Goal: Task Accomplishment & Management: Manage account settings

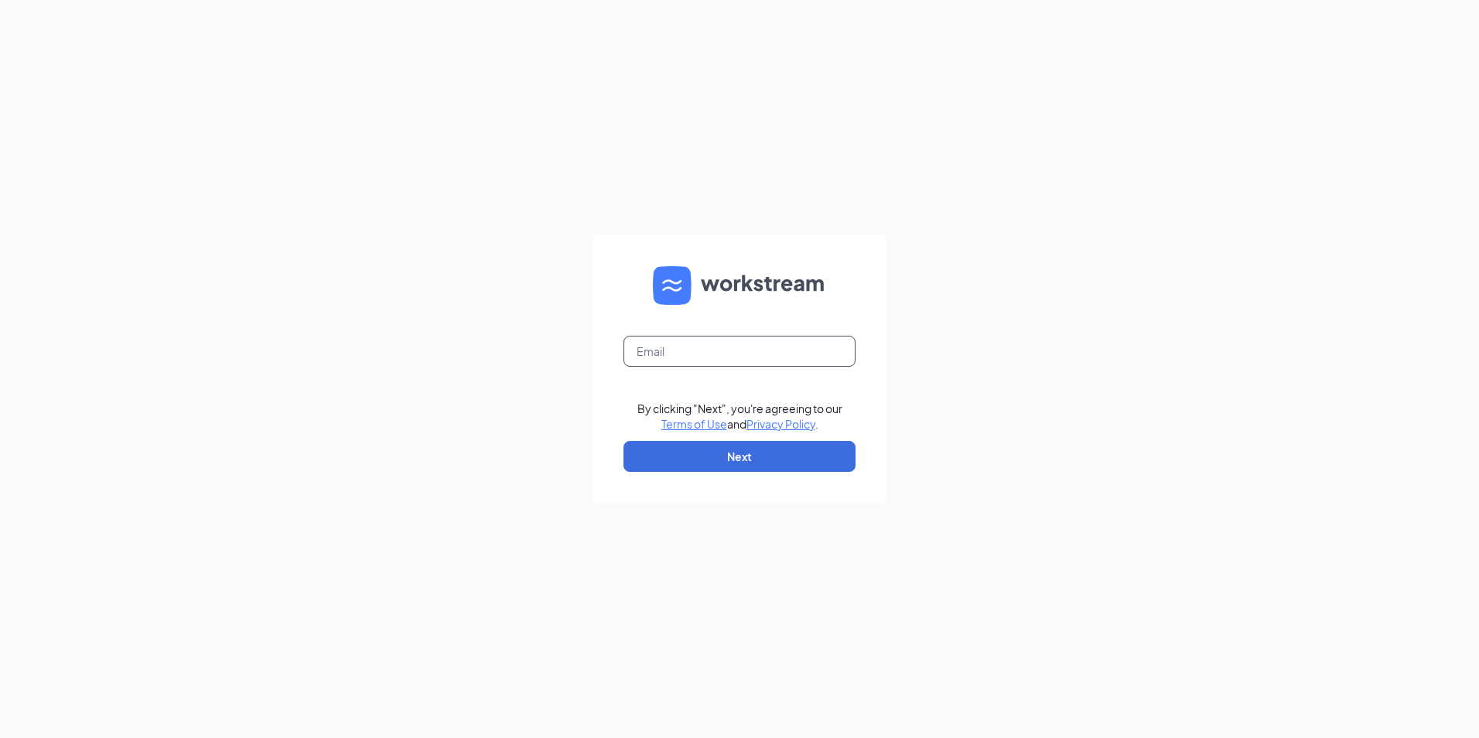
click at [734, 353] on input "text" at bounding box center [740, 351] width 232 height 31
type input "amber@brazilhardware.com"
click at [741, 449] on button "Next" at bounding box center [740, 456] width 232 height 31
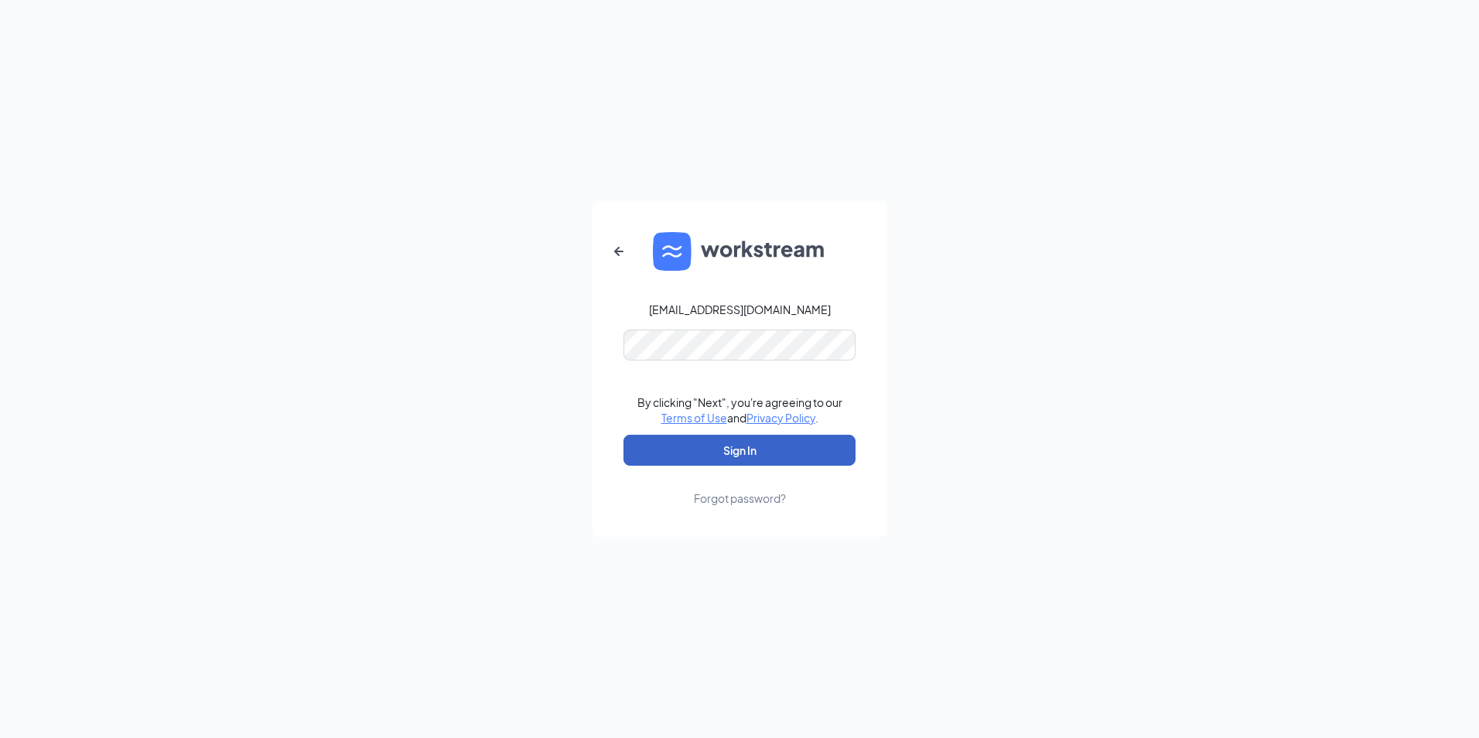
click at [720, 453] on button "Sign In" at bounding box center [740, 450] width 232 height 31
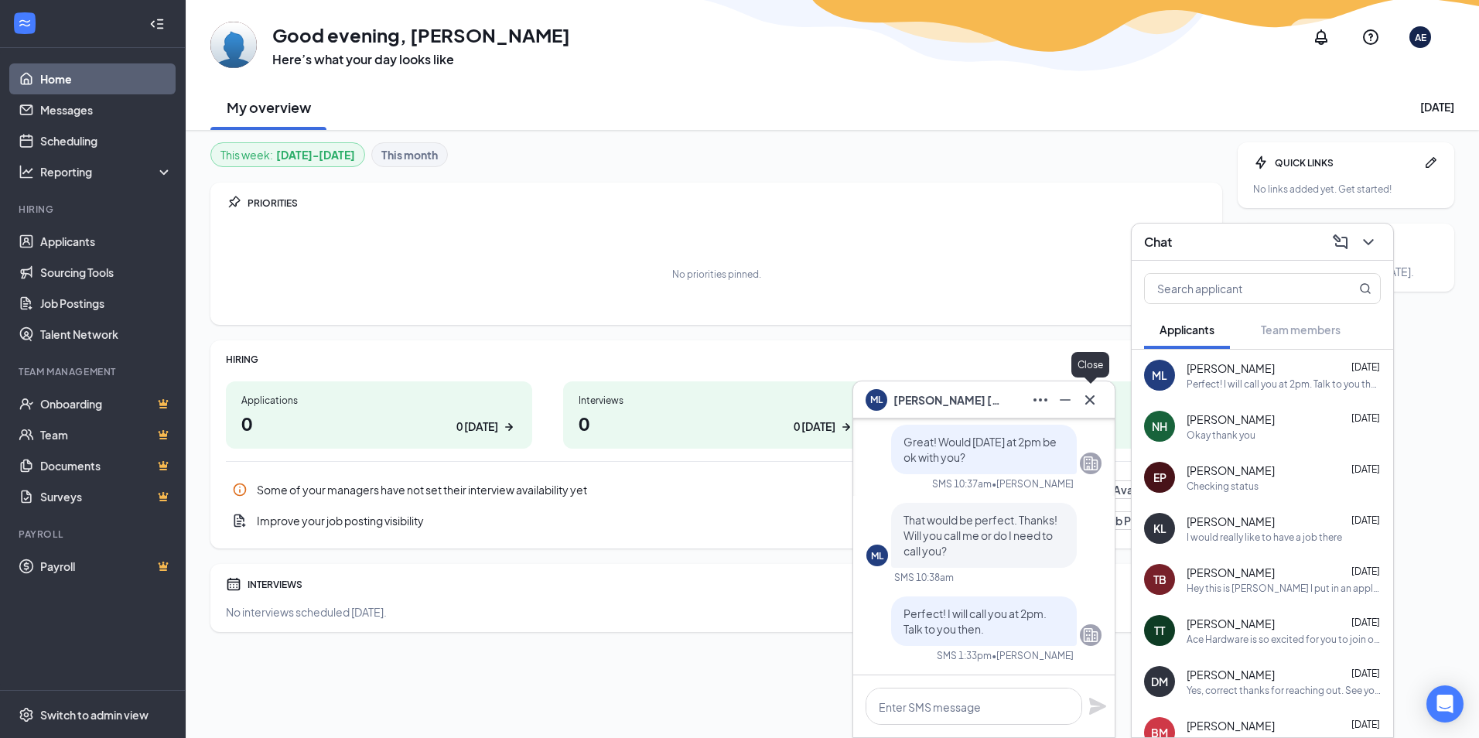
click at [1089, 399] on icon "Cross" at bounding box center [1090, 400] width 19 height 19
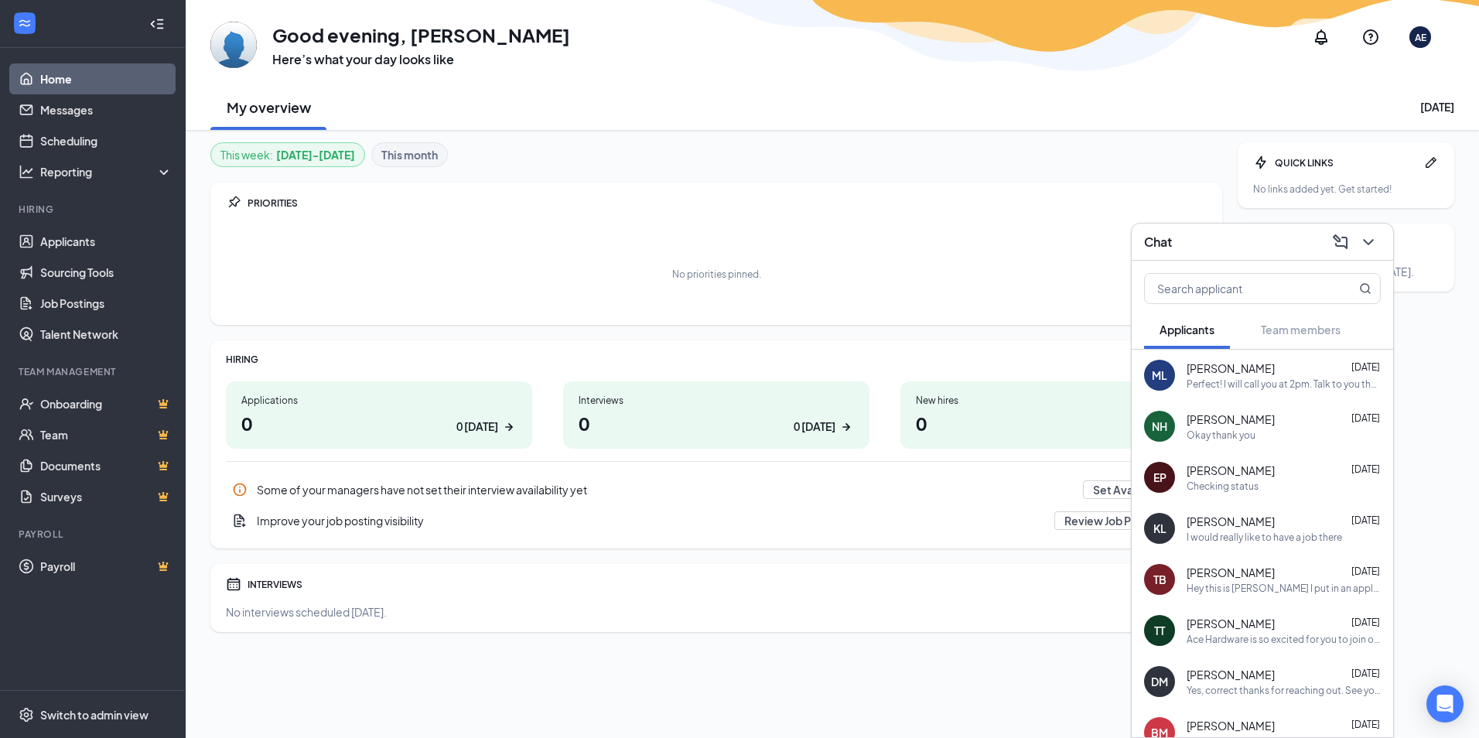
click at [831, 427] on div "0 [DATE]" at bounding box center [815, 427] width 42 height 16
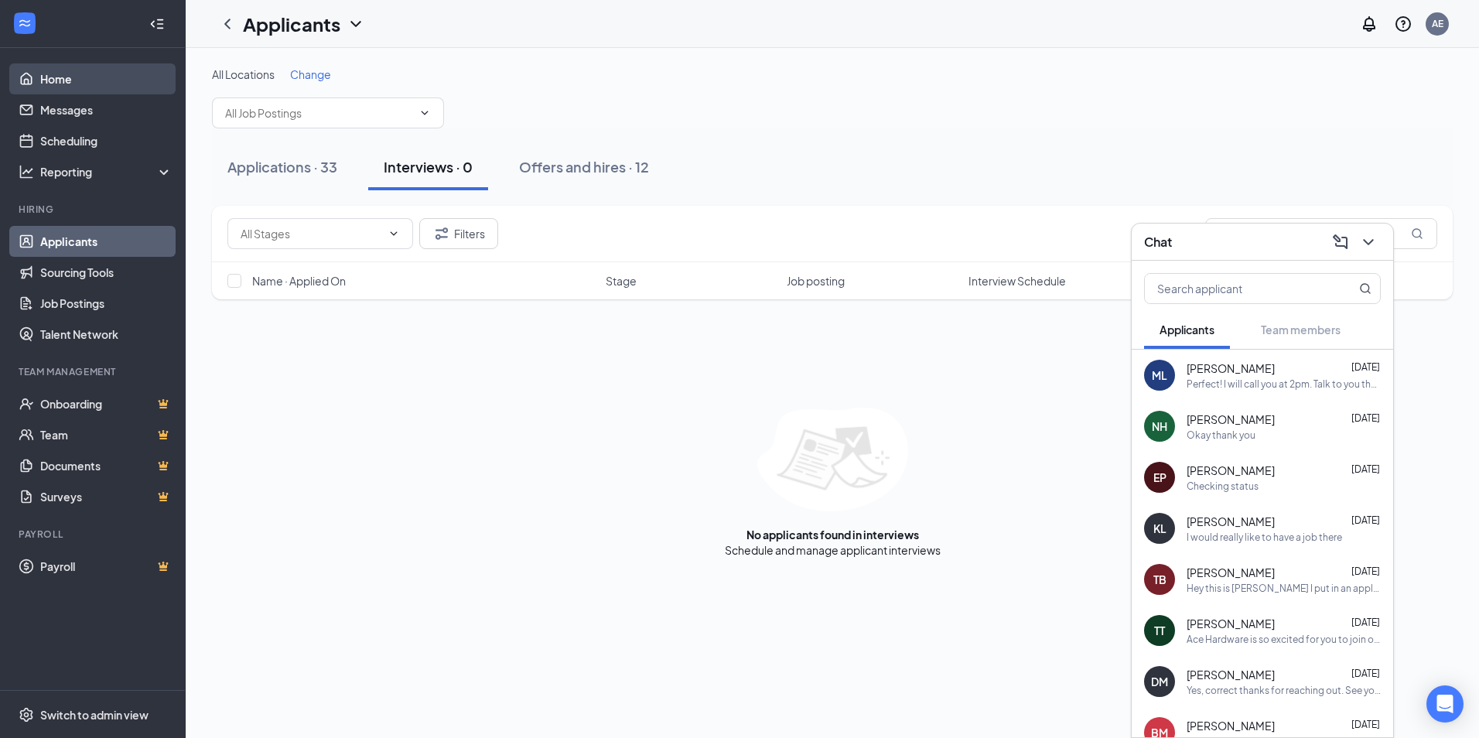
click at [66, 87] on link "Home" at bounding box center [106, 78] width 132 height 31
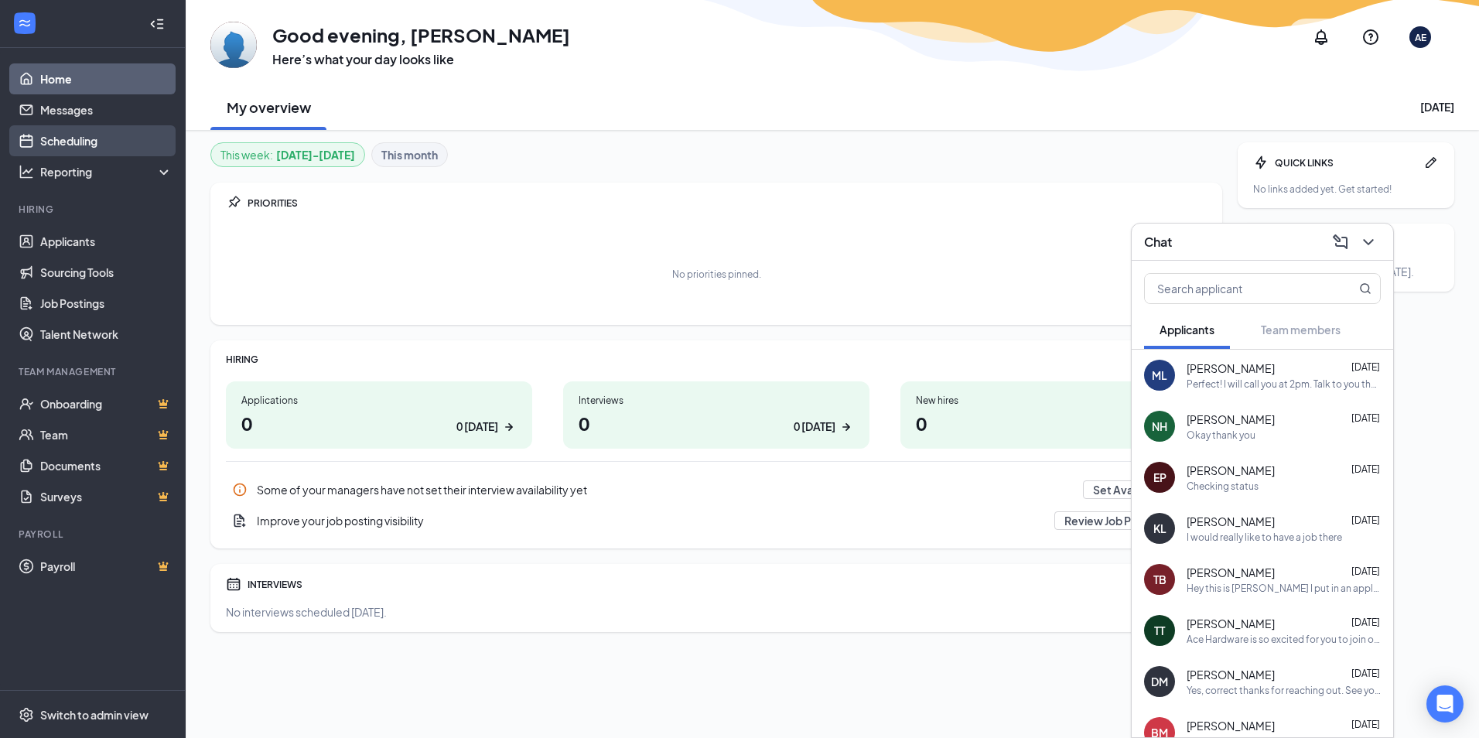
click at [73, 139] on link "Scheduling" at bounding box center [106, 140] width 132 height 31
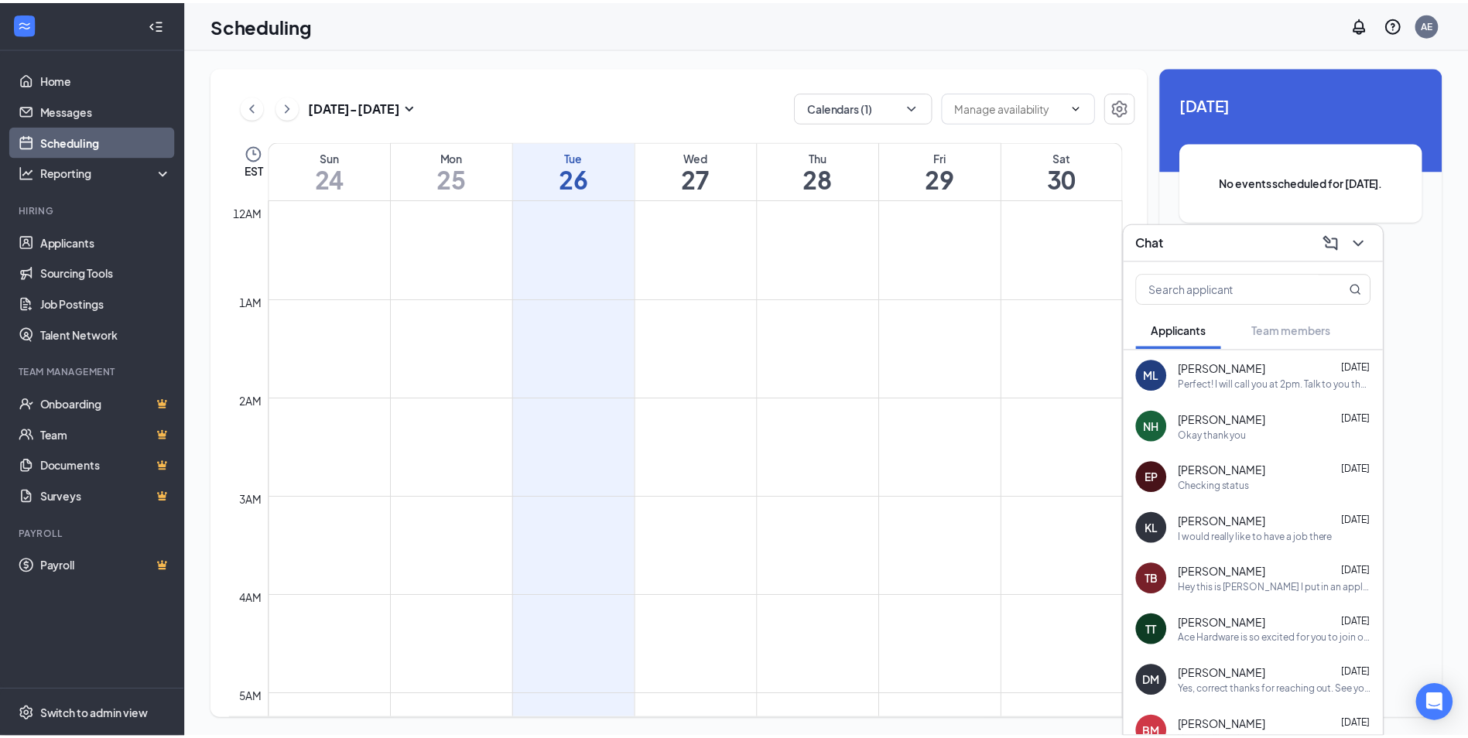
scroll to position [761, 0]
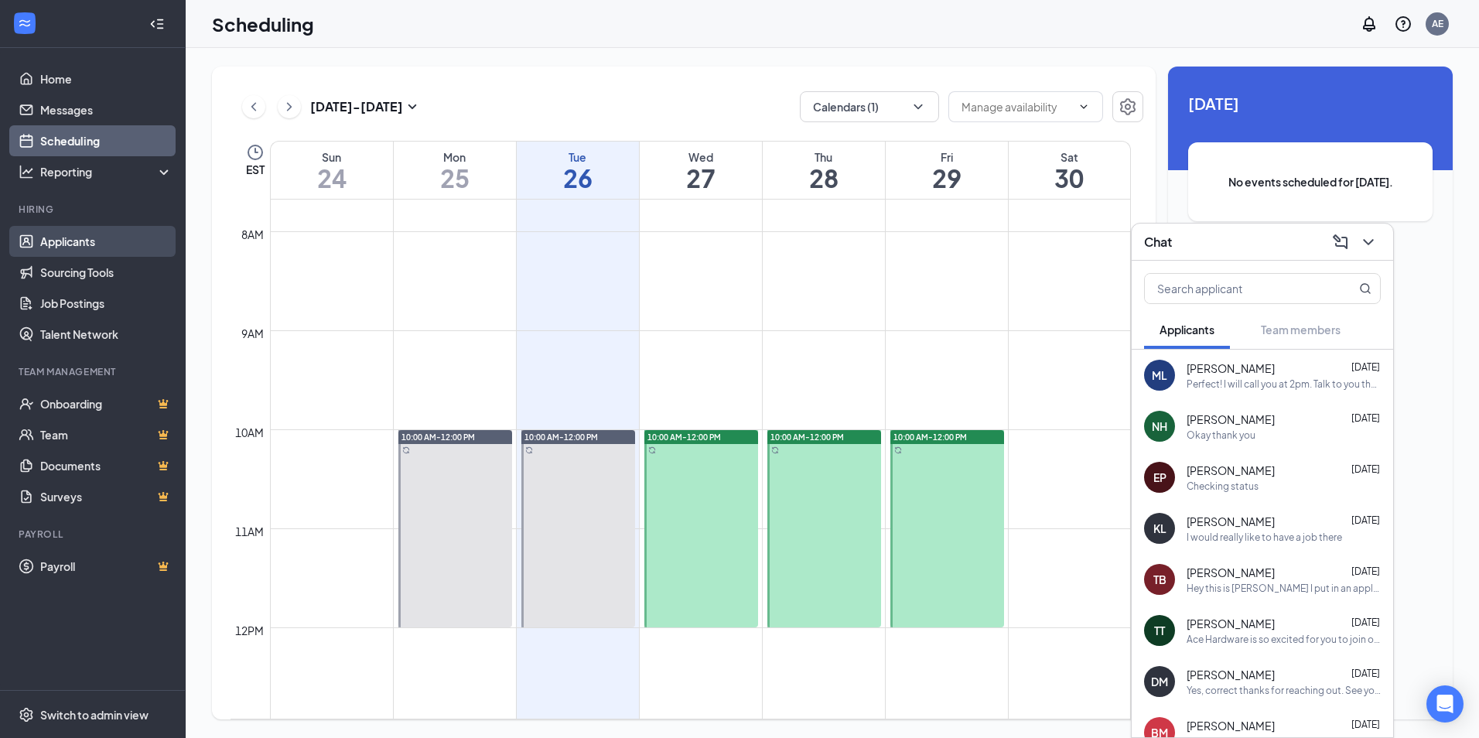
click at [78, 242] on link "Applicants" at bounding box center [106, 241] width 132 height 31
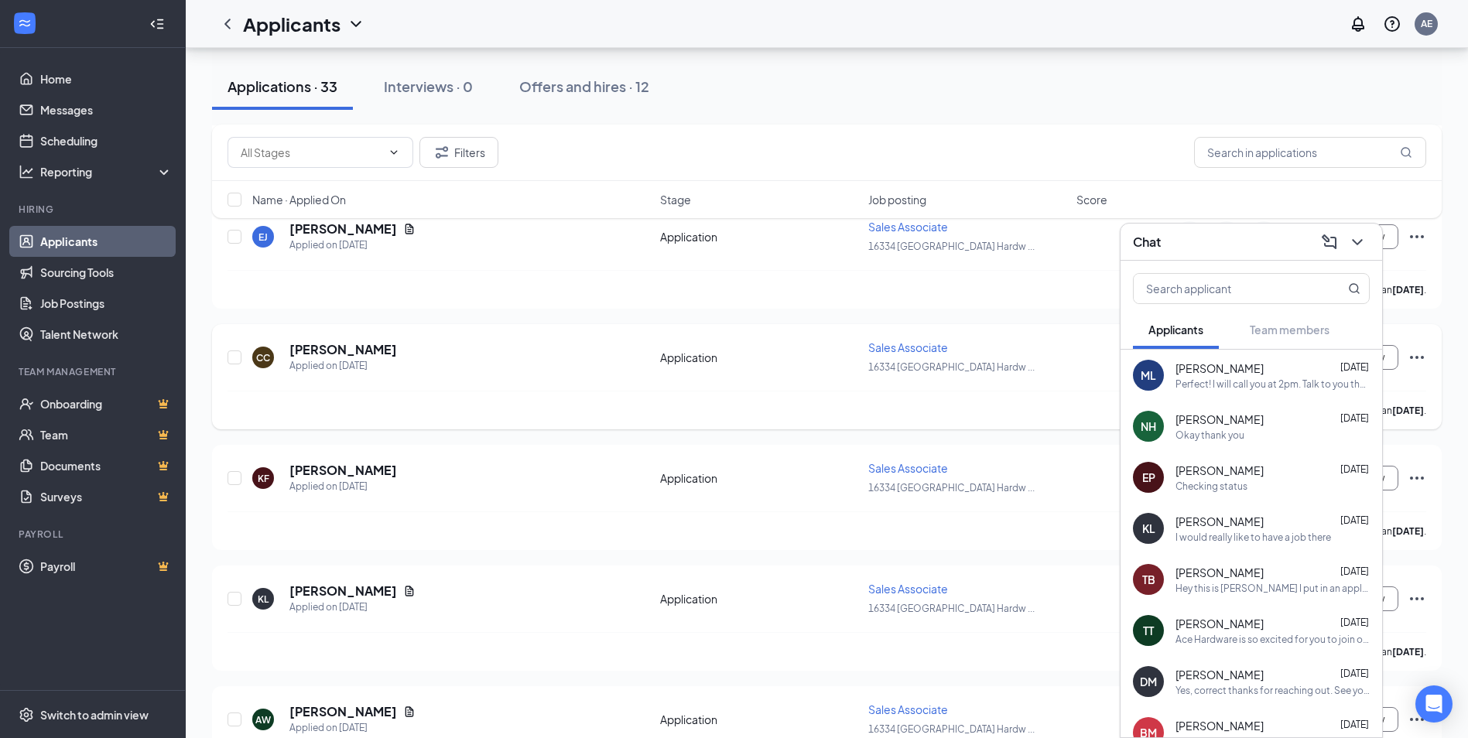
scroll to position [387, 0]
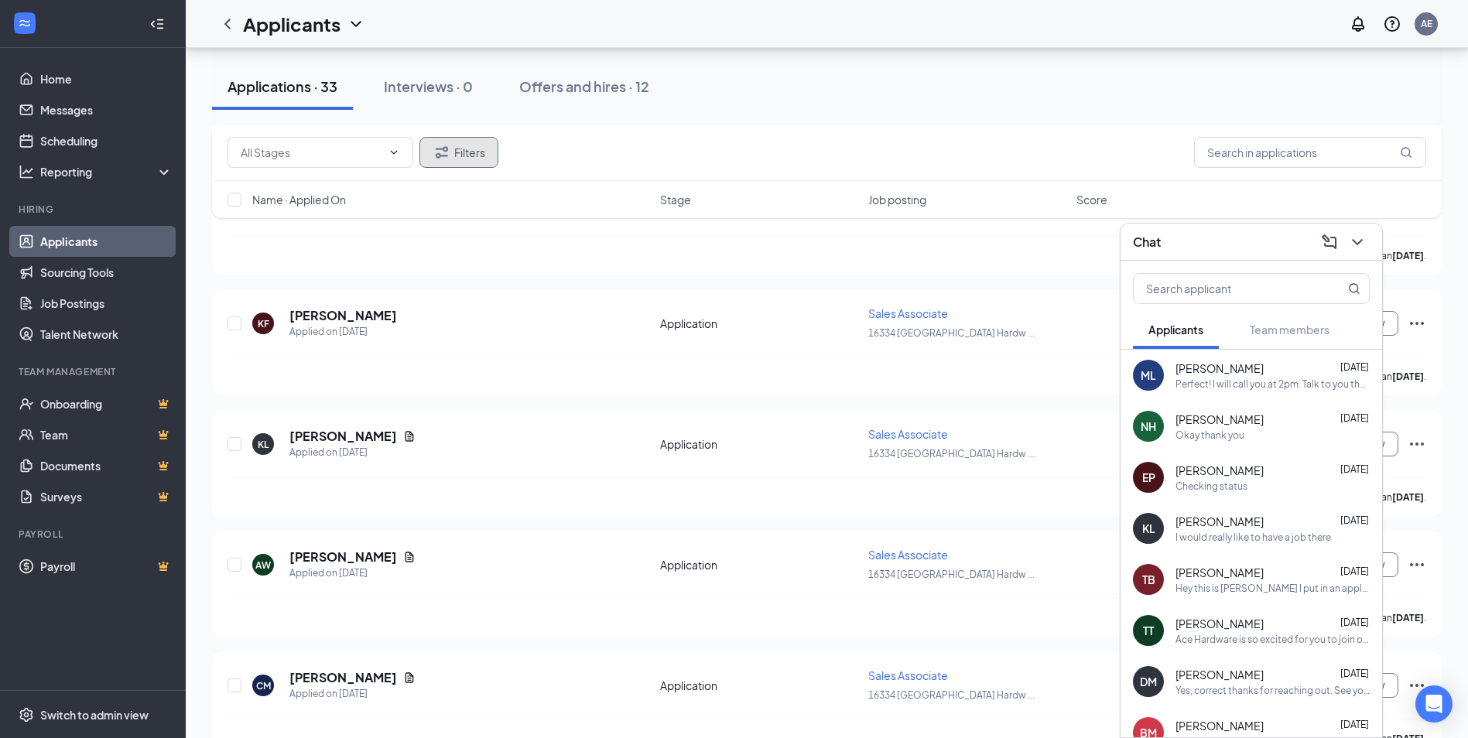
click at [446, 157] on icon "Filter" at bounding box center [442, 152] width 19 height 19
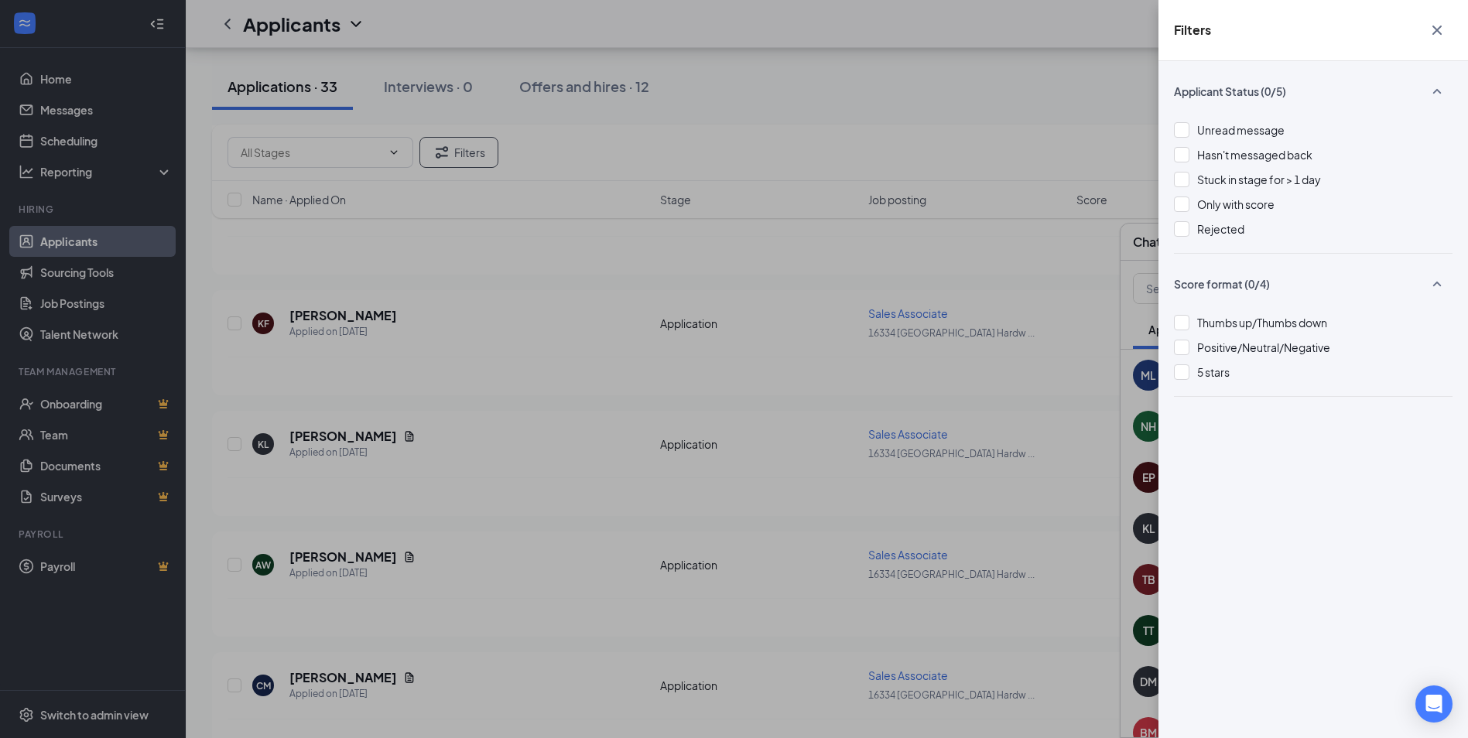
click at [675, 410] on div "Filters Applicant Status (0/5) Unread message Hasn't messaged back Stuck in sta…" at bounding box center [734, 369] width 1468 height 738
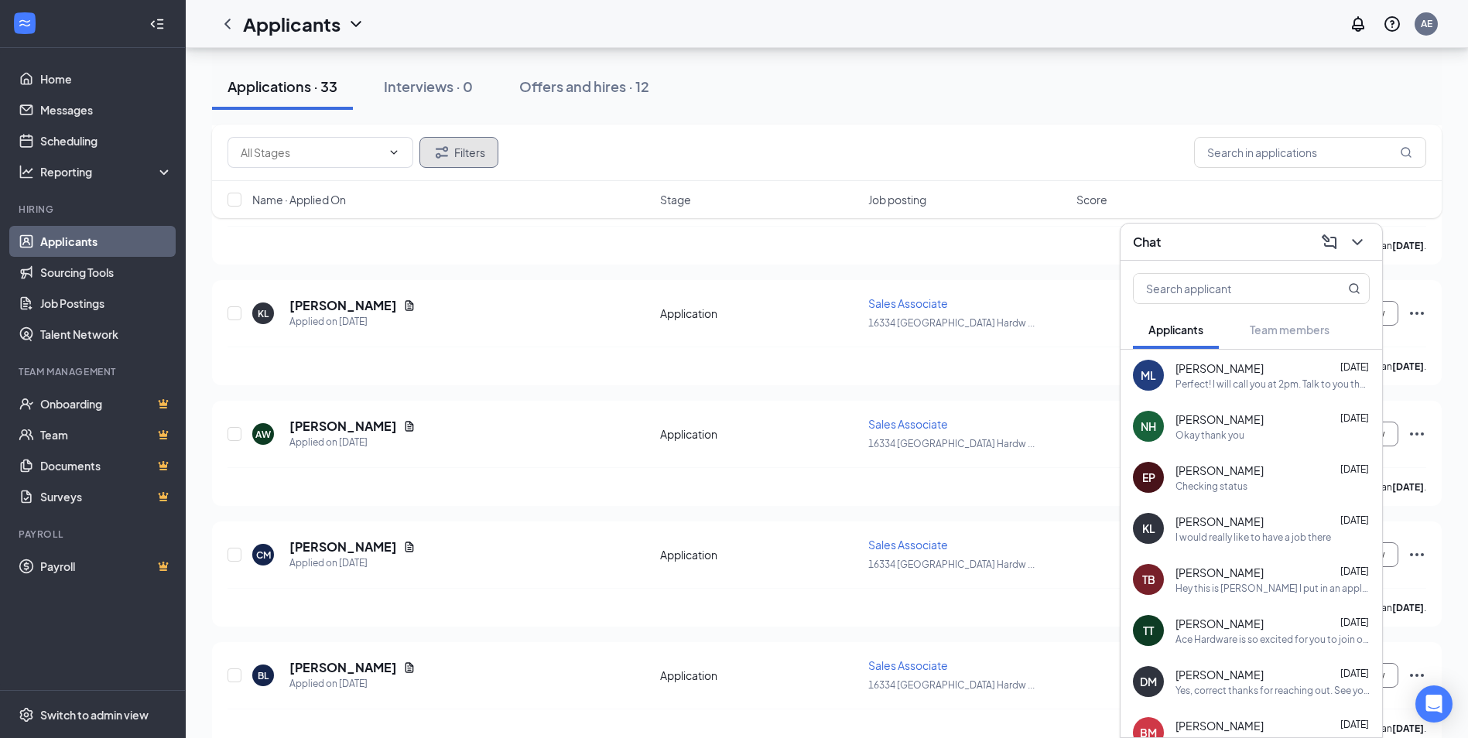
scroll to position [542, 0]
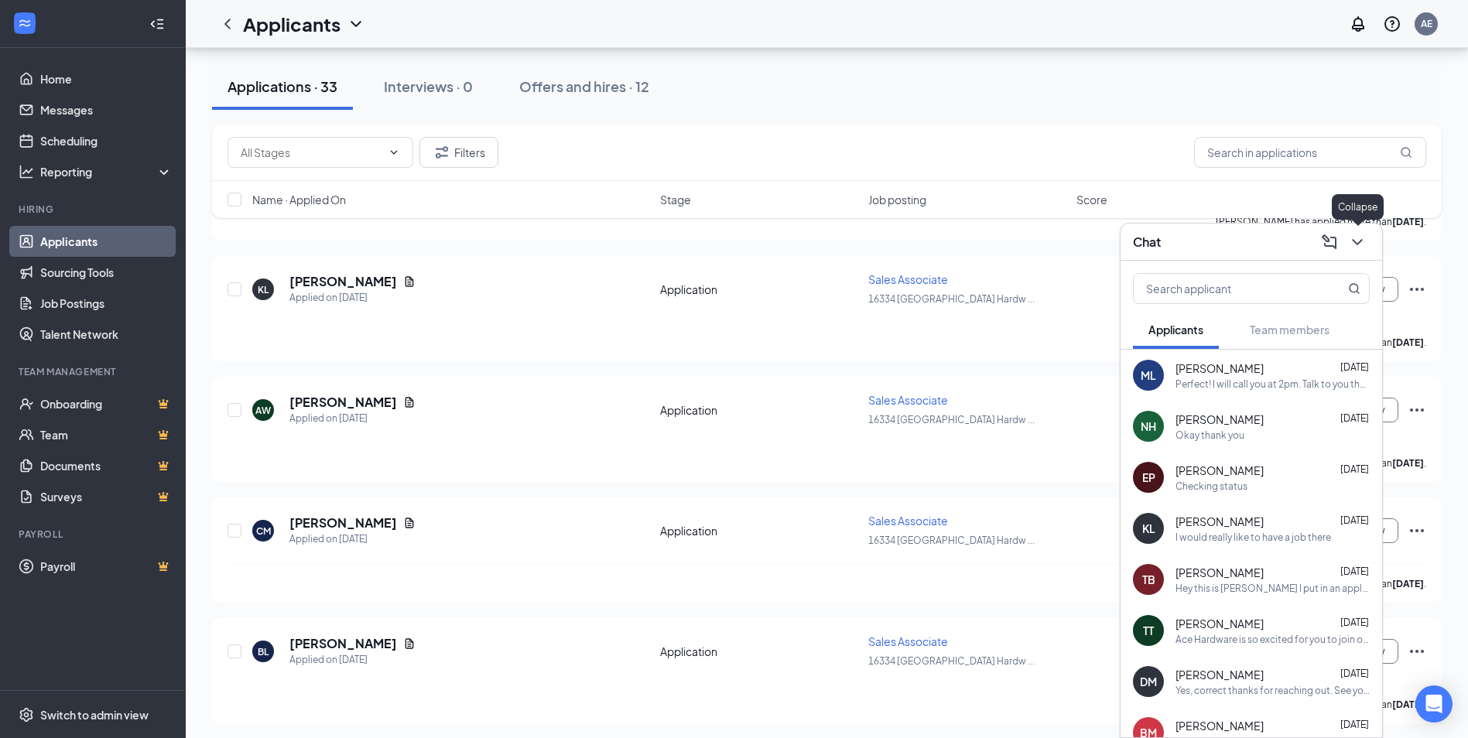
click at [1350, 240] on icon "ChevronDown" at bounding box center [1357, 242] width 19 height 19
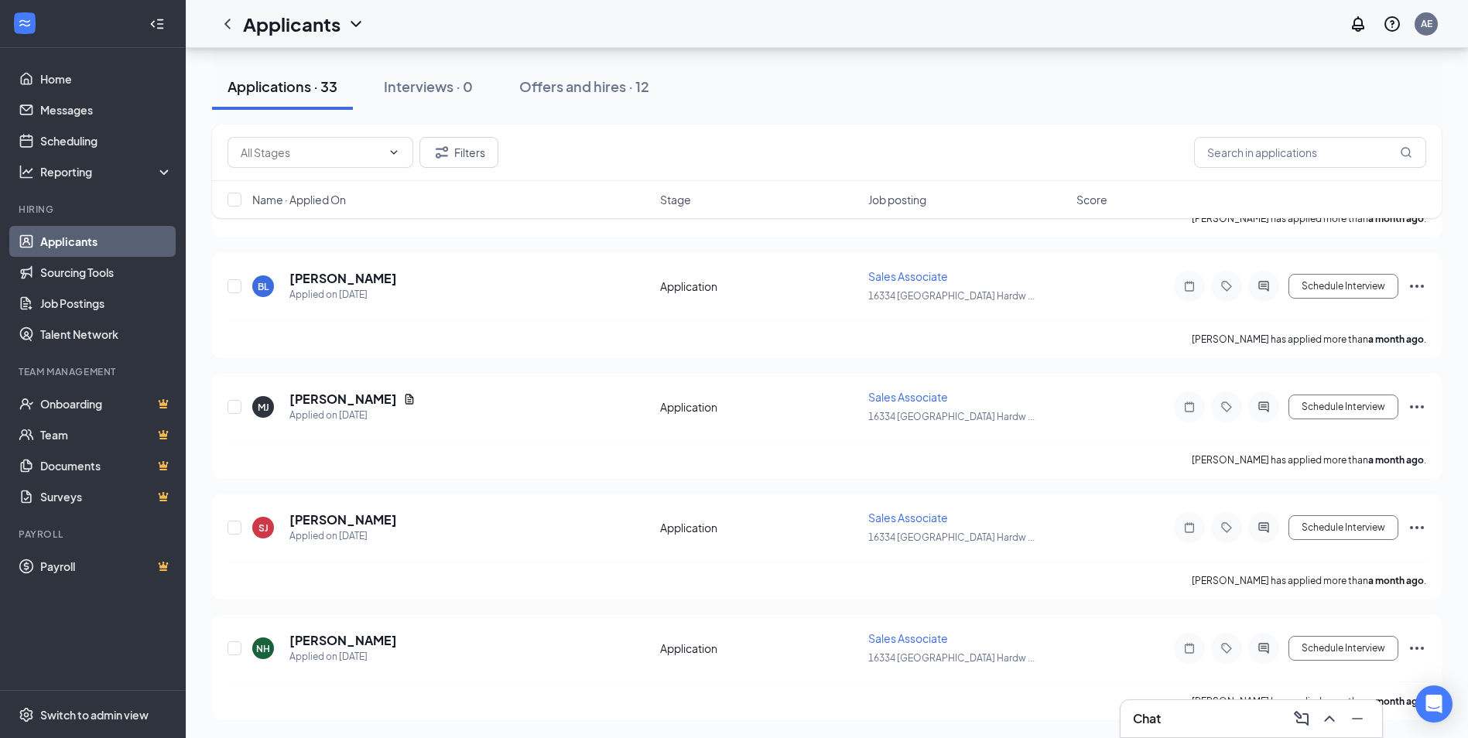
scroll to position [3563, 0]
click at [239, 202] on input "checkbox" at bounding box center [234, 200] width 14 height 14
checkbox input "true"
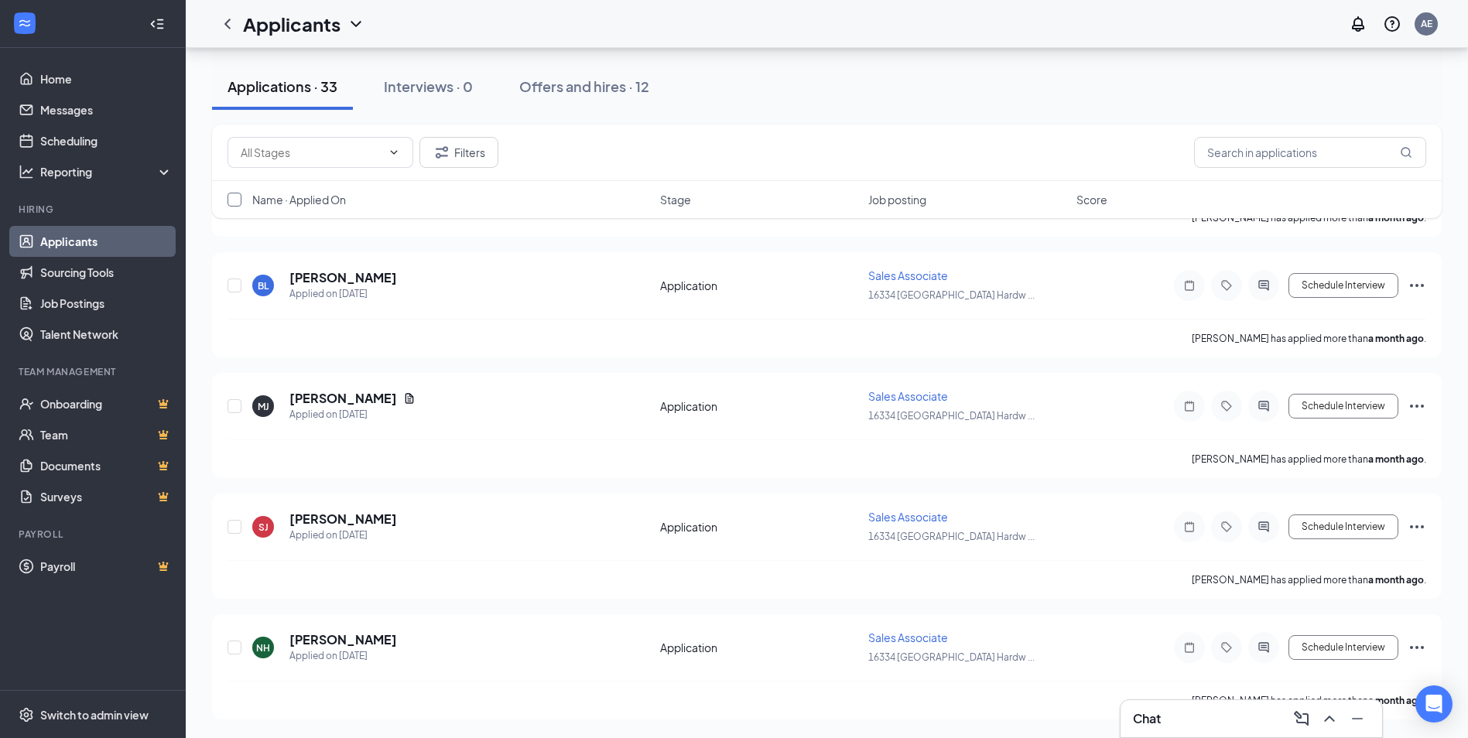
checkbox input "true"
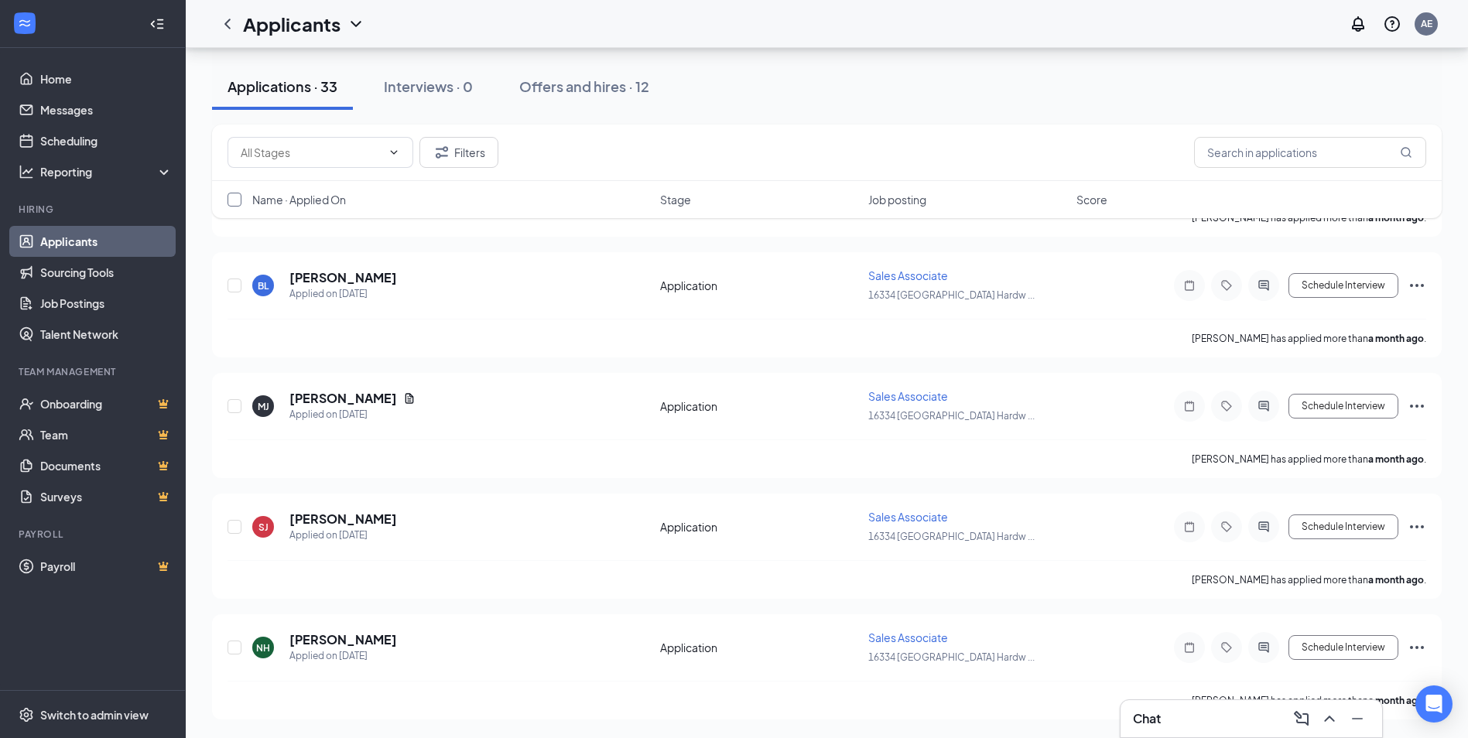
checkbox input "true"
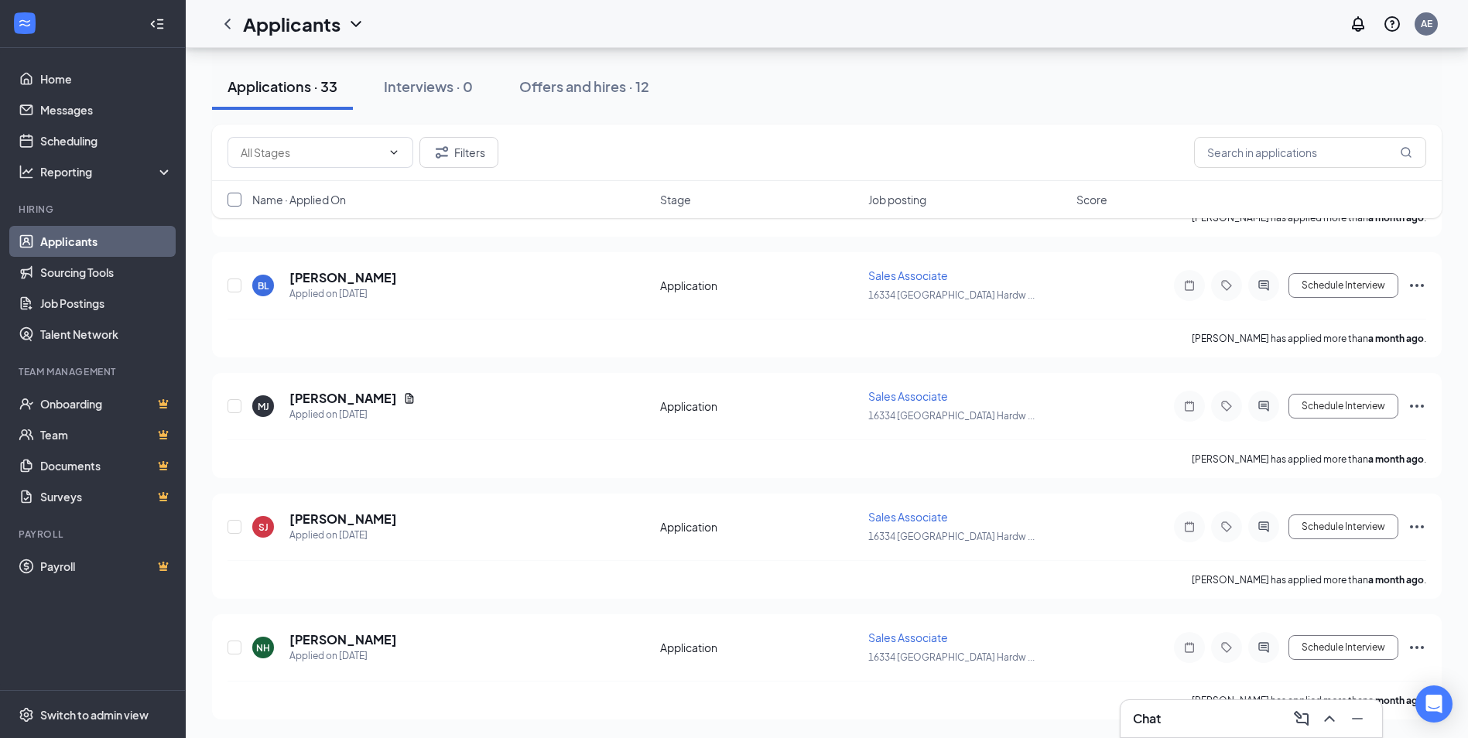
checkbox input "true"
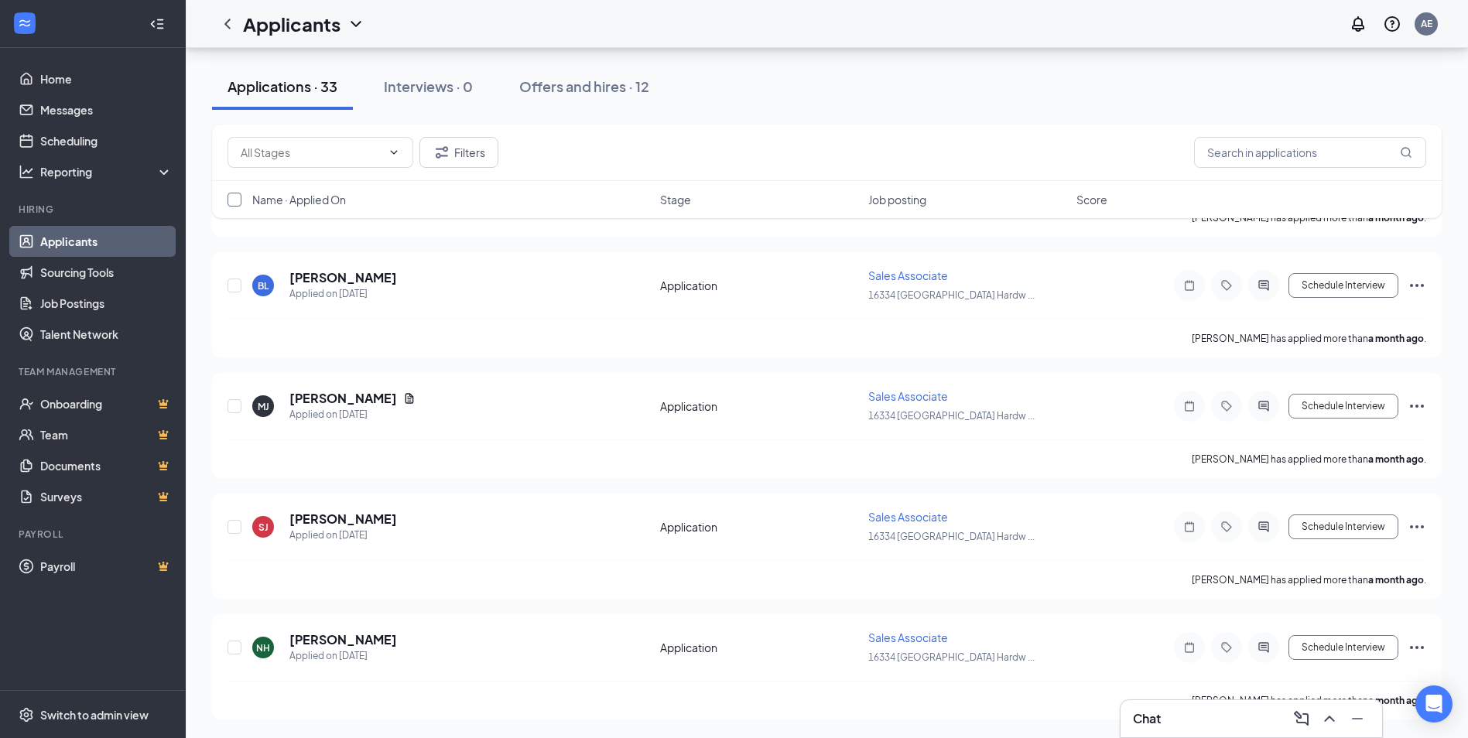
checkbox input "true"
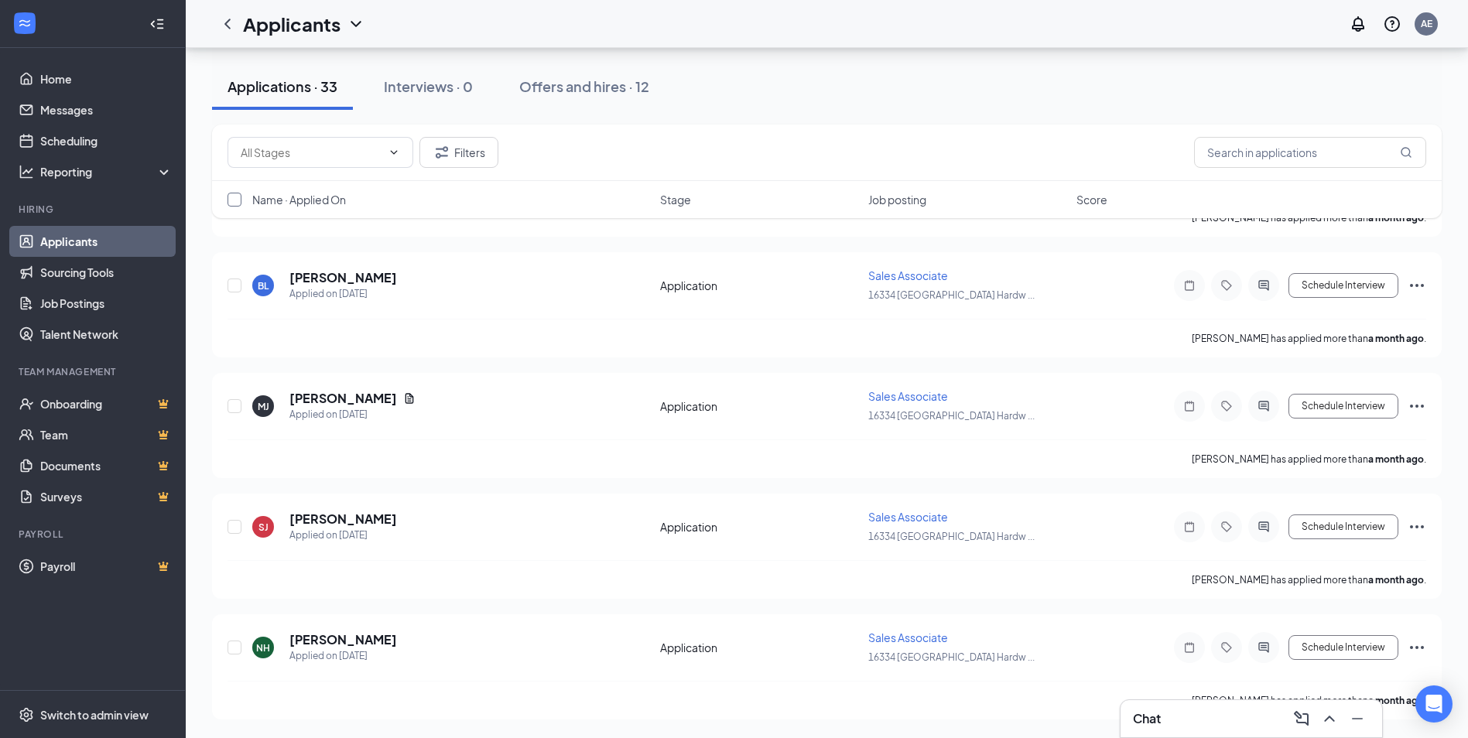
checkbox input "true"
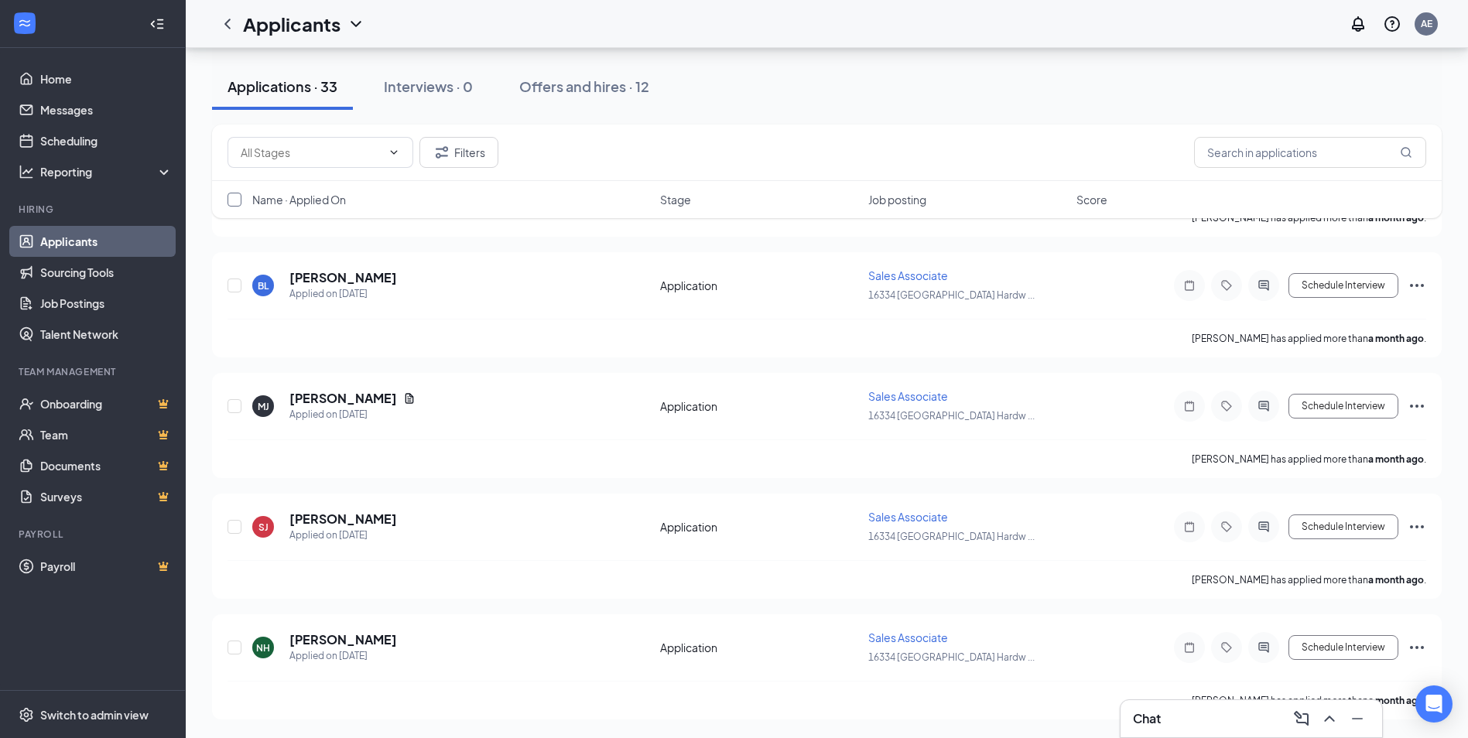
checkbox input "true"
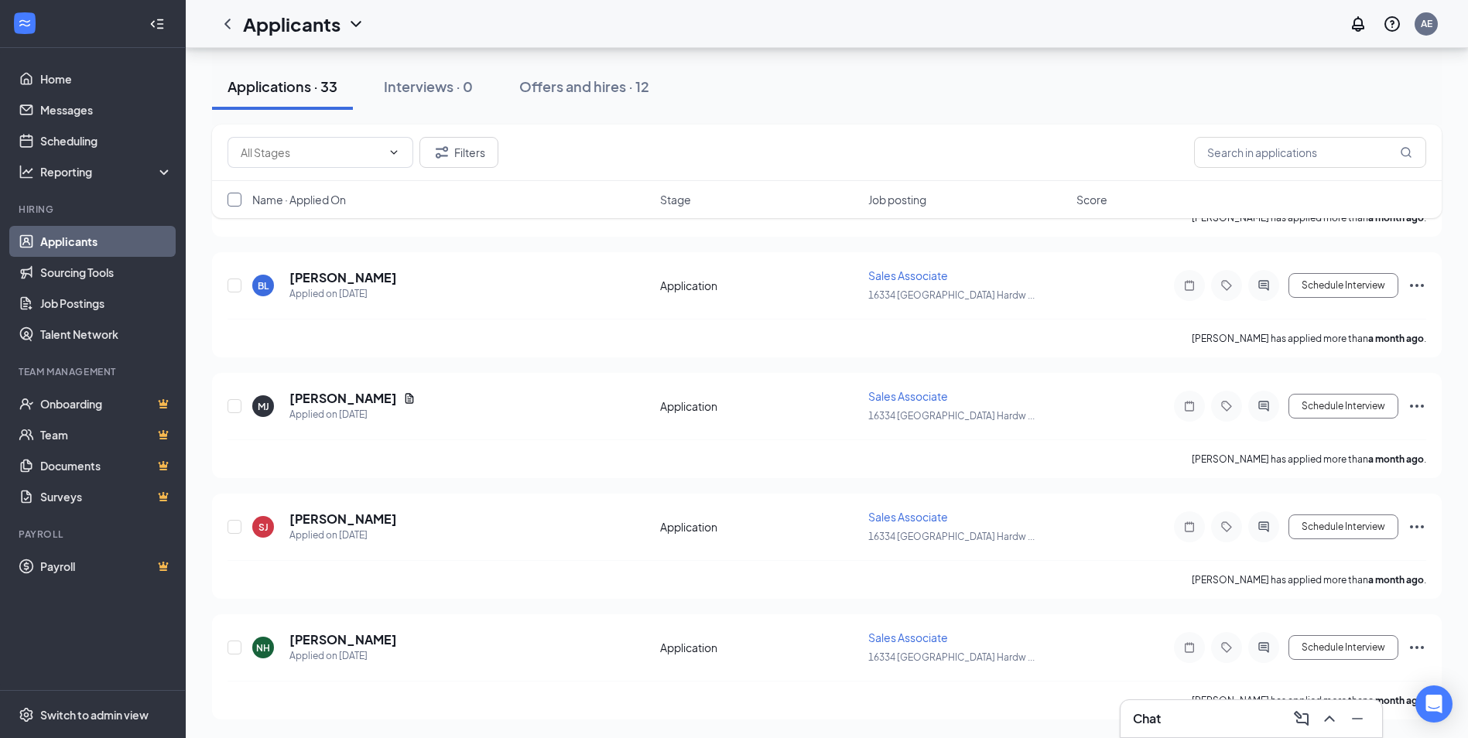
checkbox input "true"
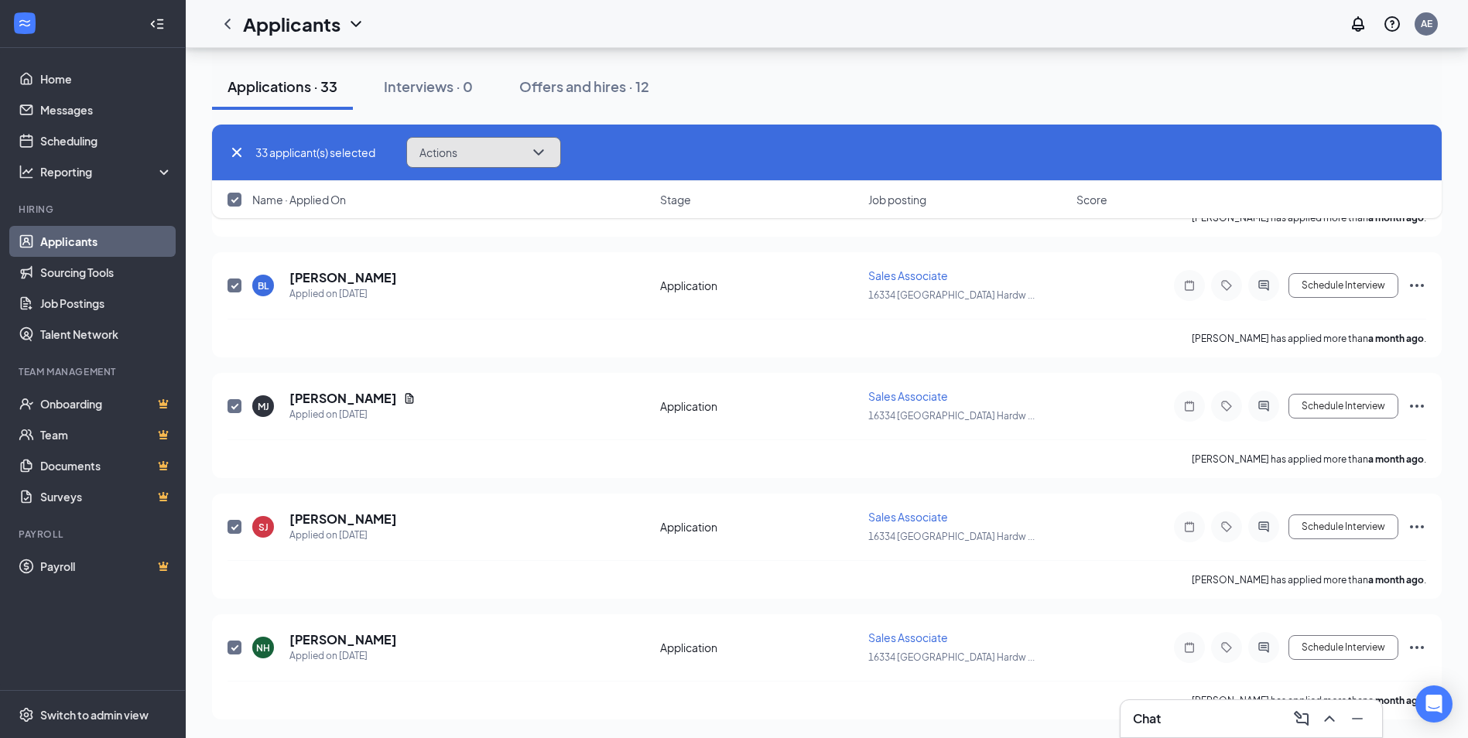
click at [499, 154] on button "Actions" at bounding box center [483, 152] width 155 height 31
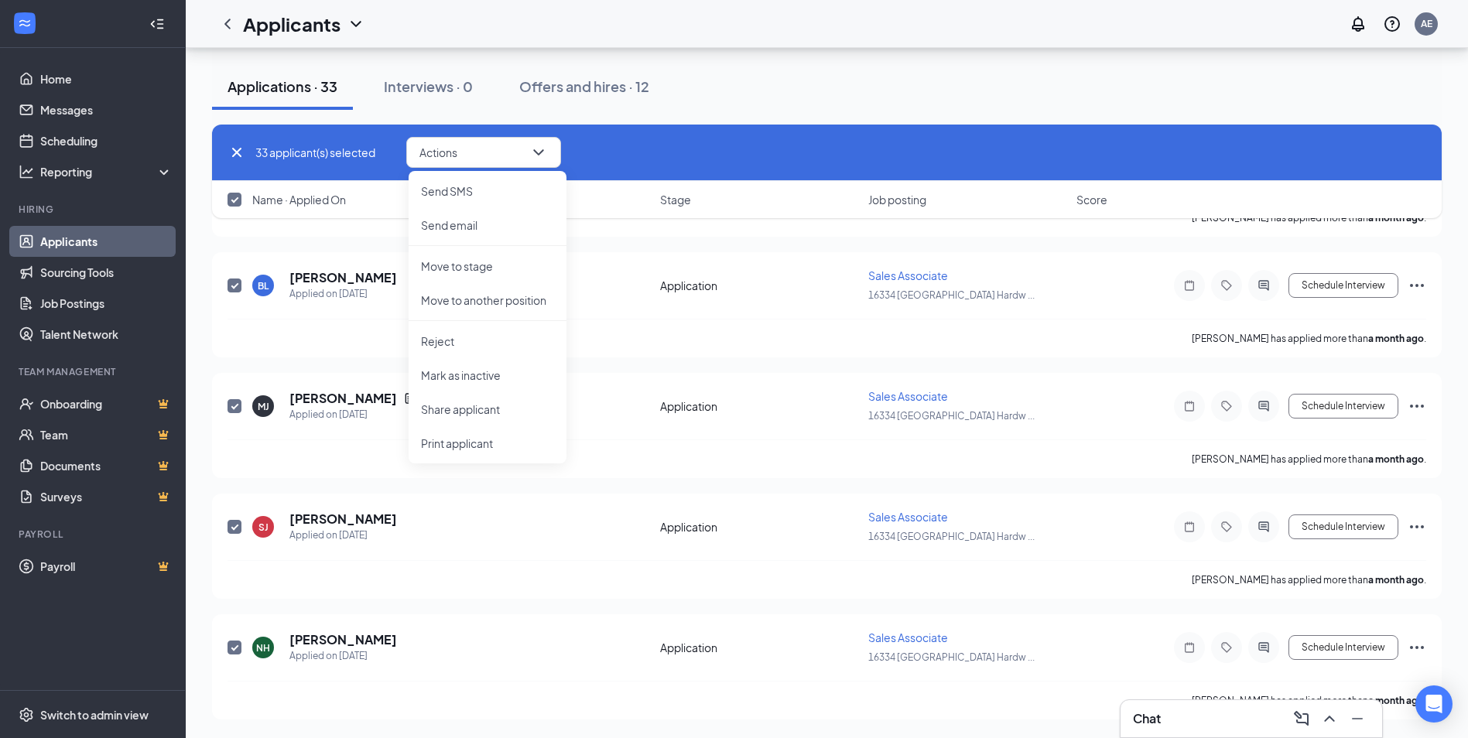
click at [672, 87] on div "Applications · 33 Interviews · 0 Offers and hires · 12" at bounding box center [826, 86] width 1229 height 46
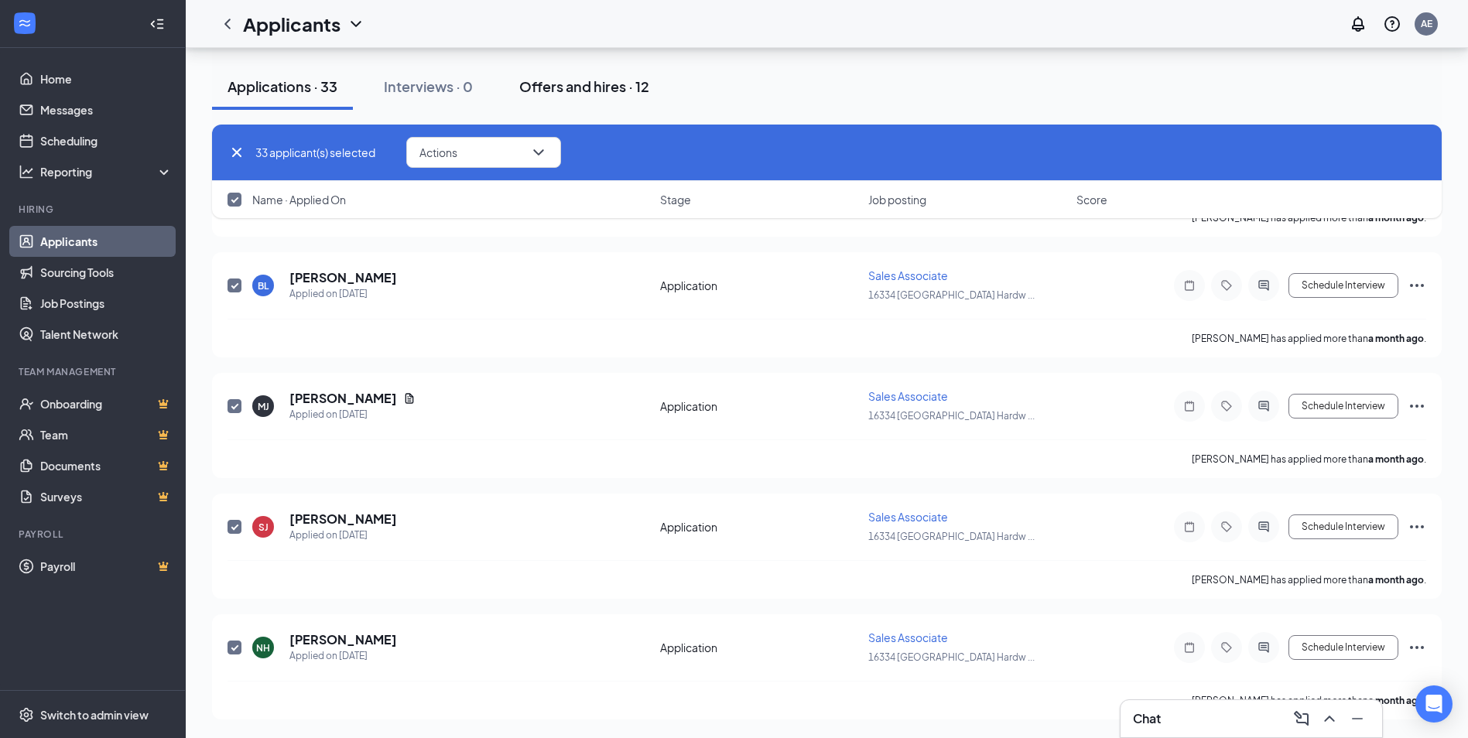
click at [645, 84] on div "Offers and hires · 12" at bounding box center [584, 86] width 130 height 19
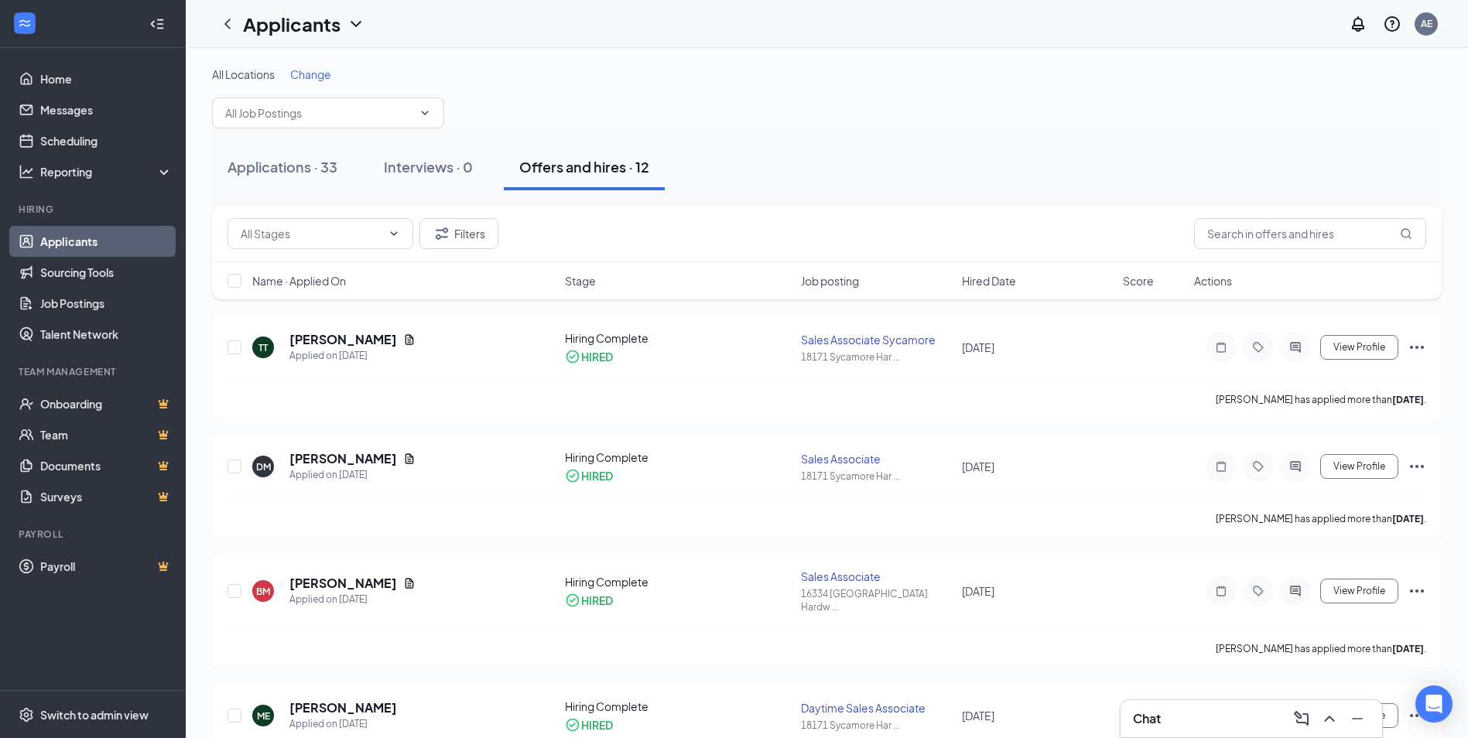
click at [81, 248] on link "Applicants" at bounding box center [106, 241] width 132 height 31
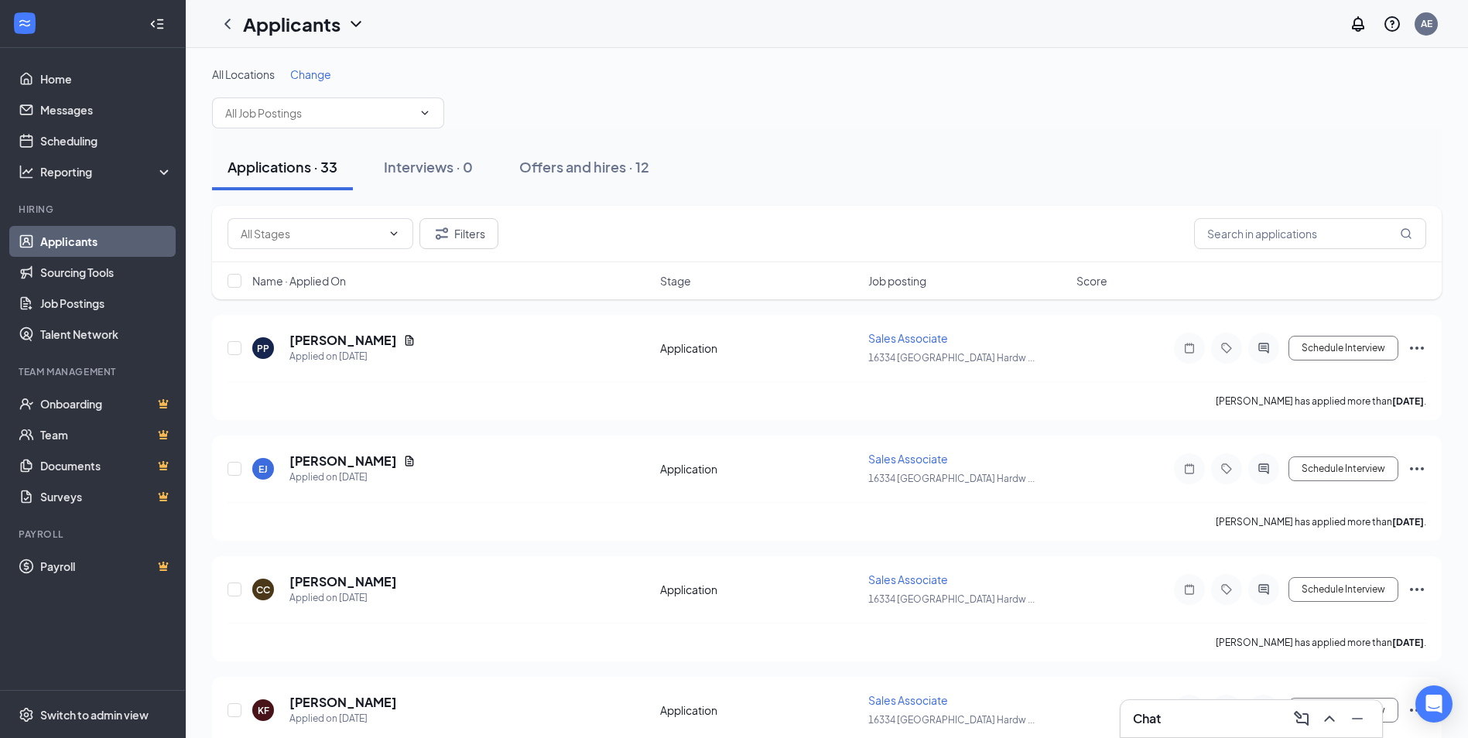
click at [234, 74] on span "All Locations" at bounding box center [243, 74] width 63 height 14
click at [296, 74] on span "Change" at bounding box center [310, 74] width 41 height 14
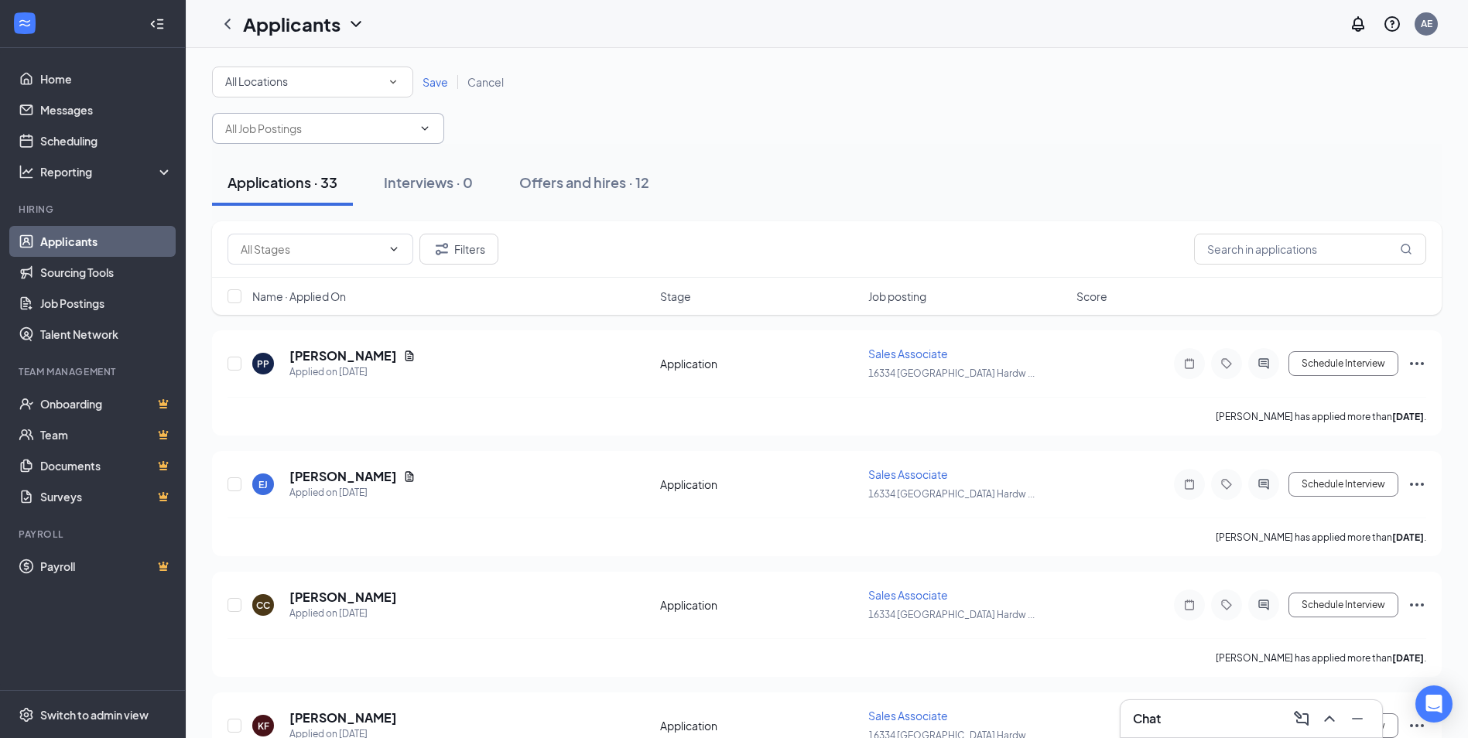
click at [286, 128] on input "text" at bounding box center [318, 128] width 187 height 17
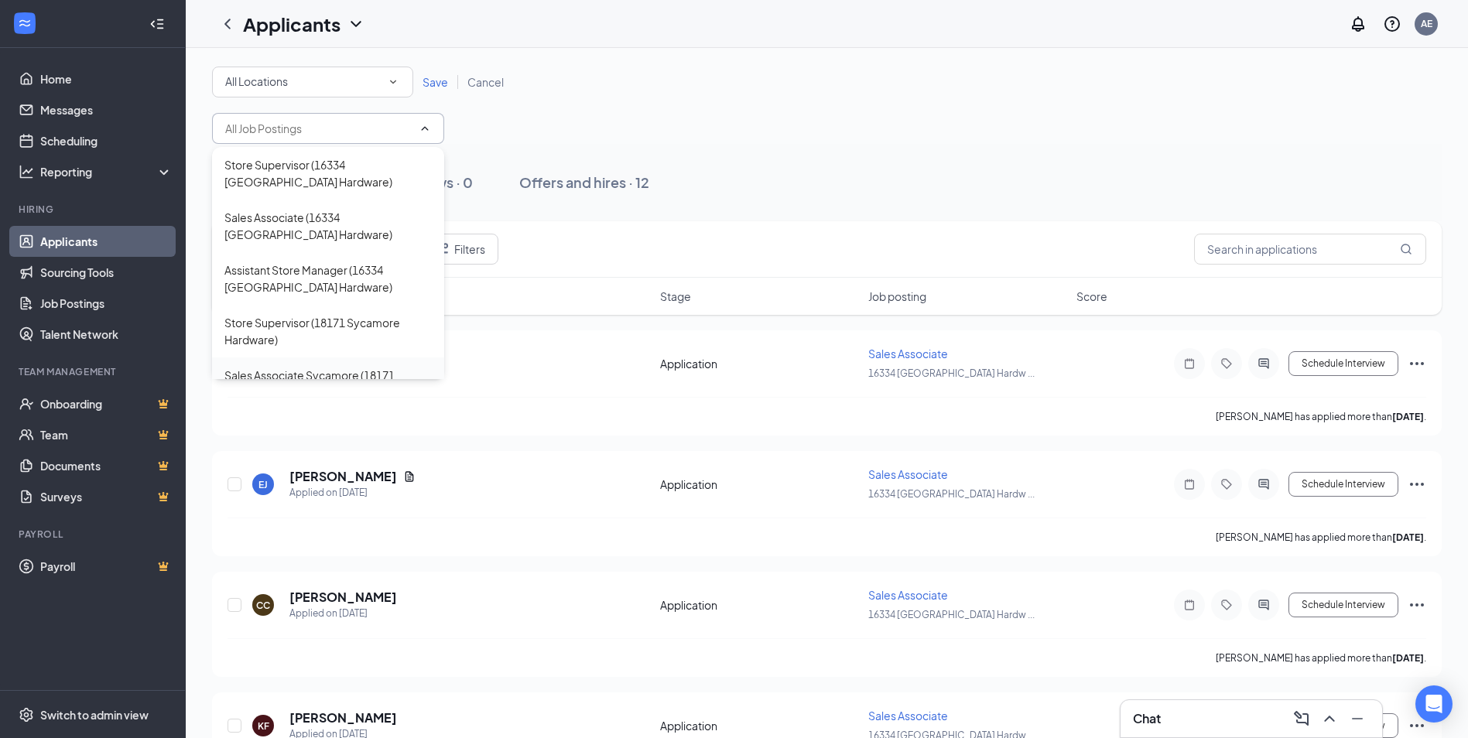
click at [271, 373] on div "Sales Associate Sycamore (18171 Sycamore Hardware)" at bounding box center [327, 384] width 207 height 34
type input "Sales Associate Sycamore (18171 Sycamore Hardware)"
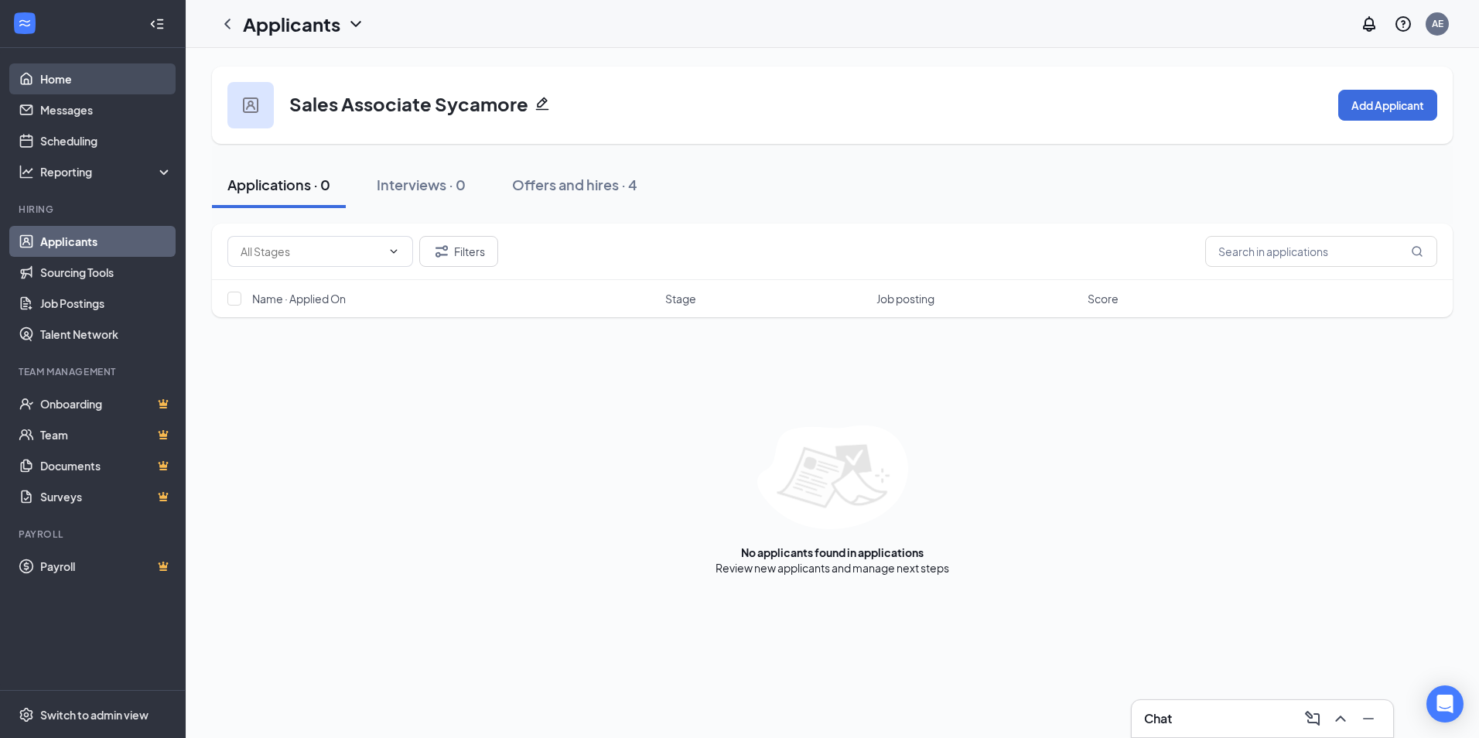
click at [51, 75] on link "Home" at bounding box center [106, 78] width 132 height 31
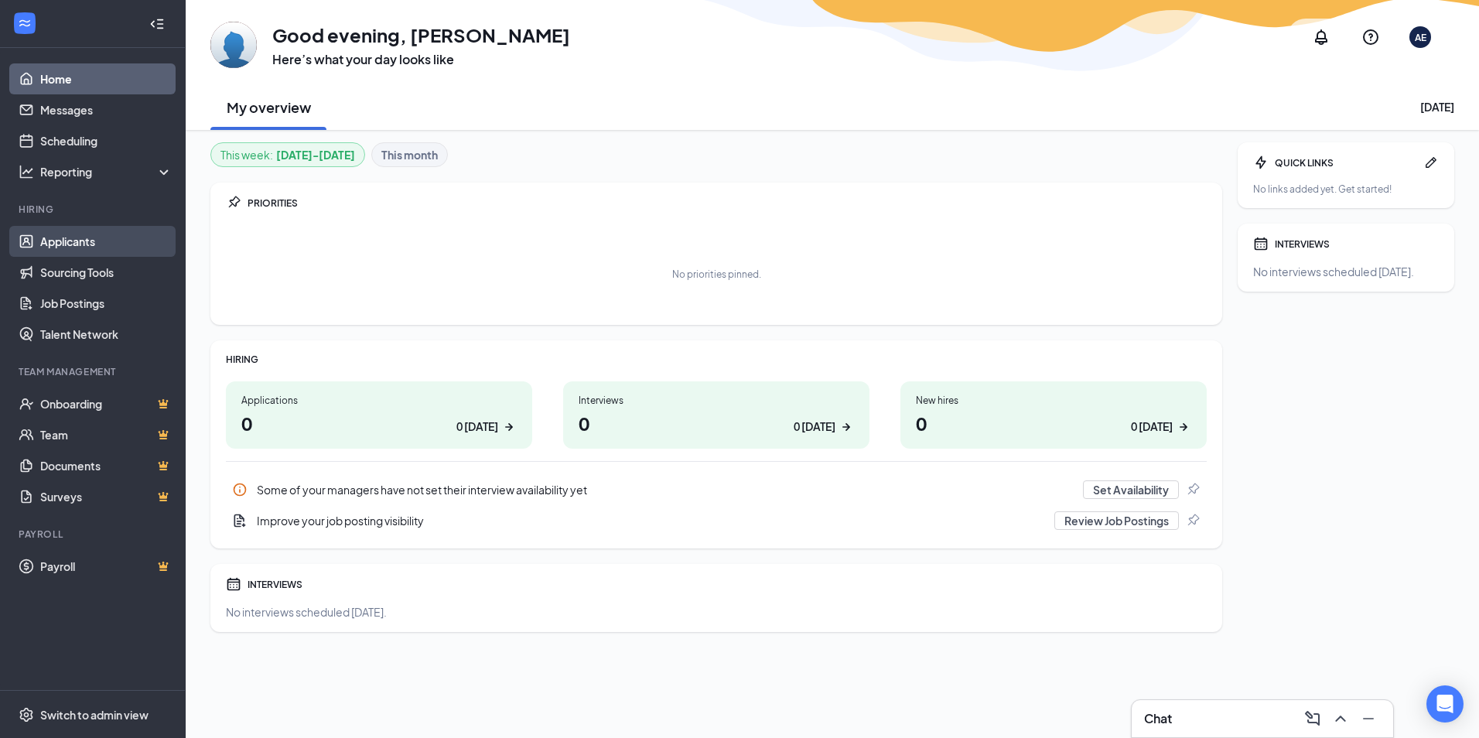
click at [58, 248] on link "Applicants" at bounding box center [106, 241] width 132 height 31
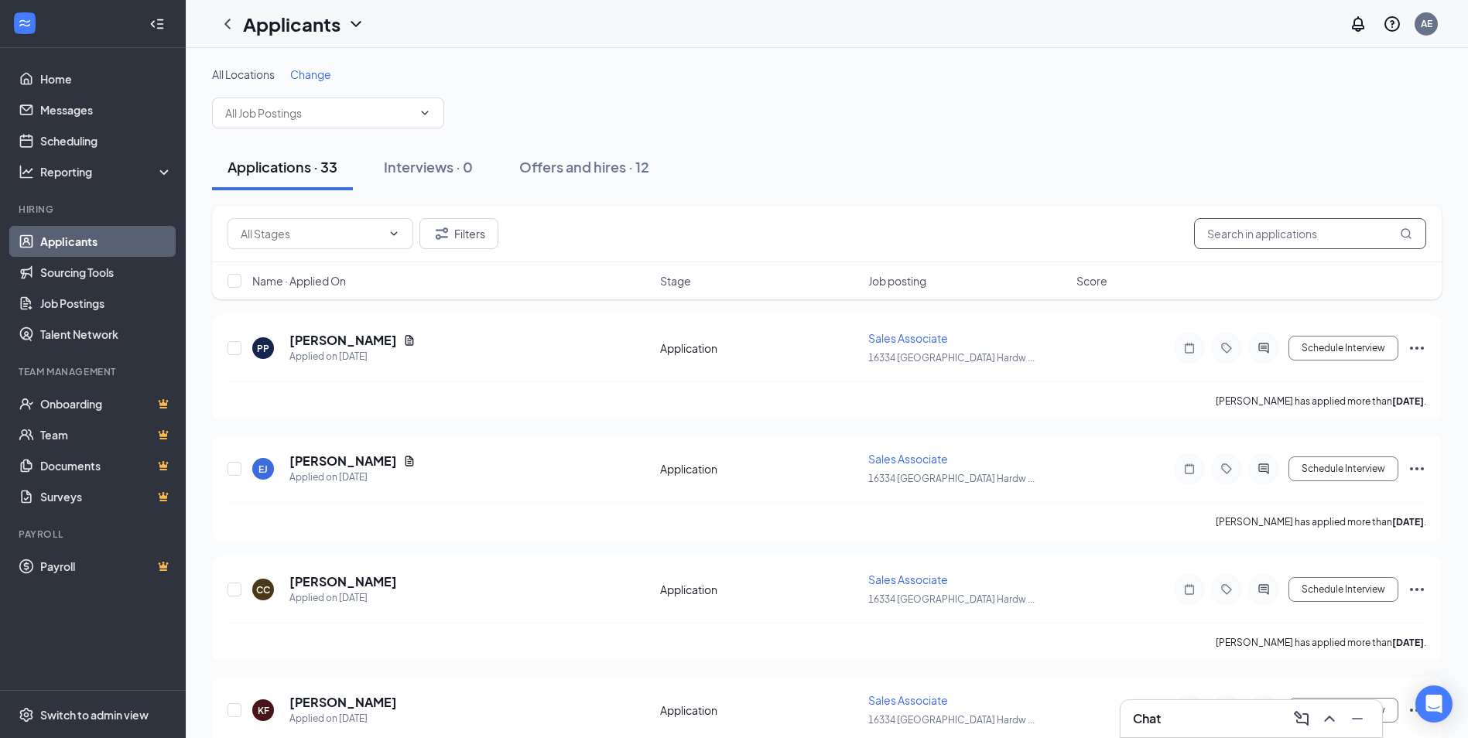
click at [1327, 243] on input "text" at bounding box center [1310, 233] width 232 height 31
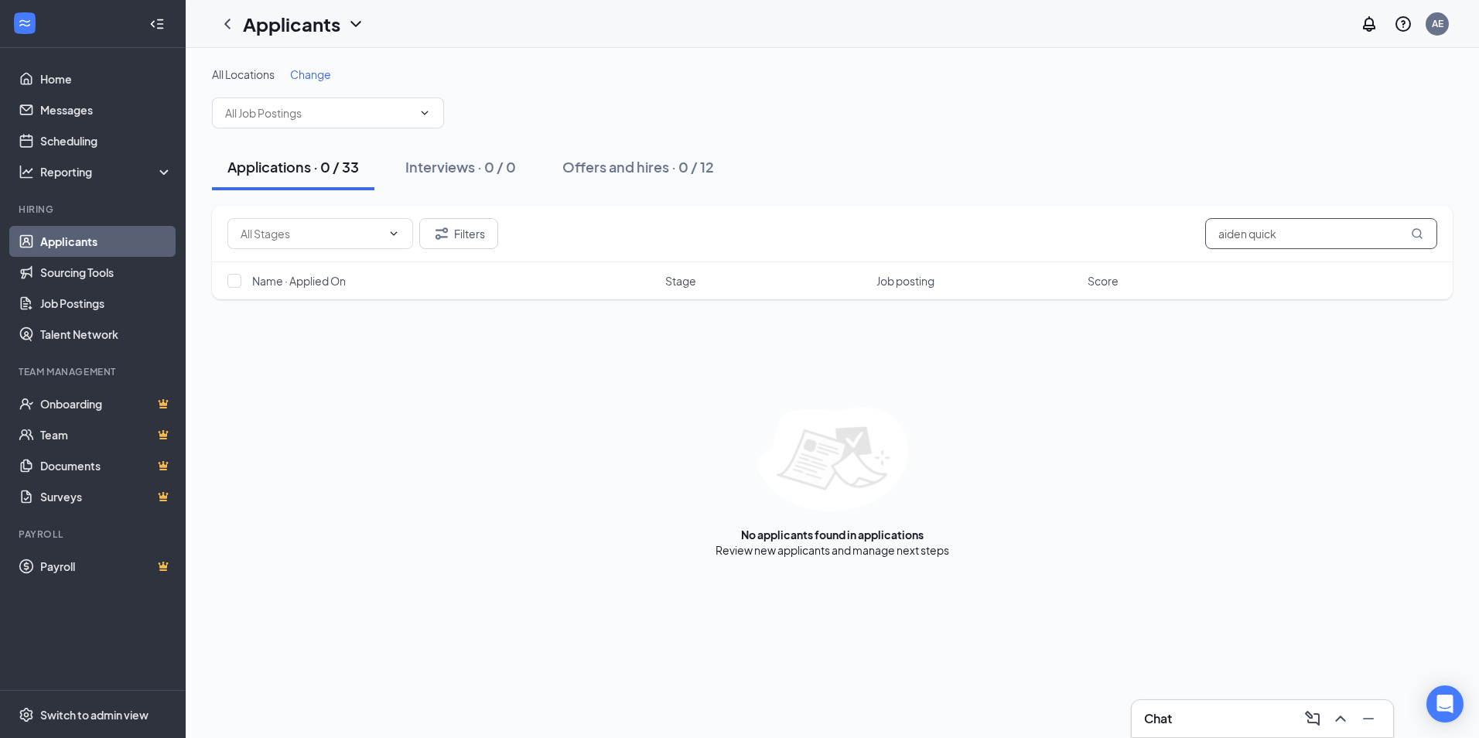
drag, startPoint x: 1246, startPoint y: 237, endPoint x: 1213, endPoint y: 240, distance: 32.6
click at [1213, 240] on input "aiden quick" at bounding box center [1321, 233] width 232 height 31
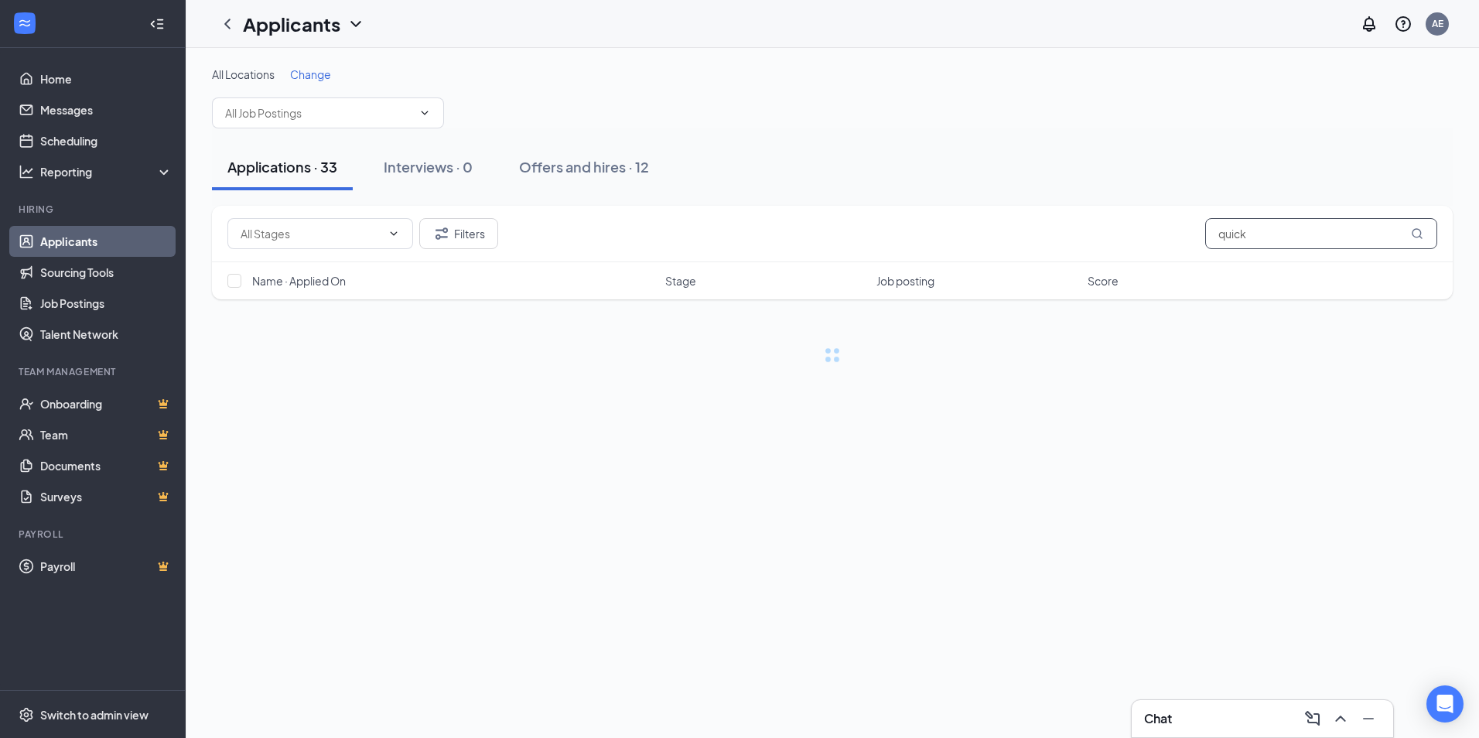
type input "quick"
click at [1419, 234] on icon "MagnifyingGlass" at bounding box center [1417, 233] width 12 height 12
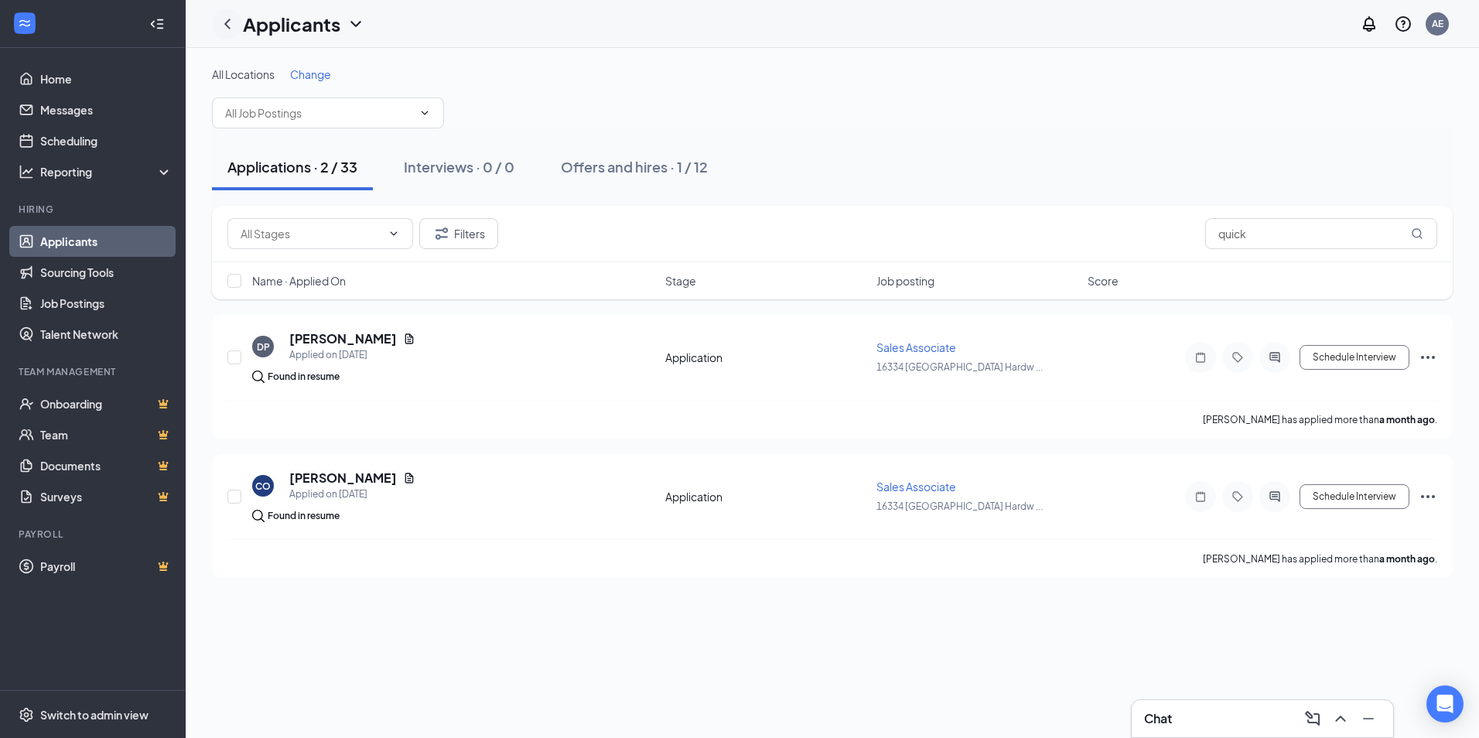
click at [233, 20] on icon "ChevronLeft" at bounding box center [227, 24] width 19 height 19
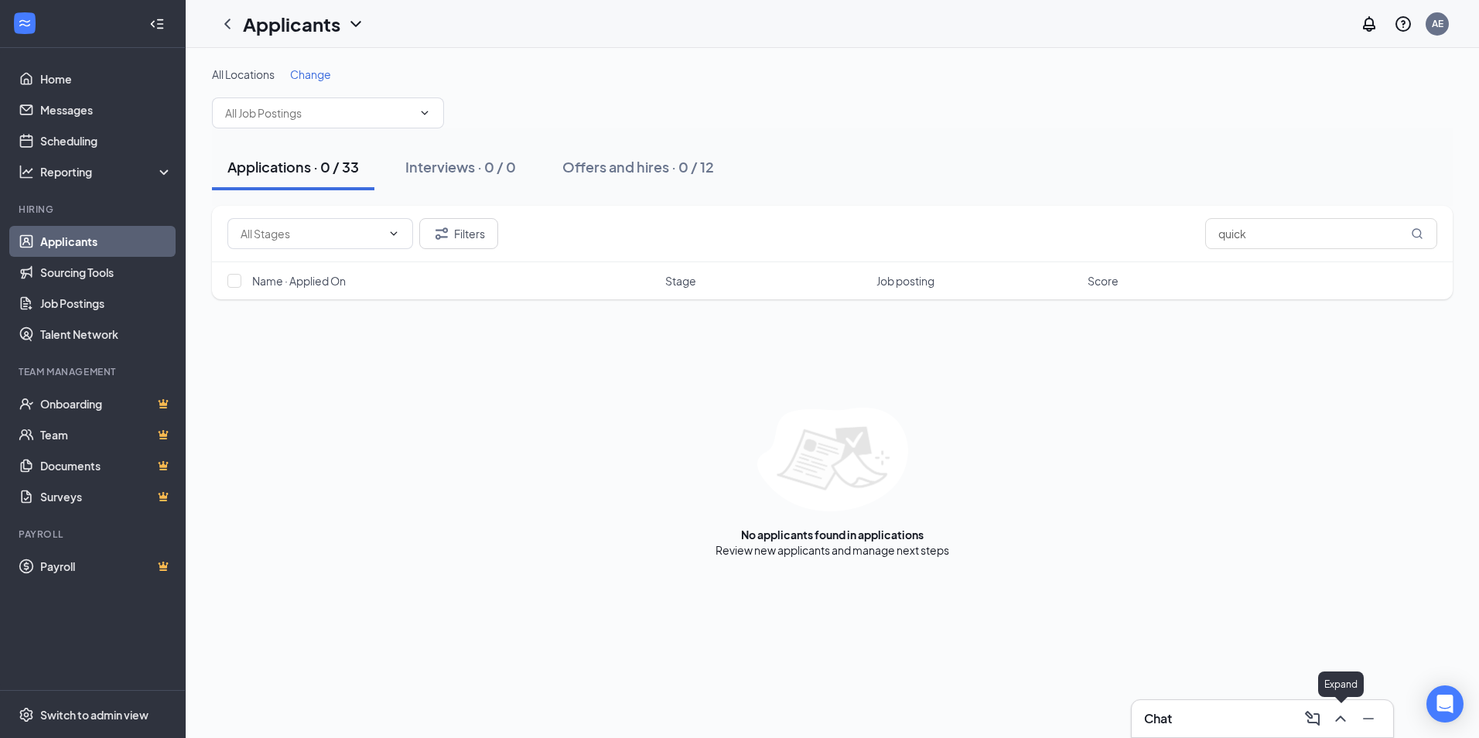
click at [1344, 718] on icon "ChevronUp" at bounding box center [1341, 719] width 19 height 19
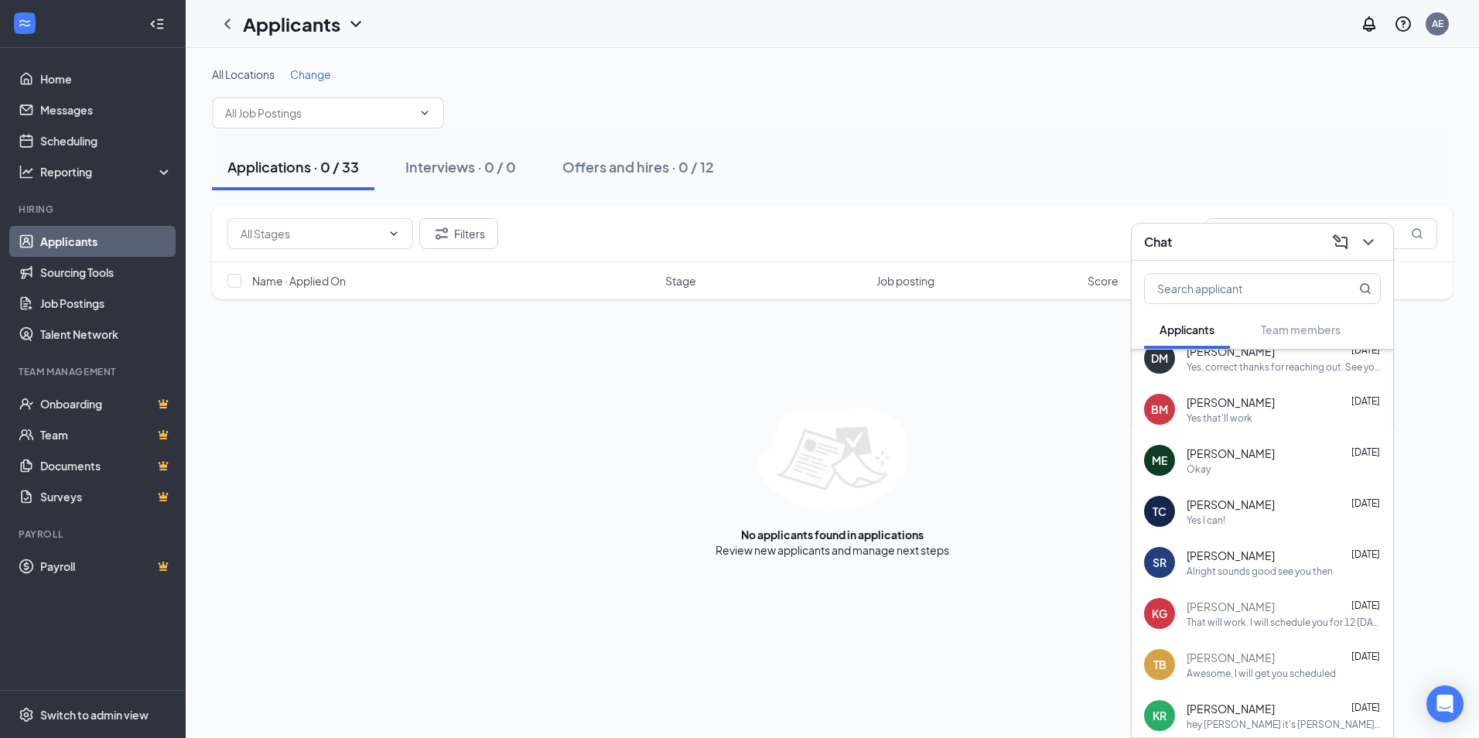
scroll to position [46, 0]
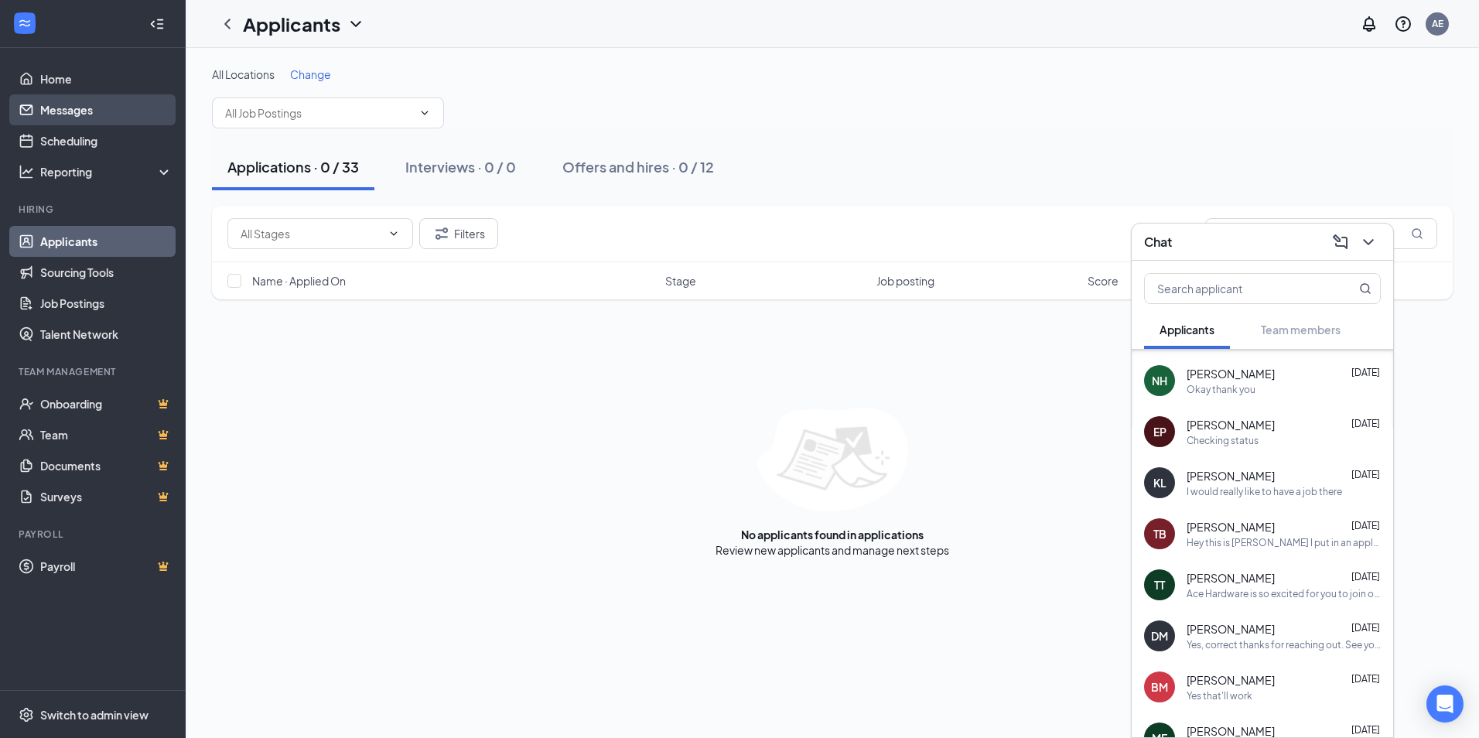
click at [89, 113] on link "Messages" at bounding box center [106, 109] width 132 height 31
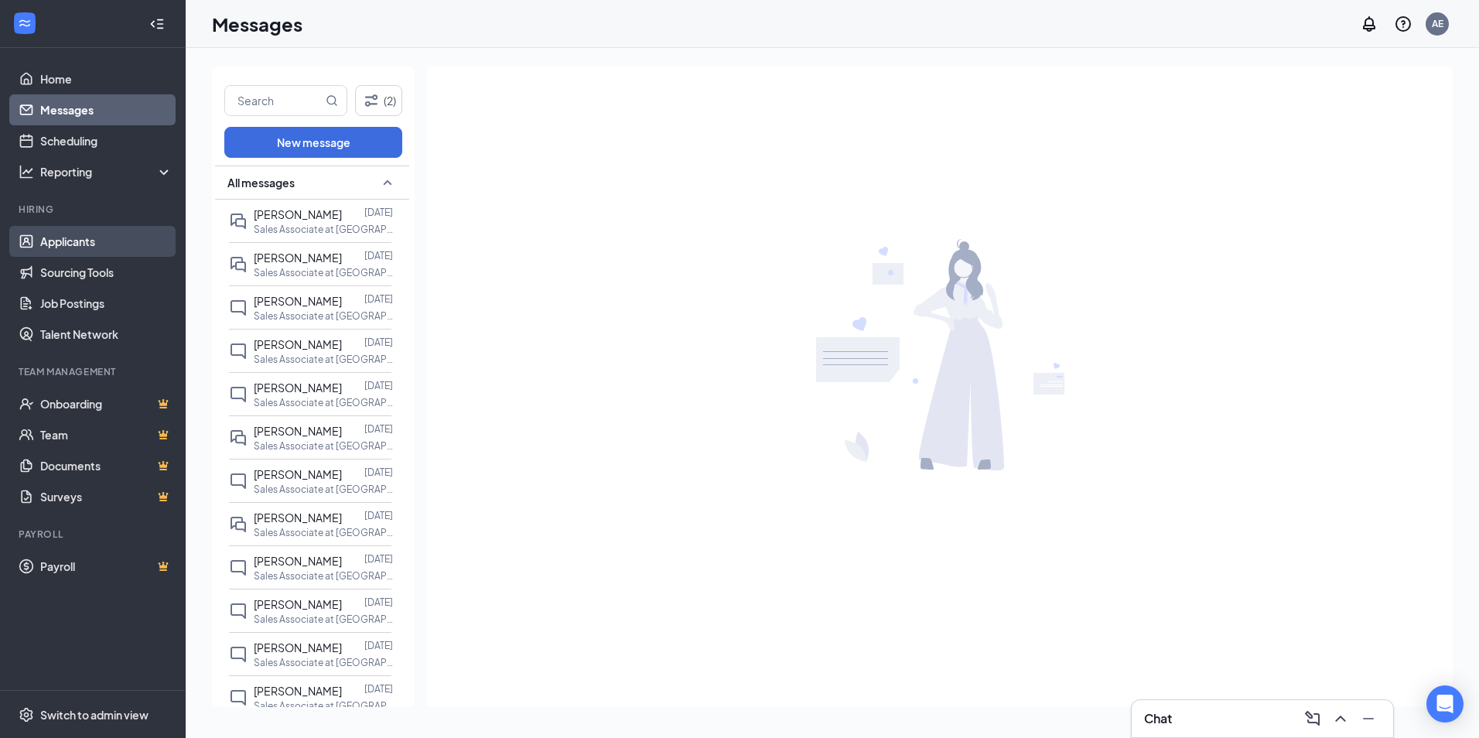
click at [83, 248] on link "Applicants" at bounding box center [106, 241] width 132 height 31
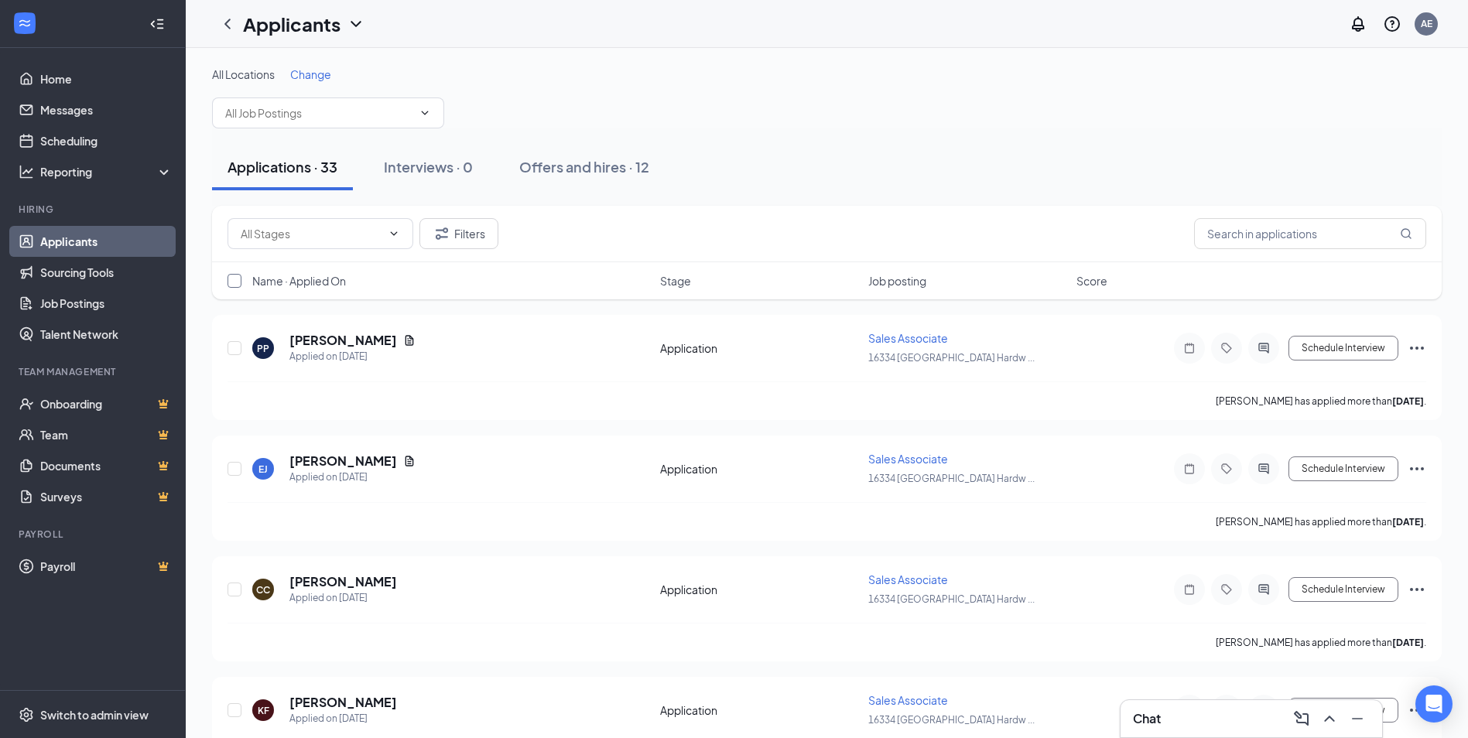
click at [238, 283] on input "checkbox" at bounding box center [234, 281] width 14 height 14
checkbox input "true"
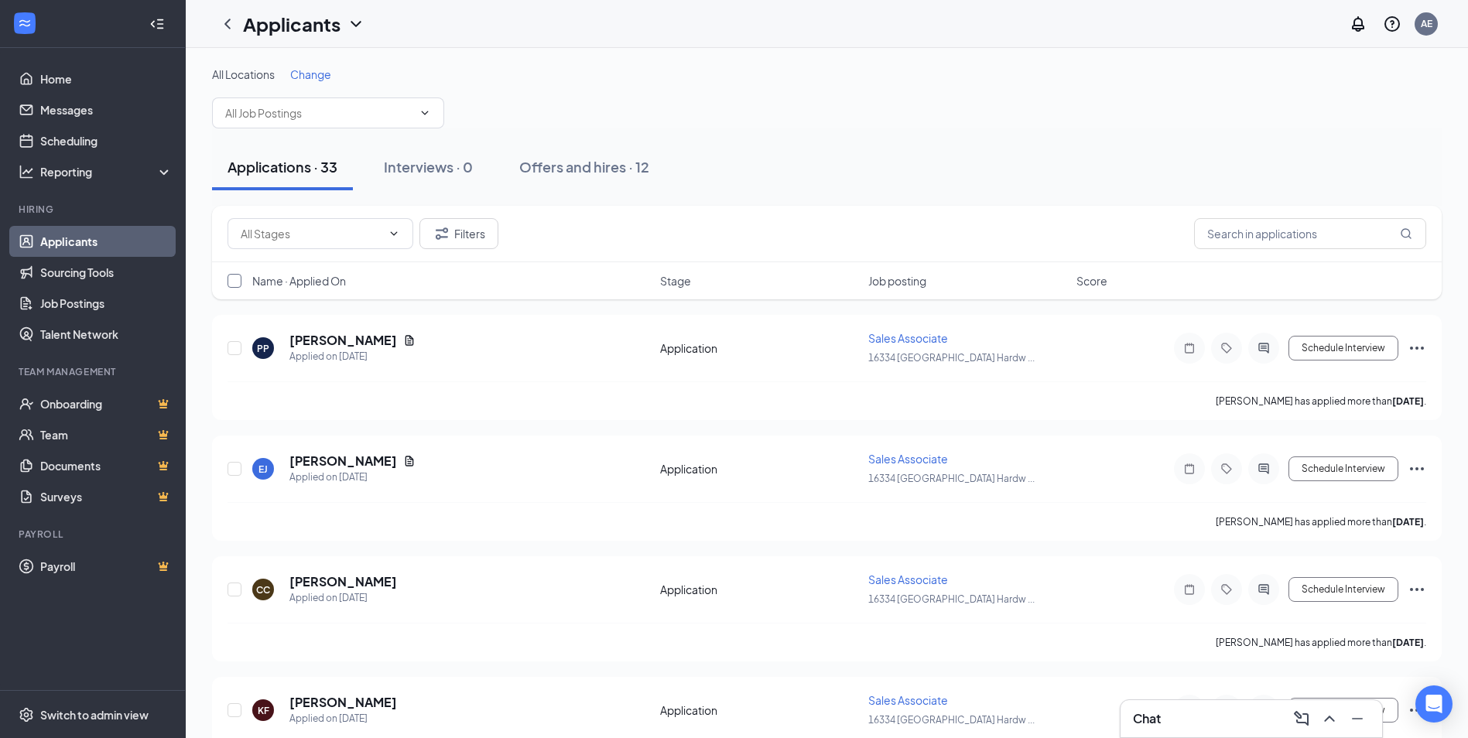
checkbox input "true"
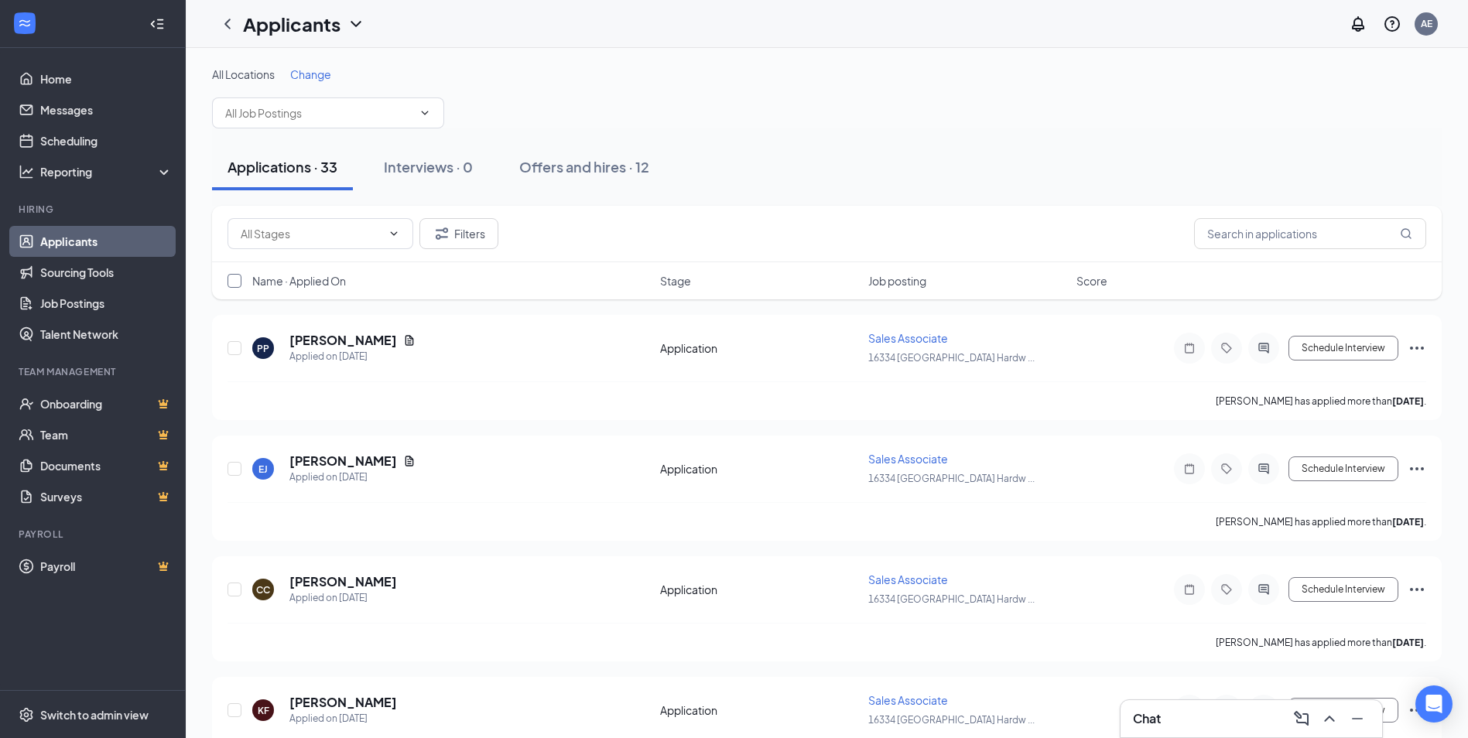
checkbox input "true"
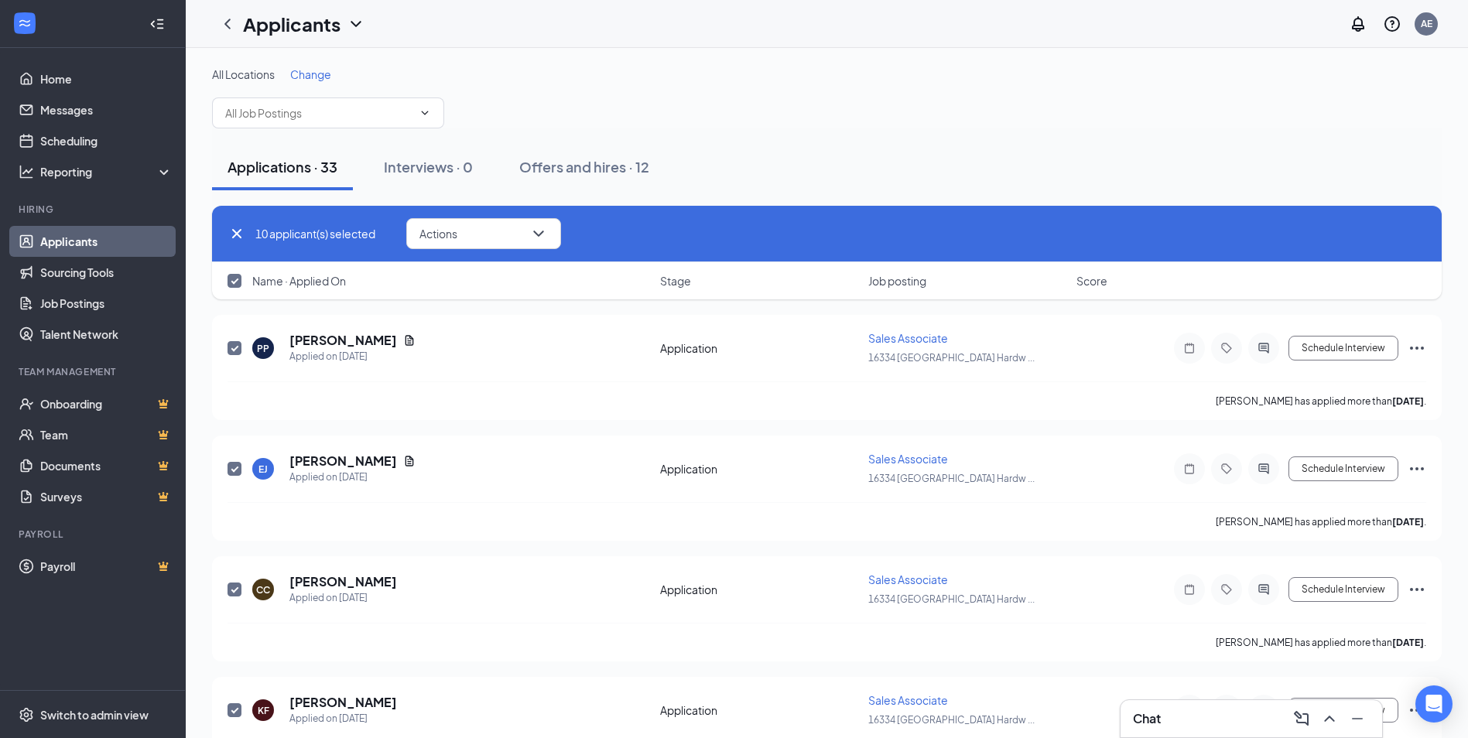
click at [238, 283] on input "checkbox" at bounding box center [234, 281] width 14 height 14
checkbox input "false"
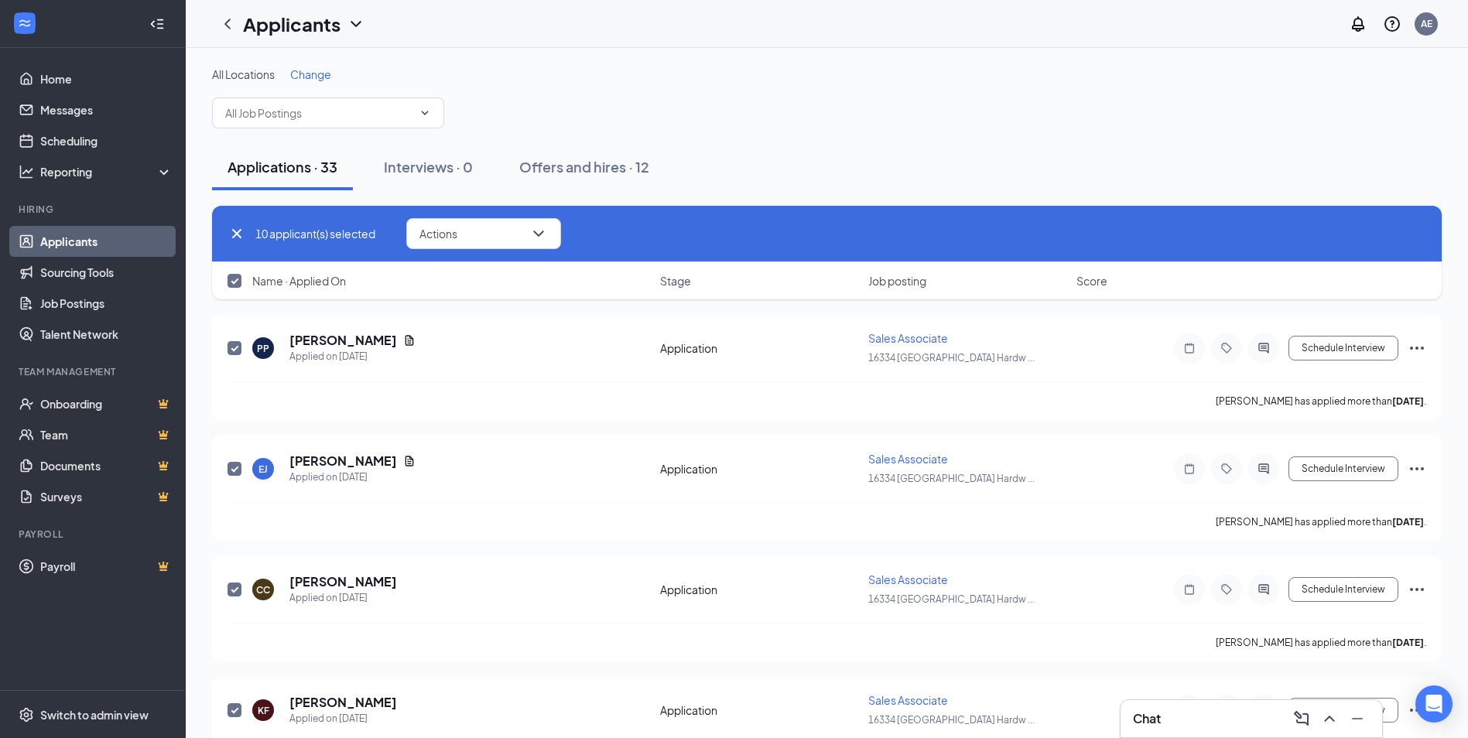
checkbox input "false"
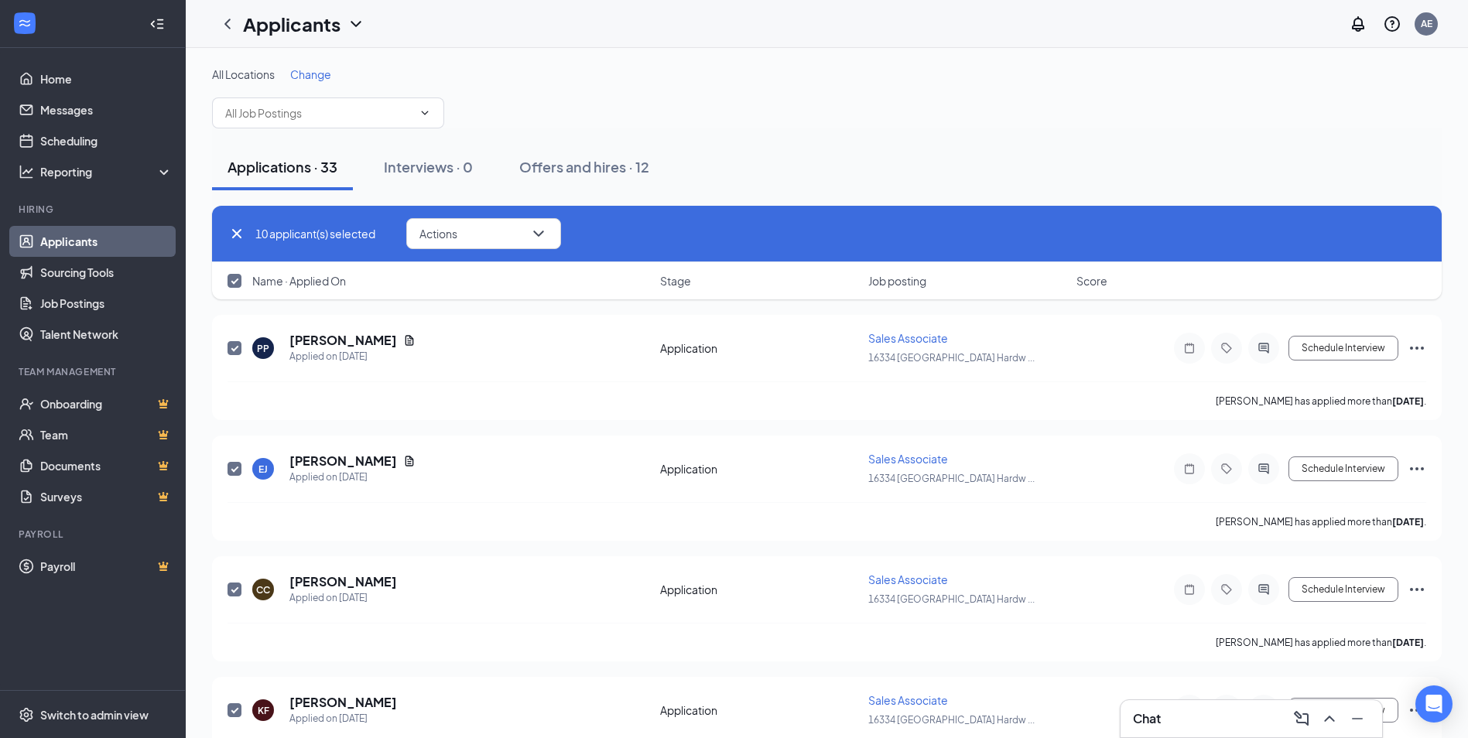
checkbox input "false"
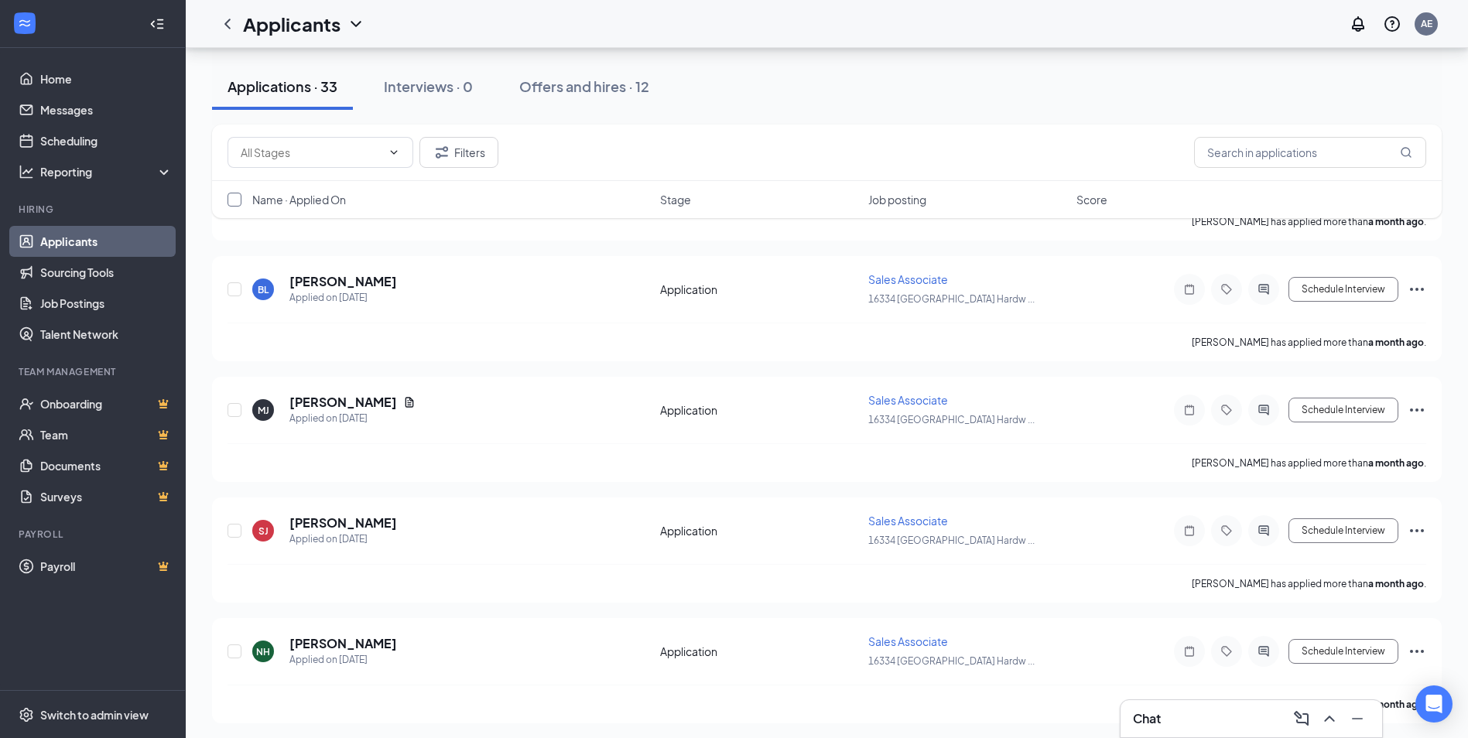
scroll to position [3563, 0]
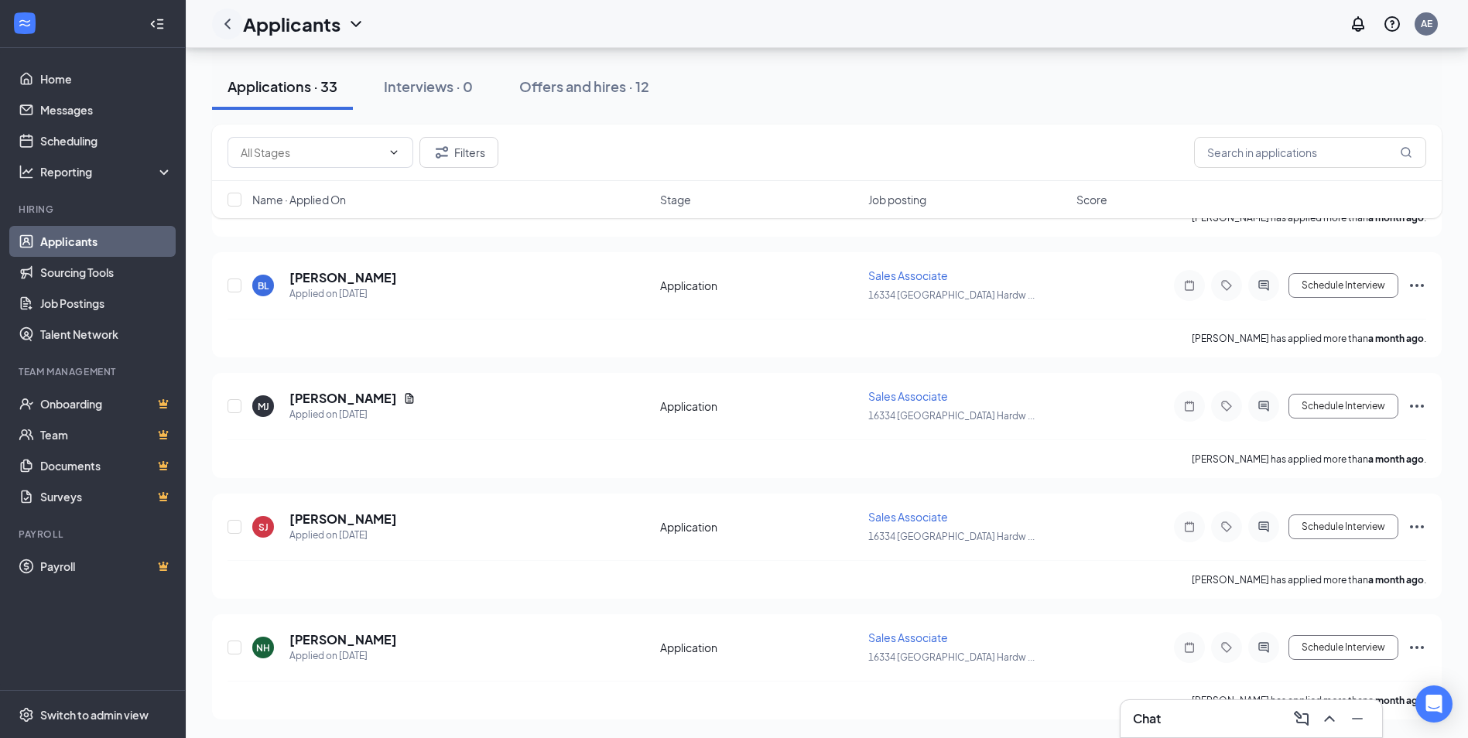
click at [227, 22] on icon "ChevronLeft" at bounding box center [227, 24] width 6 height 10
click at [347, 22] on icon "ChevronDown" at bounding box center [356, 24] width 19 height 19
click at [278, 90] on link "Archived applicants" at bounding box center [304, 81] width 104 height 15
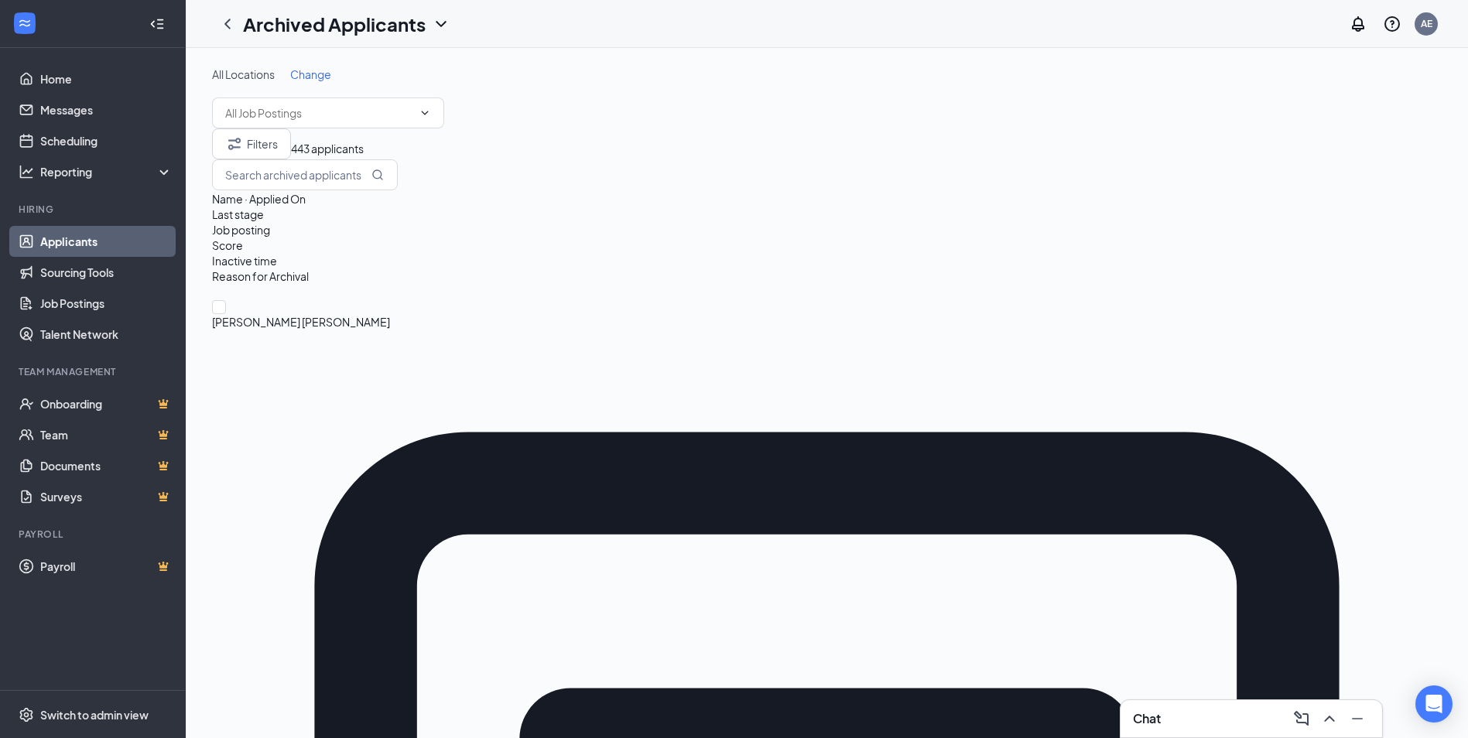
click at [364, 156] on span "443 applicants" at bounding box center [327, 149] width 73 height 14
click at [332, 156] on span "443 applicants" at bounding box center [327, 149] width 73 height 14
click at [278, 159] on button "Filters" at bounding box center [251, 143] width 79 height 31
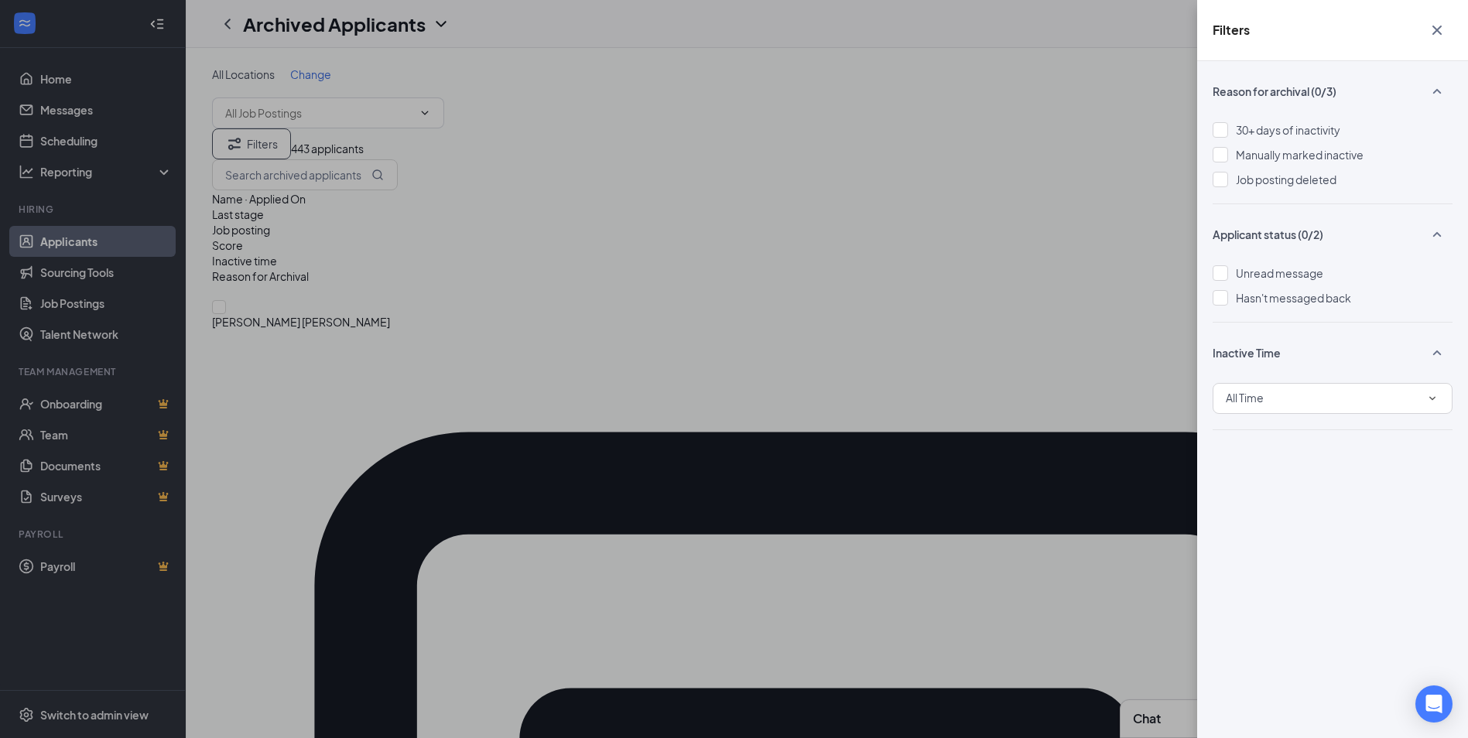
click at [714, 142] on div "Filters Reason for archival (0/3) 30+ days of inactivity Manually marked inacti…" at bounding box center [734, 369] width 1468 height 738
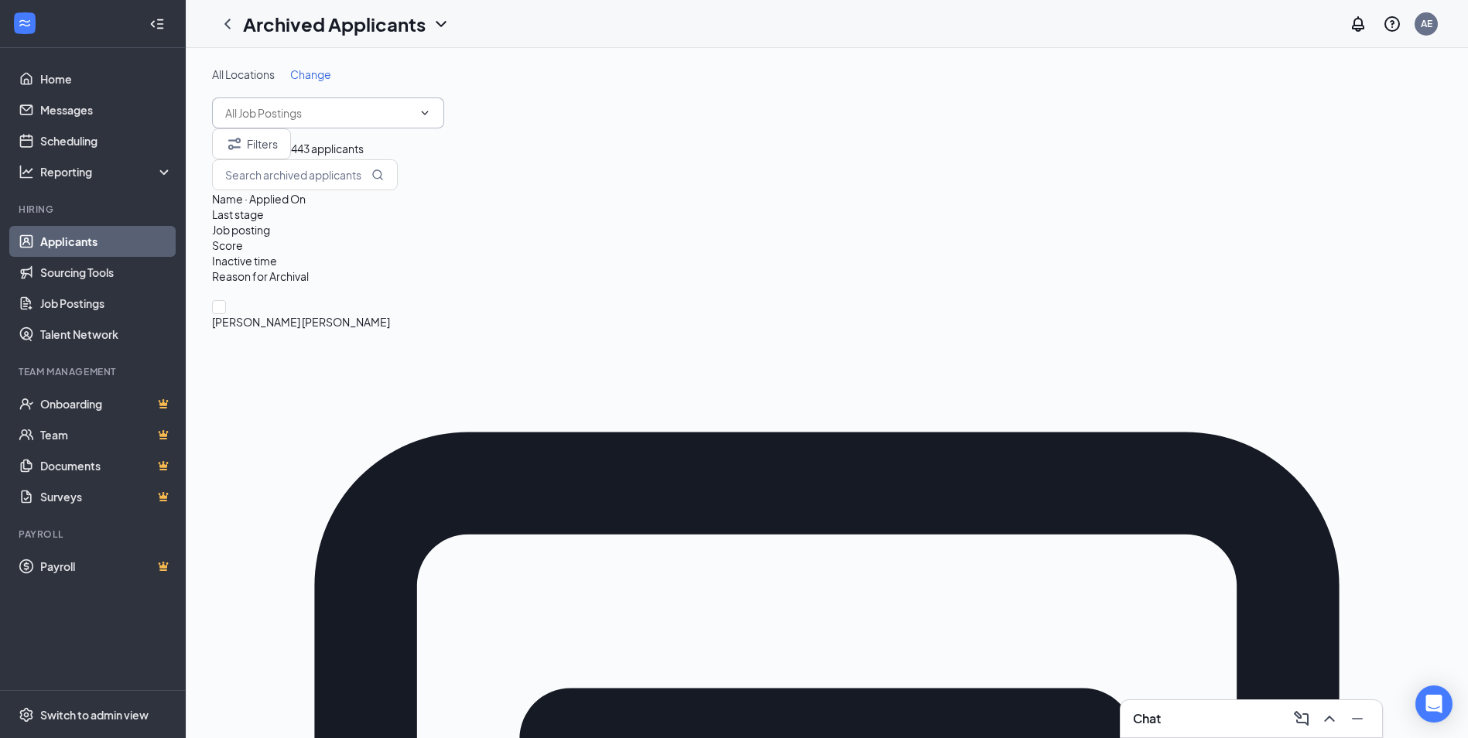
click at [385, 121] on span at bounding box center [328, 112] width 232 height 31
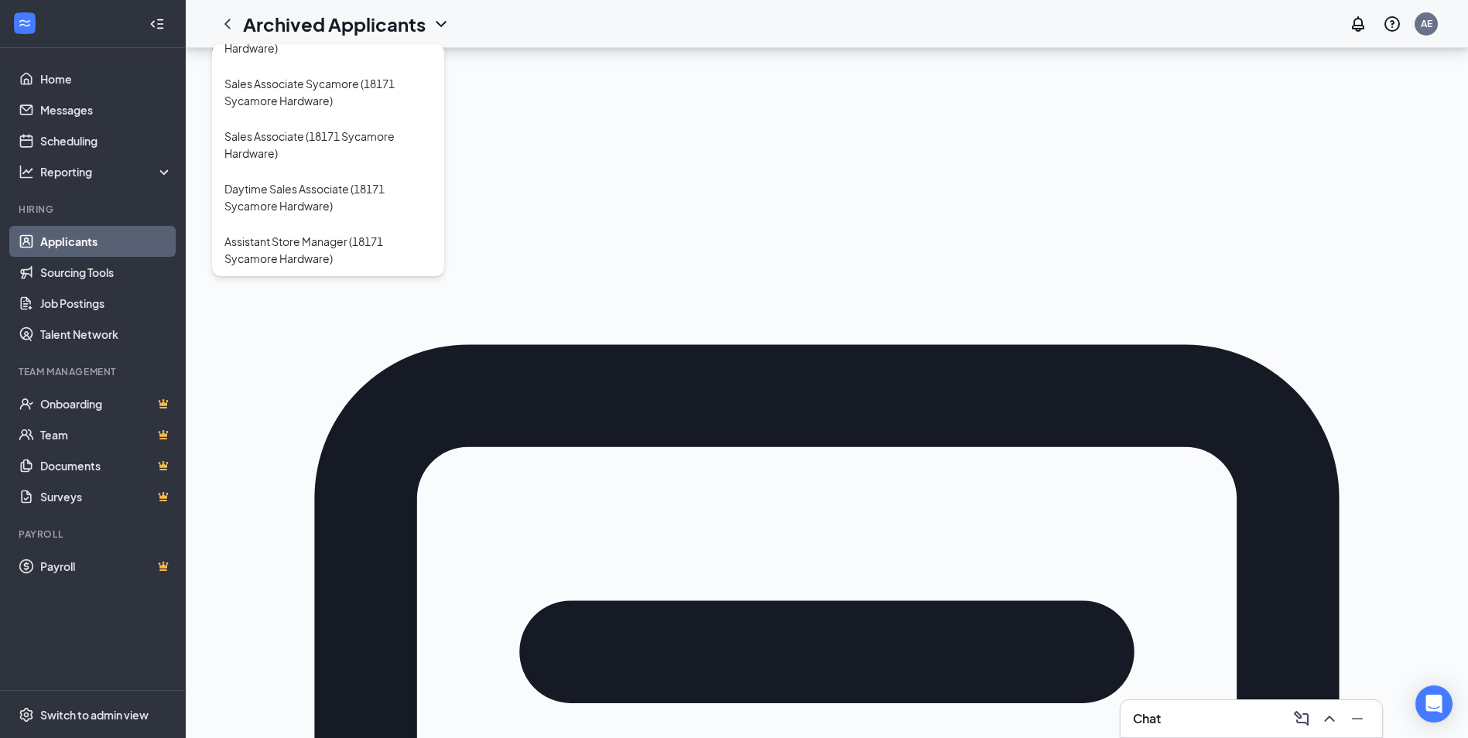
scroll to position [77, 0]
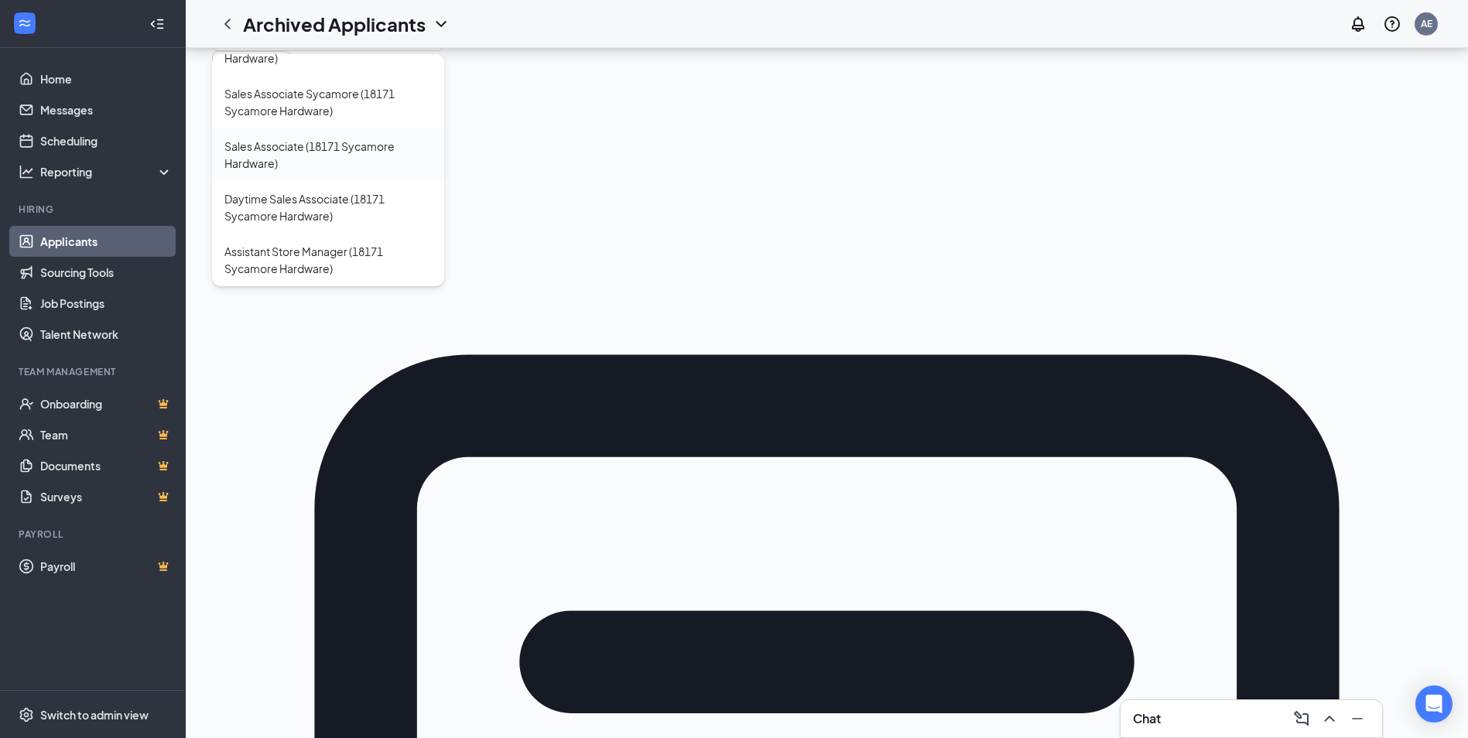
click at [309, 148] on div "Sales Associate (18171 Sycamore Hardware)" at bounding box center [327, 155] width 207 height 34
type input "Sales Associate (18171 Sycamore Hardware)"
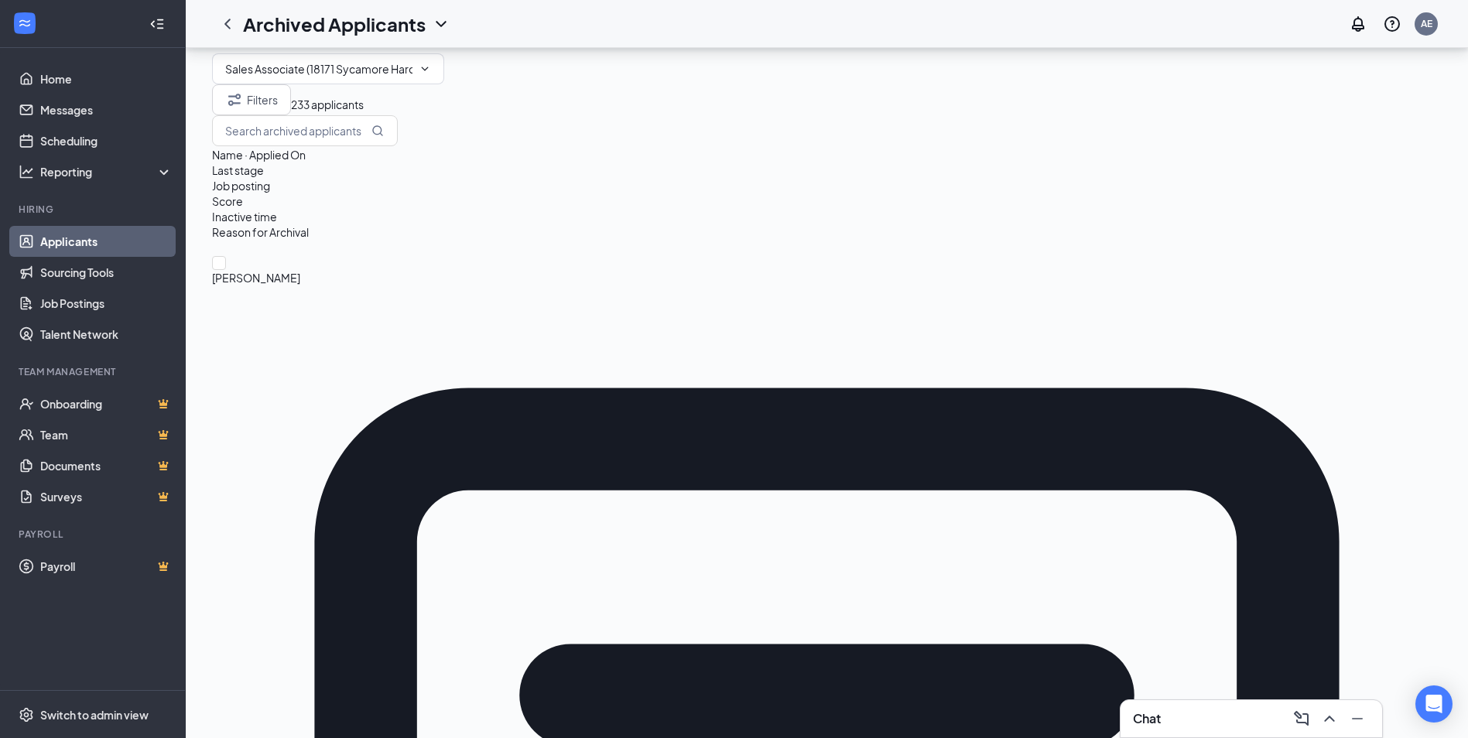
scroll to position [242, 0]
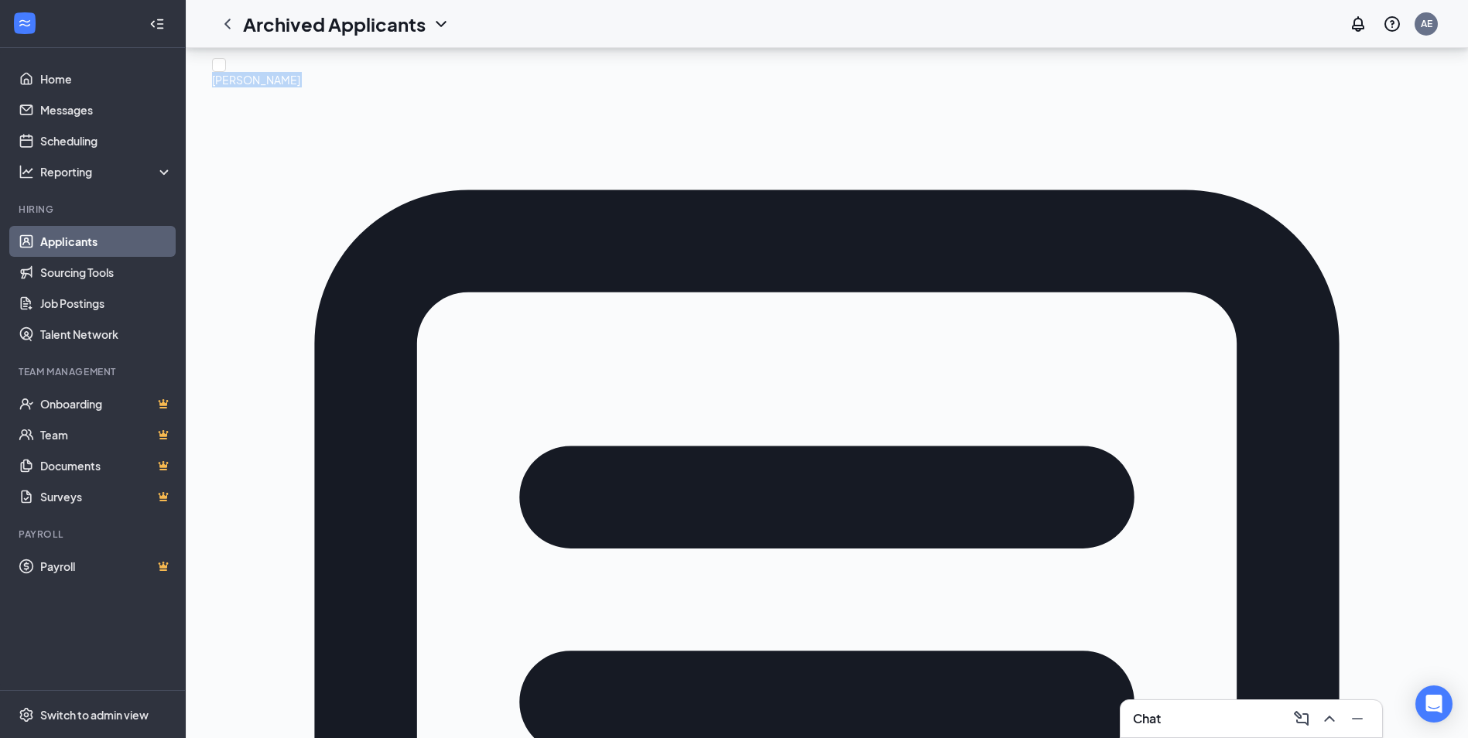
drag, startPoint x: 1213, startPoint y: 706, endPoint x: 1255, endPoint y: 590, distance: 122.6
drag, startPoint x: 1255, startPoint y: 590, endPoint x: 1078, endPoint y: 651, distance: 187.4
drag, startPoint x: 1234, startPoint y: 721, endPoint x: 915, endPoint y: 706, distance: 319.9
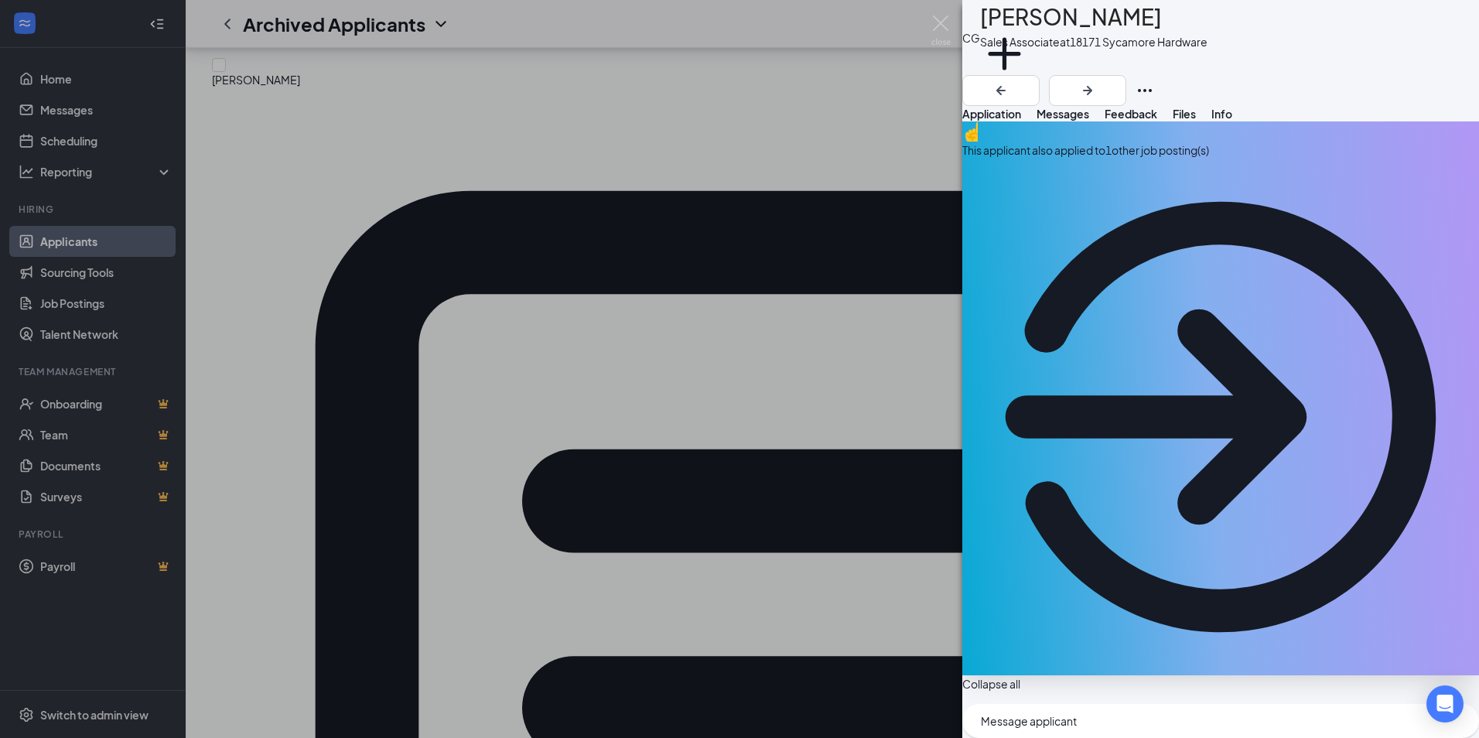
click at [21, 241] on div "CG Caleb Gentry Sales Associate at 18171 Sycamore Hardware Add a tag Applicatio…" at bounding box center [739, 369] width 1479 height 738
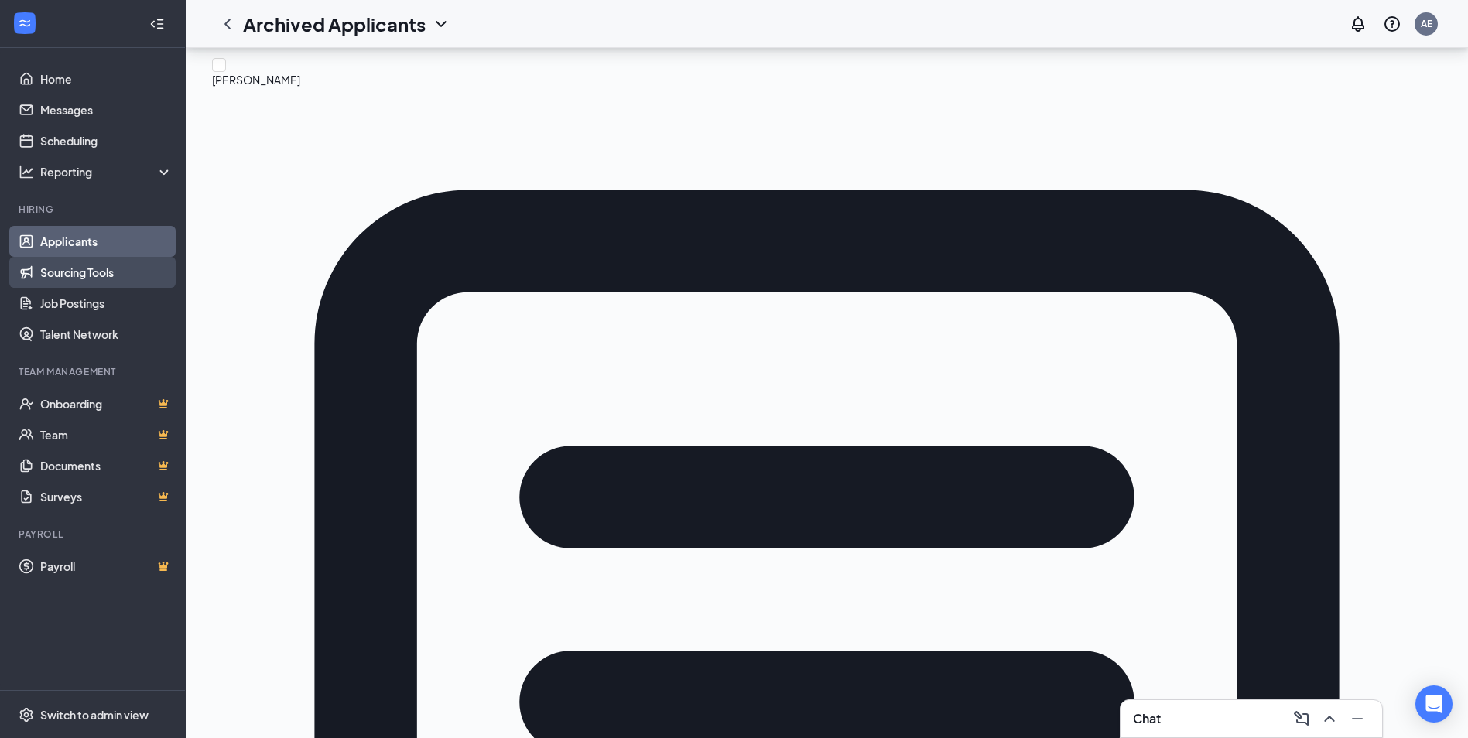
click at [71, 258] on link "Sourcing Tools" at bounding box center [106, 272] width 132 height 31
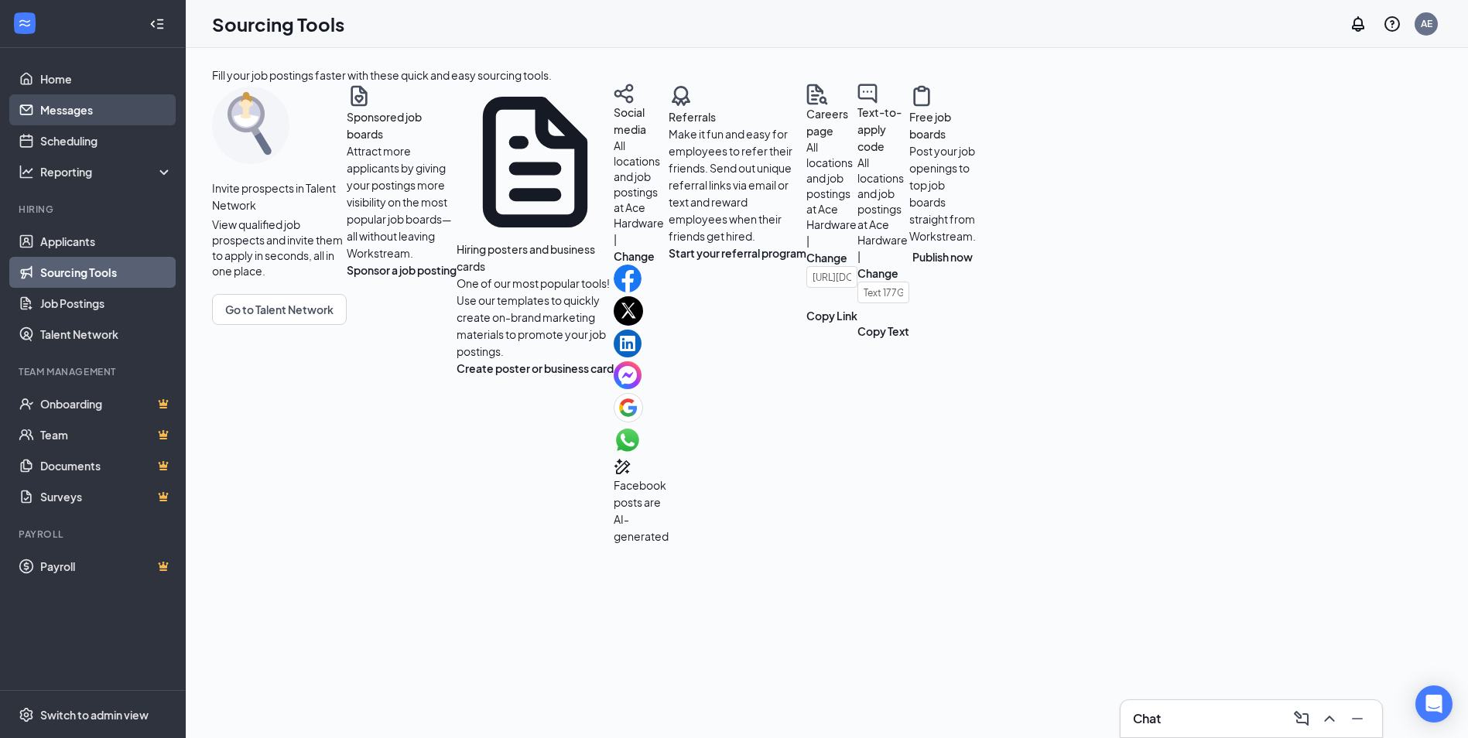
click at [78, 111] on link "Messages" at bounding box center [106, 109] width 132 height 31
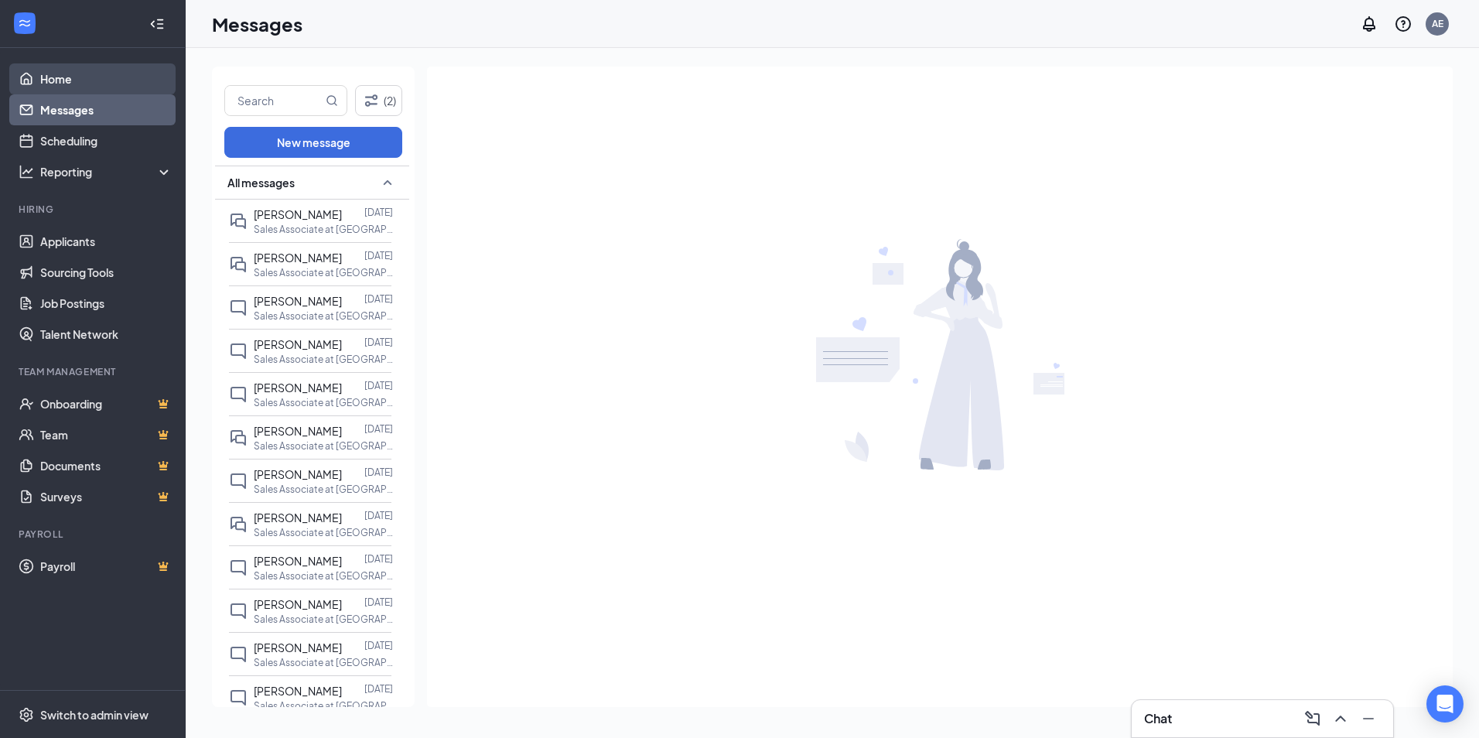
click at [54, 76] on link "Home" at bounding box center [106, 78] width 132 height 31
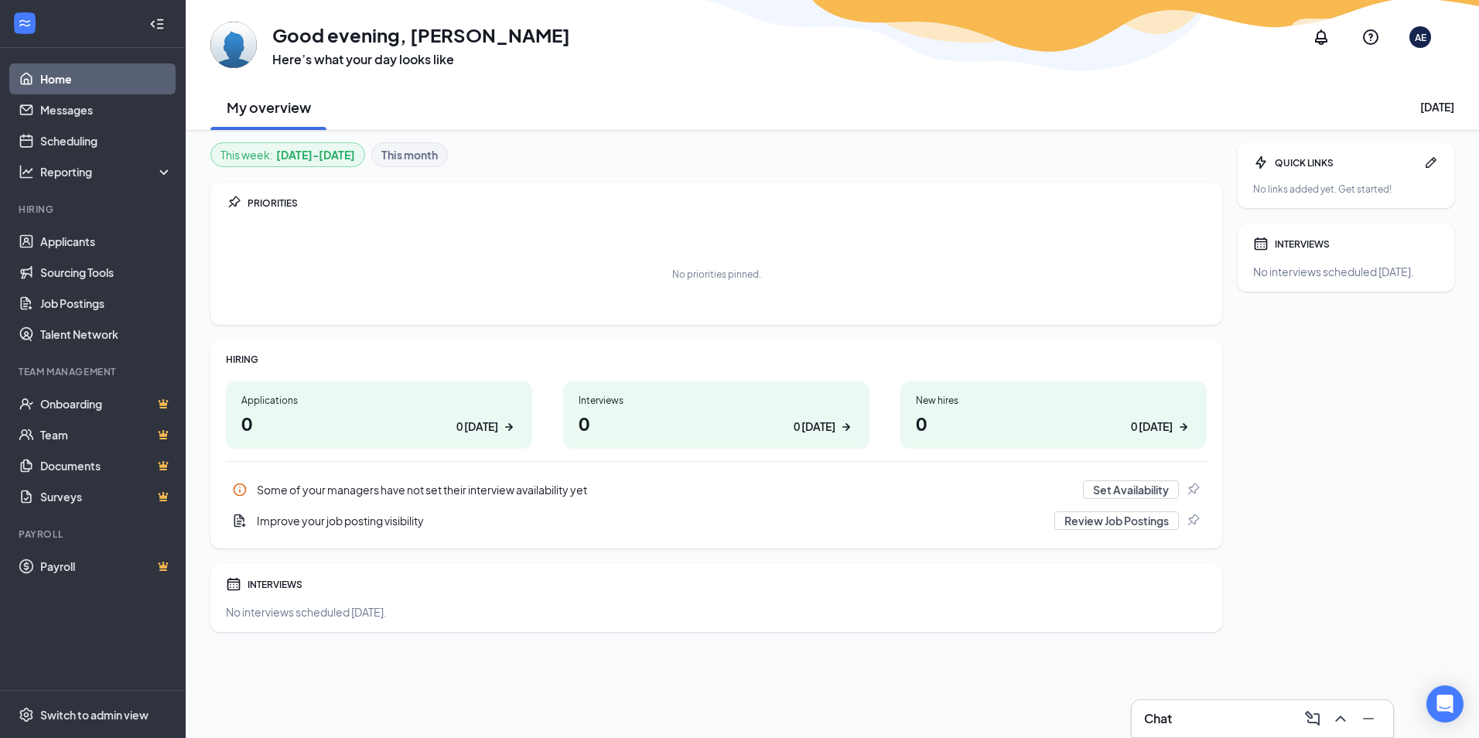
click at [330, 33] on h1 "Good evening, Amber Eversole" at bounding box center [421, 35] width 298 height 26
click at [1427, 36] on div "AE" at bounding box center [1421, 37] width 22 height 22
click at [70, 310] on link "Job Postings" at bounding box center [106, 303] width 132 height 31
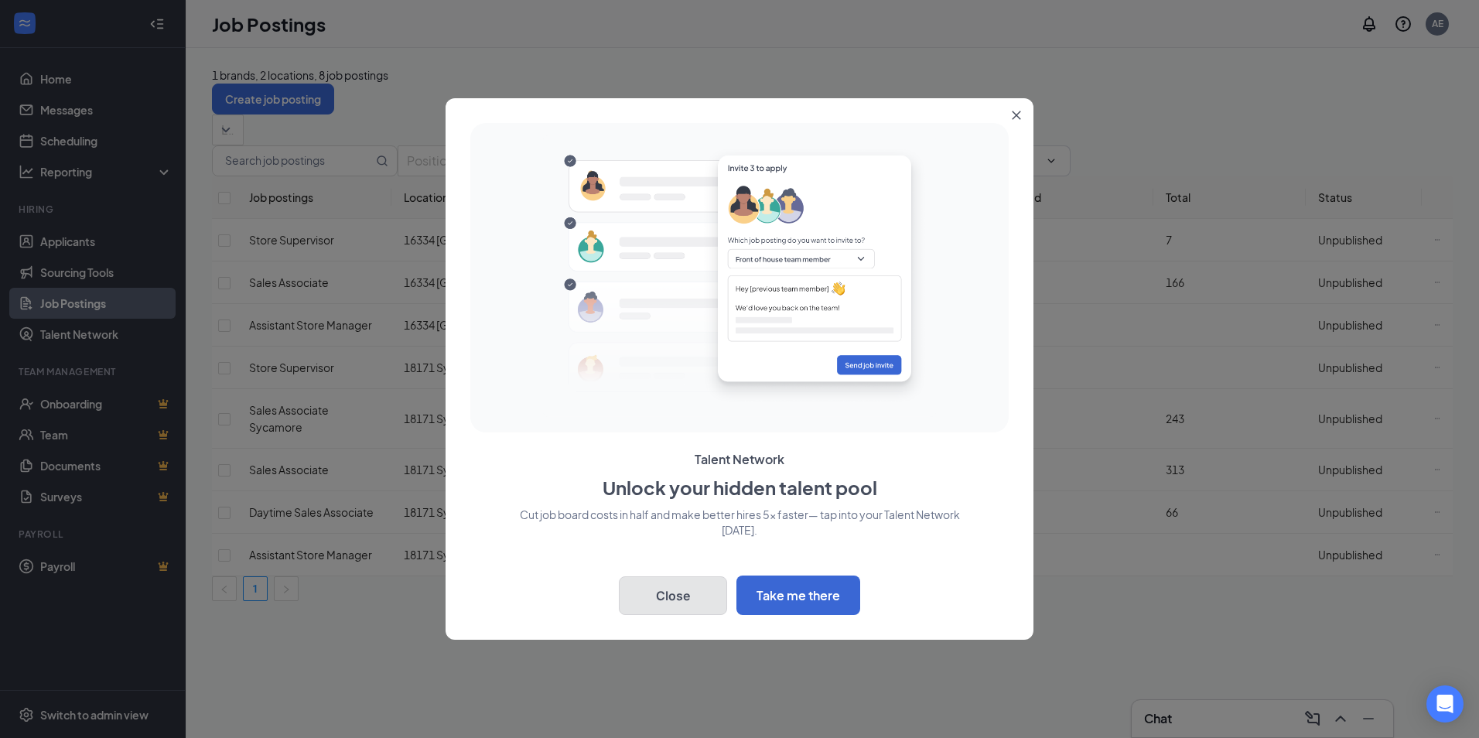
click at [699, 593] on button "Close" at bounding box center [673, 595] width 108 height 39
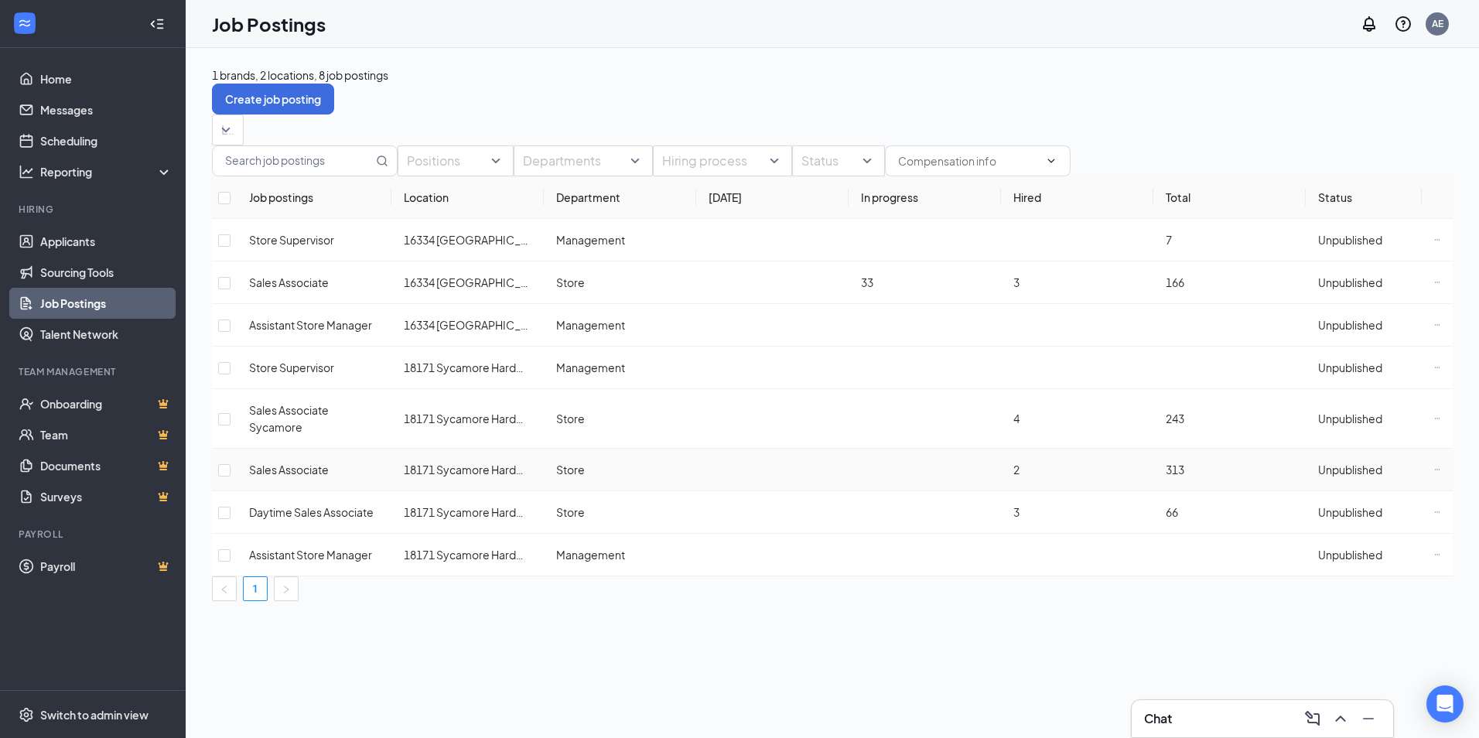
click at [296, 463] on span "Sales Associate" at bounding box center [289, 470] width 80 height 14
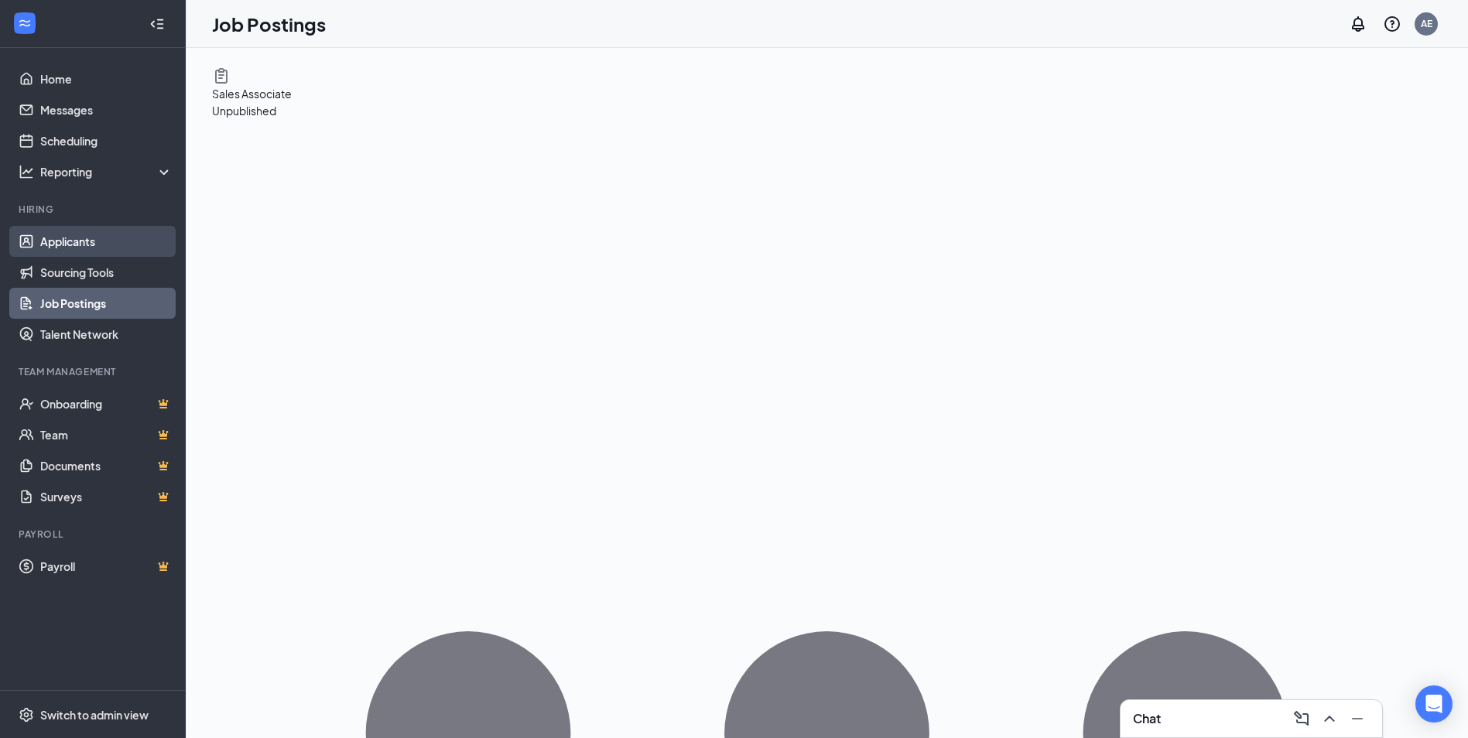
click at [57, 247] on link "Applicants" at bounding box center [106, 241] width 132 height 31
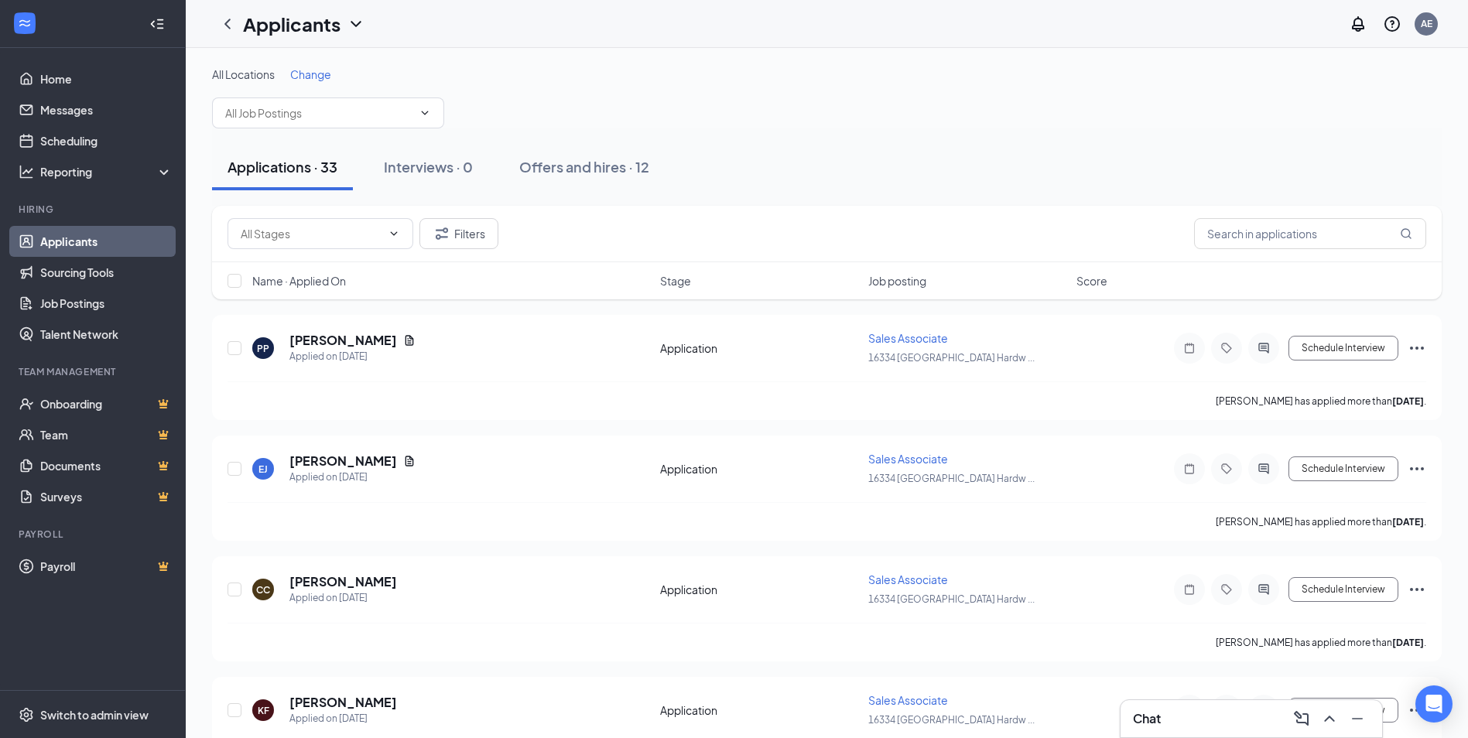
click at [80, 242] on link "Applicants" at bounding box center [106, 241] width 132 height 31
click at [77, 297] on link "Job Postings" at bounding box center [106, 303] width 132 height 31
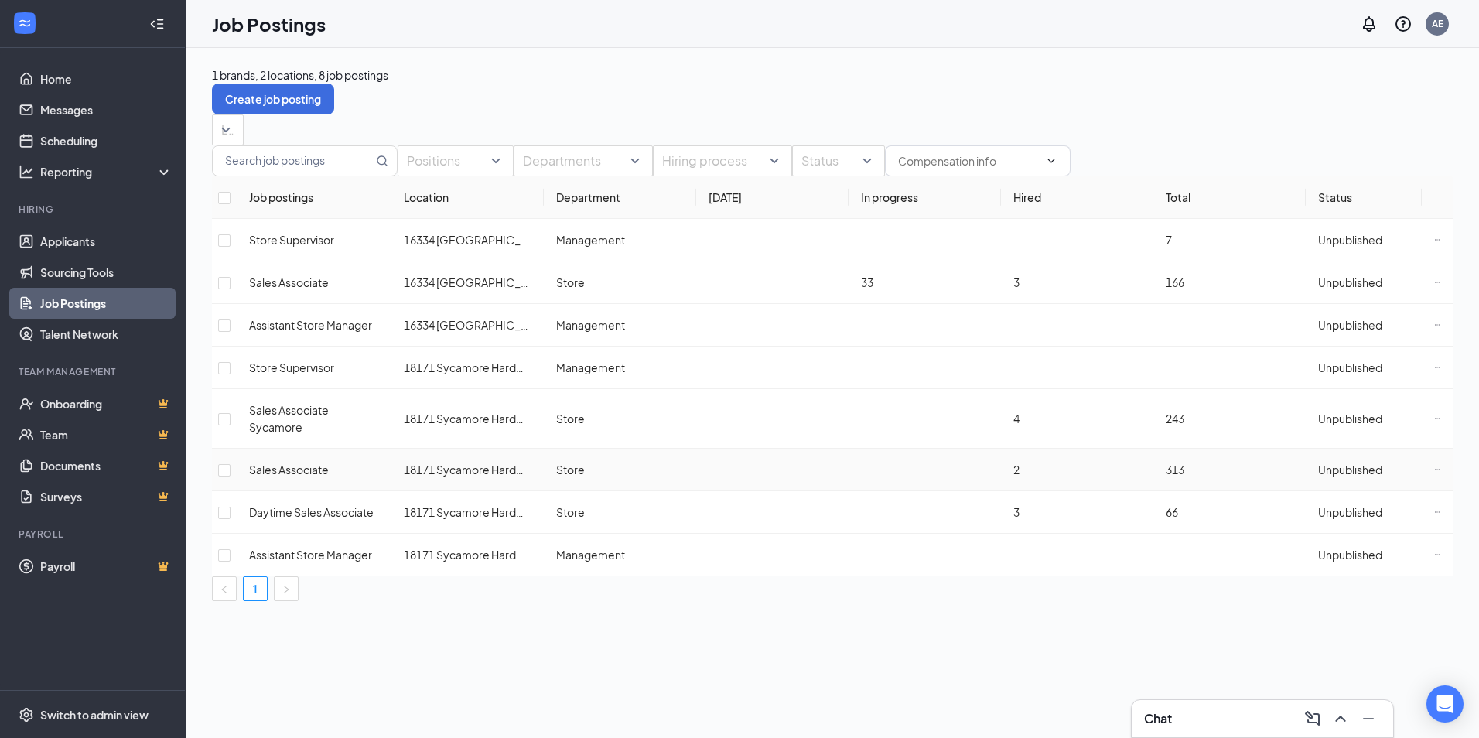
click at [307, 463] on span "Sales Associate" at bounding box center [289, 470] width 80 height 14
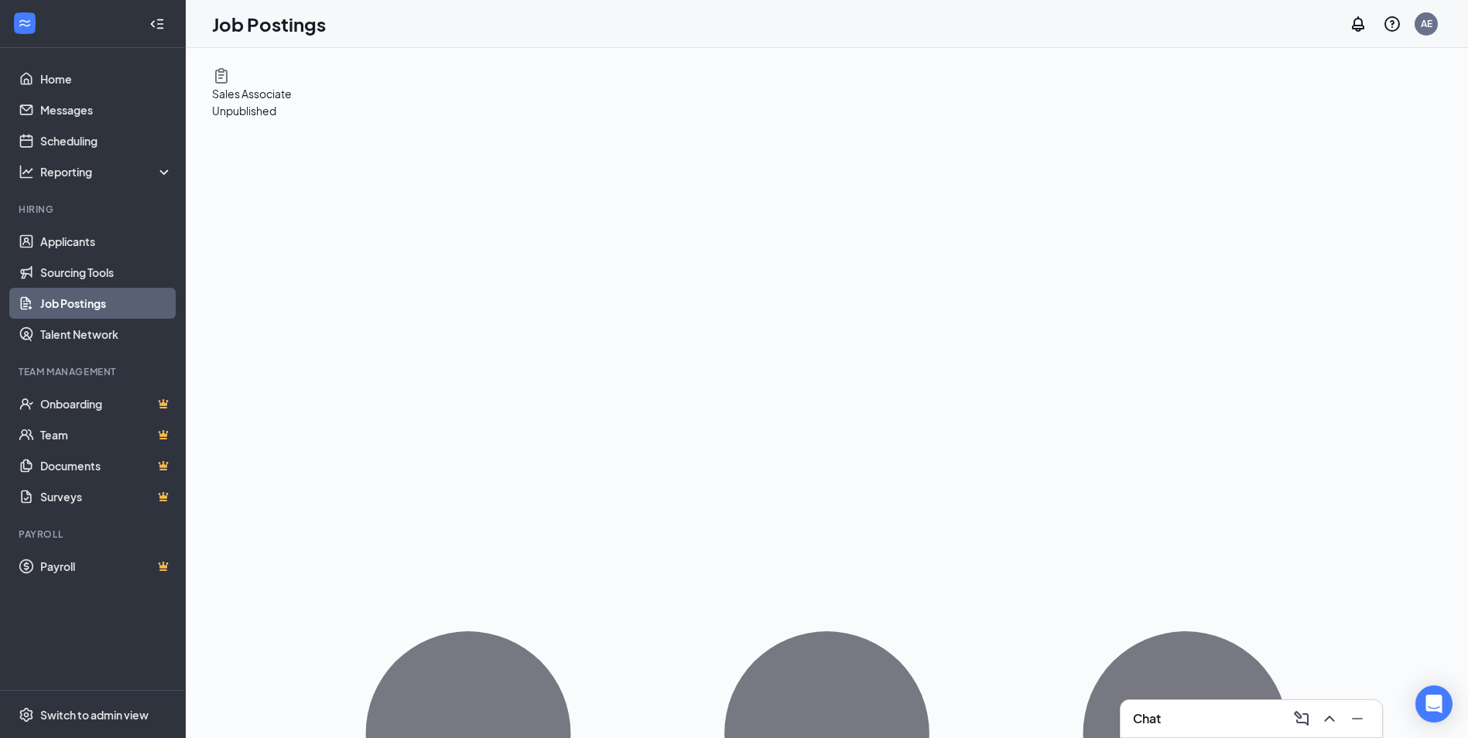
click at [77, 300] on link "Job Postings" at bounding box center [106, 303] width 132 height 31
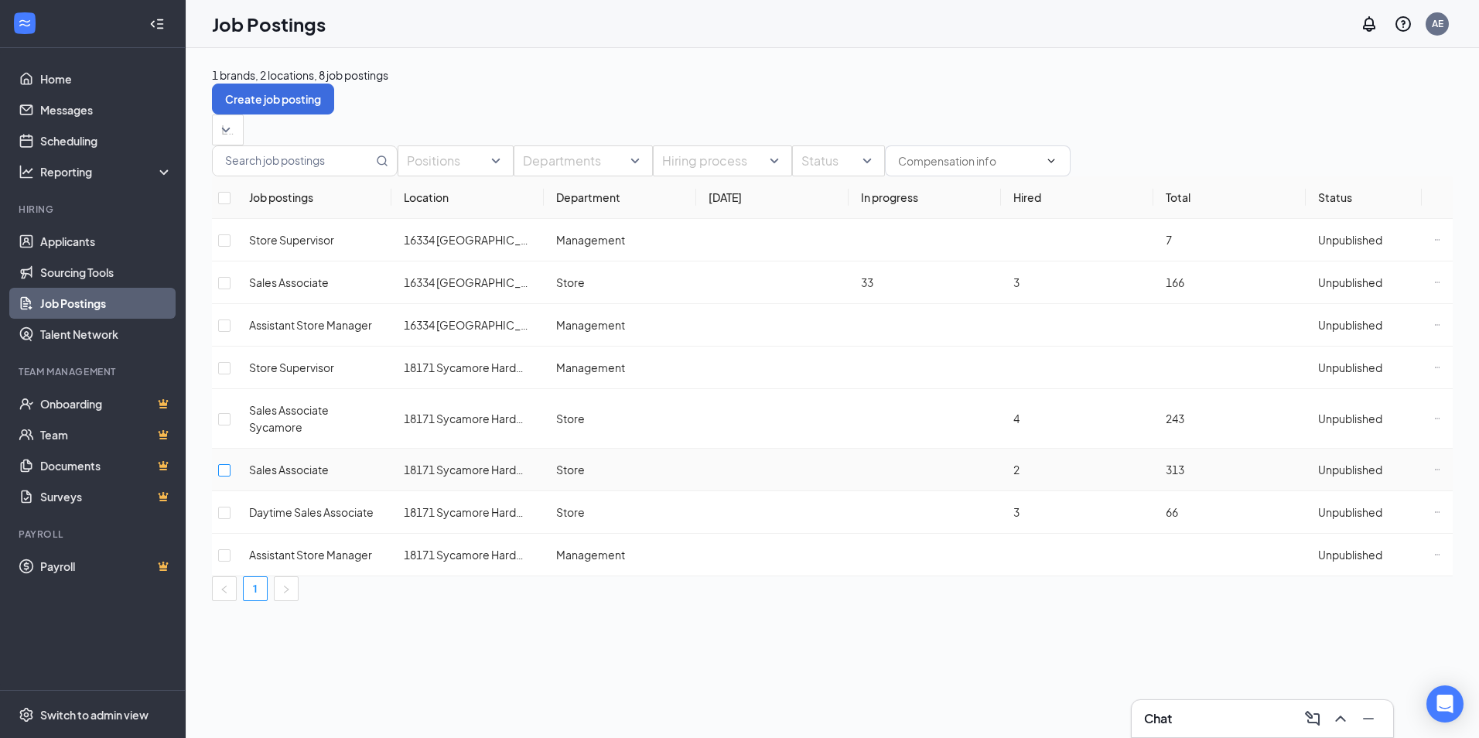
click at [231, 464] on input "checkbox" at bounding box center [224, 470] width 12 height 12
checkbox input "true"
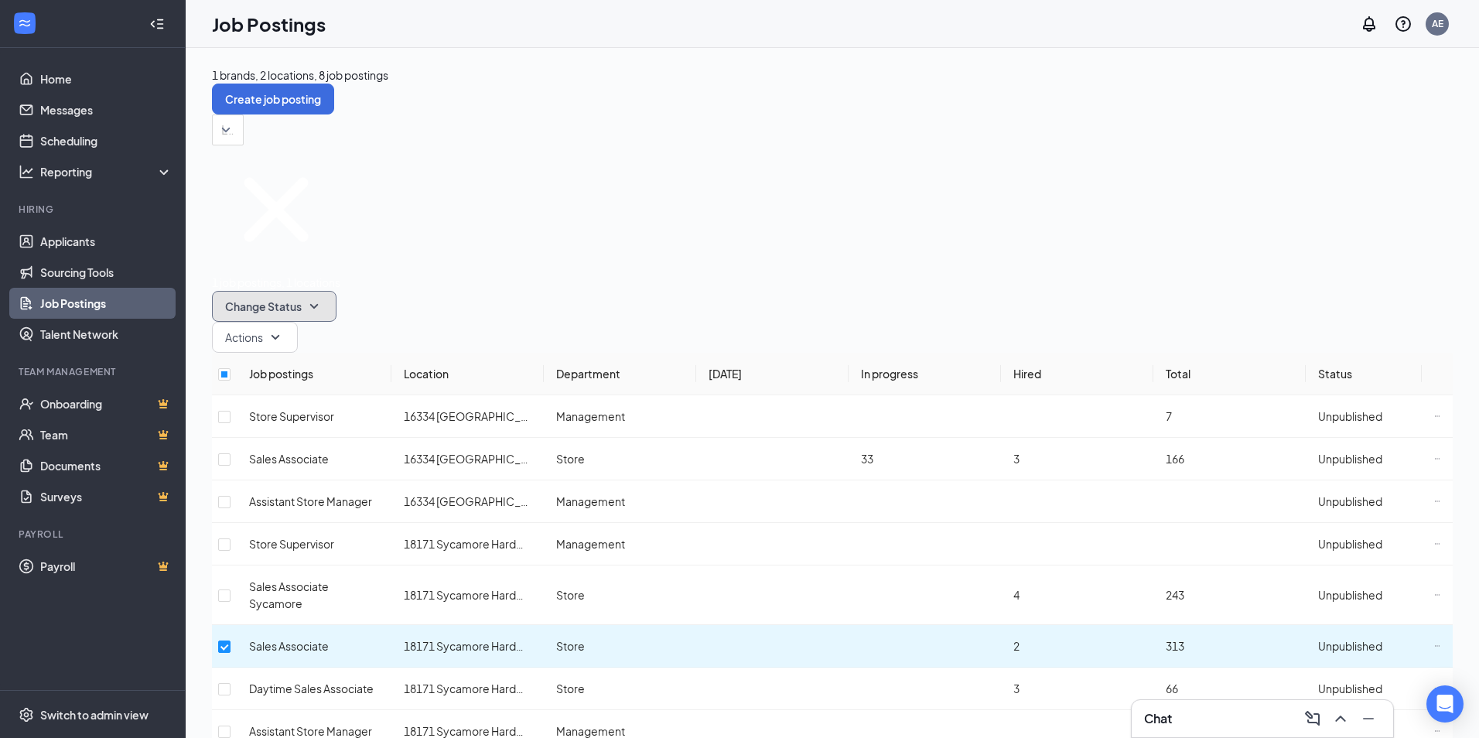
click at [323, 297] on icon "SmallChevronDown" at bounding box center [314, 306] width 19 height 19
click at [431, 241] on span "Publish" at bounding box center [413, 234] width 36 height 14
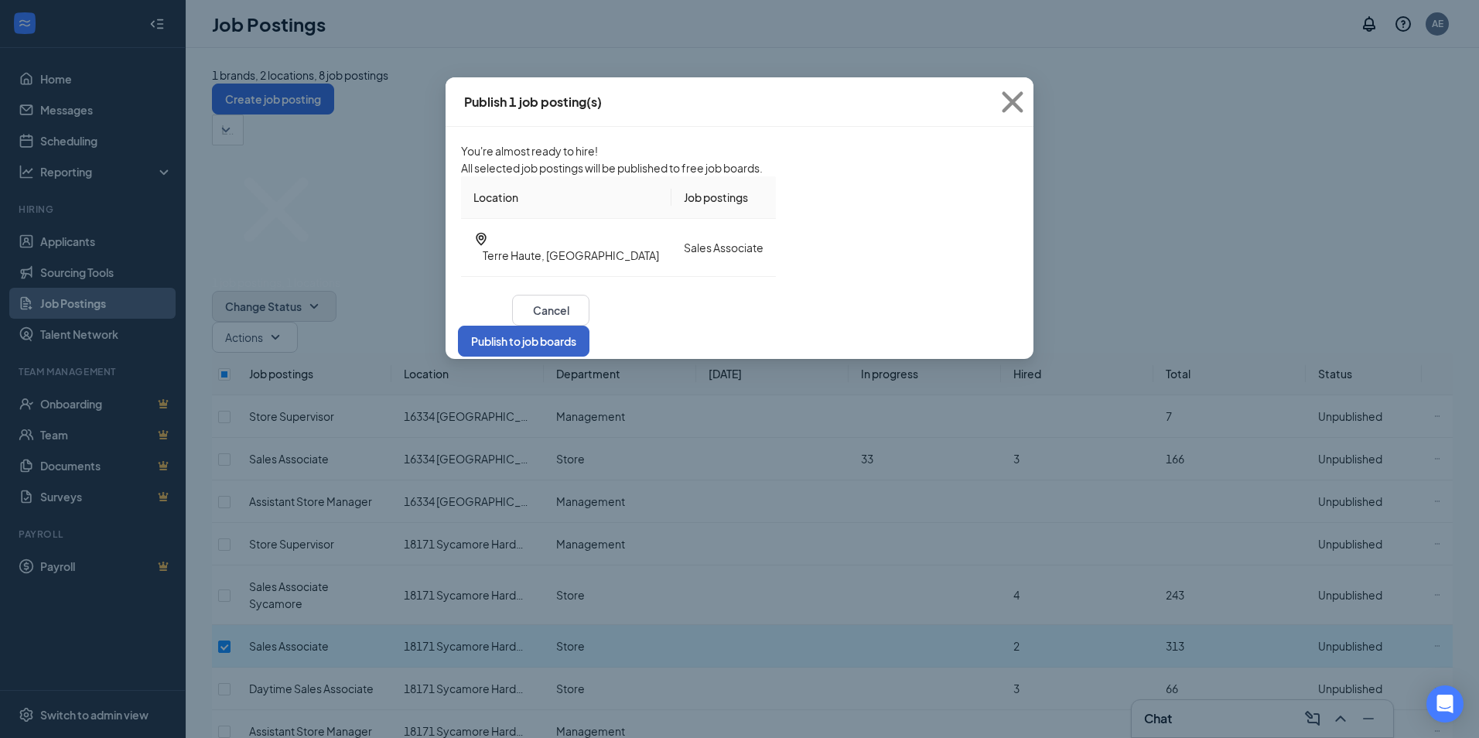
click at [590, 357] on button "Publish to job boards" at bounding box center [524, 341] width 132 height 31
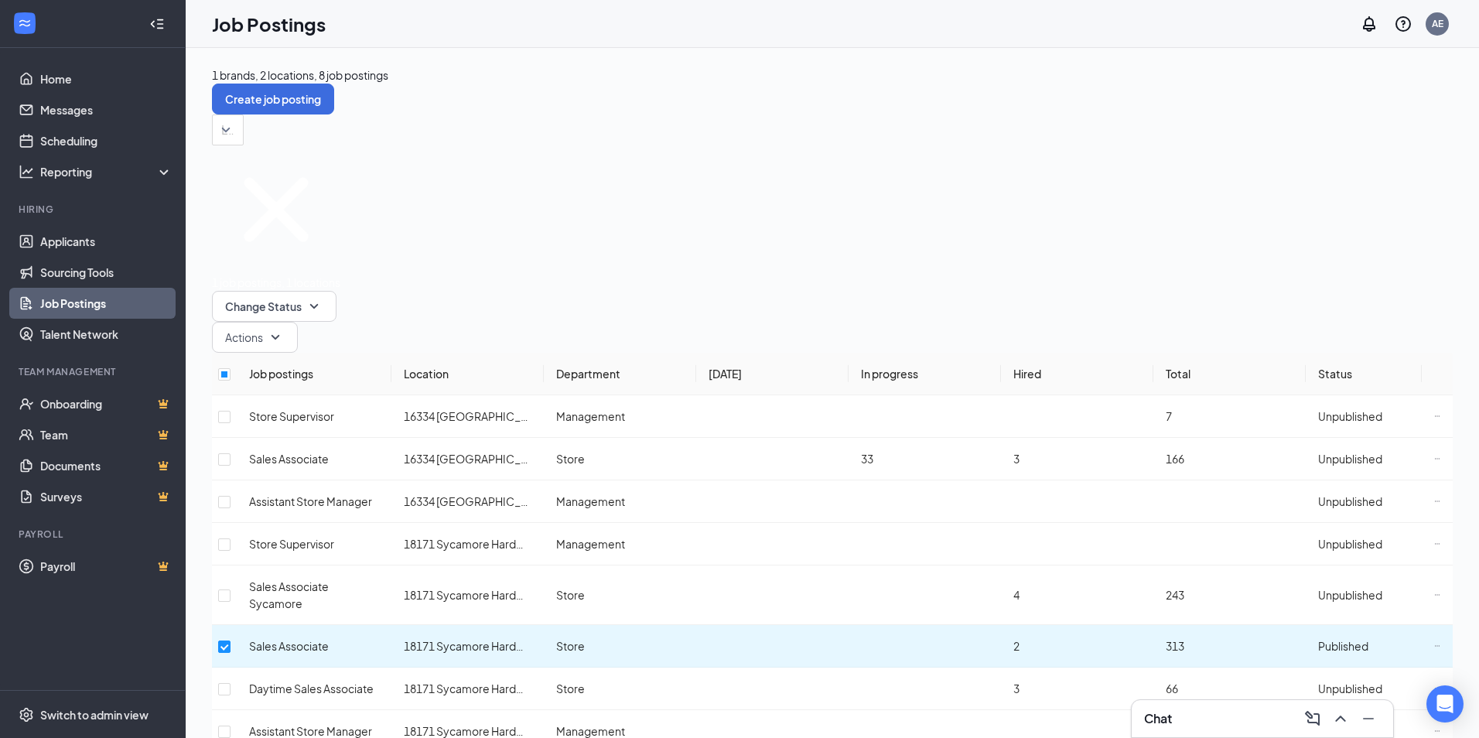
click at [870, 103] on div "1 brands, 2 locations, 8 job postings Create job posting Locations 1 job postin…" at bounding box center [832, 422] width 1241 height 711
click at [1435, 19] on div "AE" at bounding box center [1438, 23] width 12 height 13
click at [1292, 180] on div "Log out" at bounding box center [1319, 172] width 85 height 15
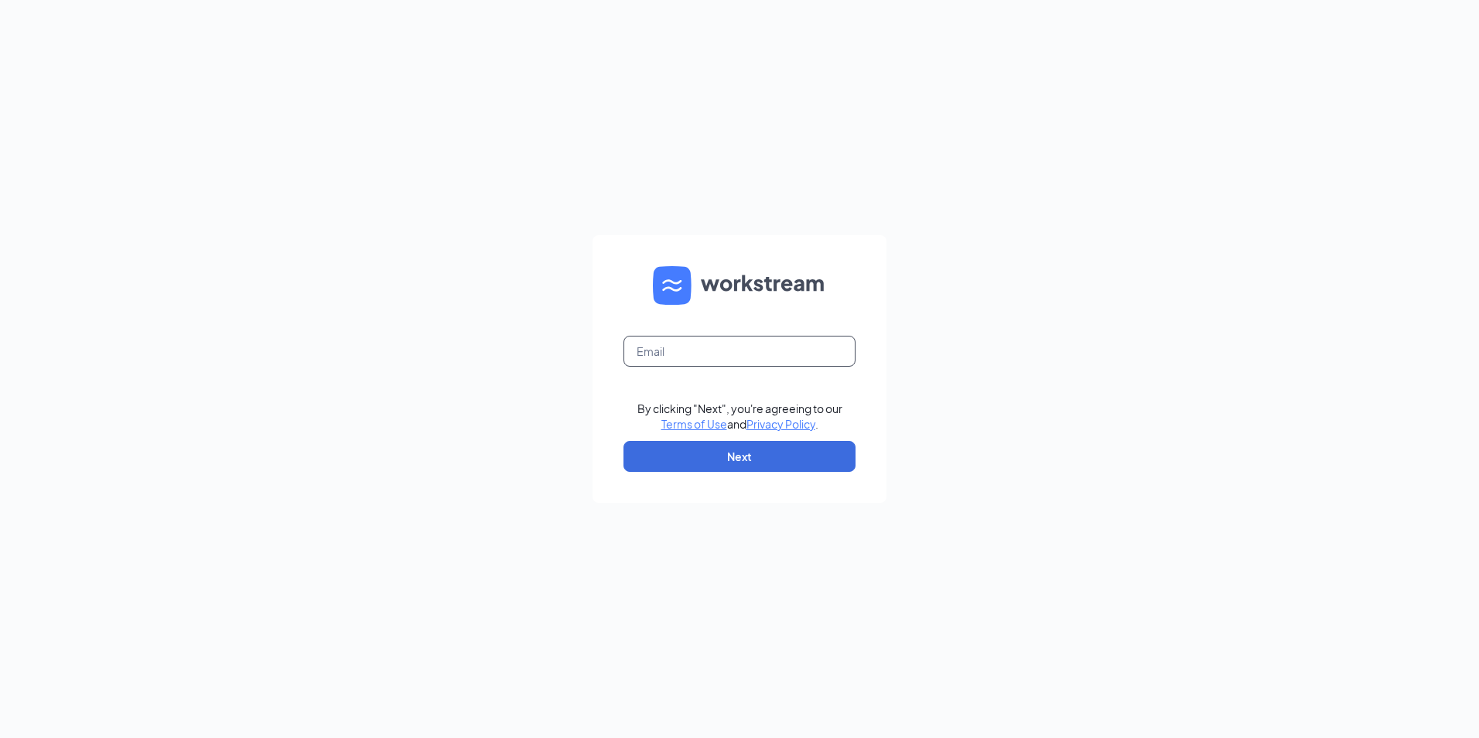
click at [691, 343] on input "text" at bounding box center [740, 351] width 232 height 31
type input "amber@brazilhardware.com"
click at [675, 451] on button "Next" at bounding box center [740, 456] width 232 height 31
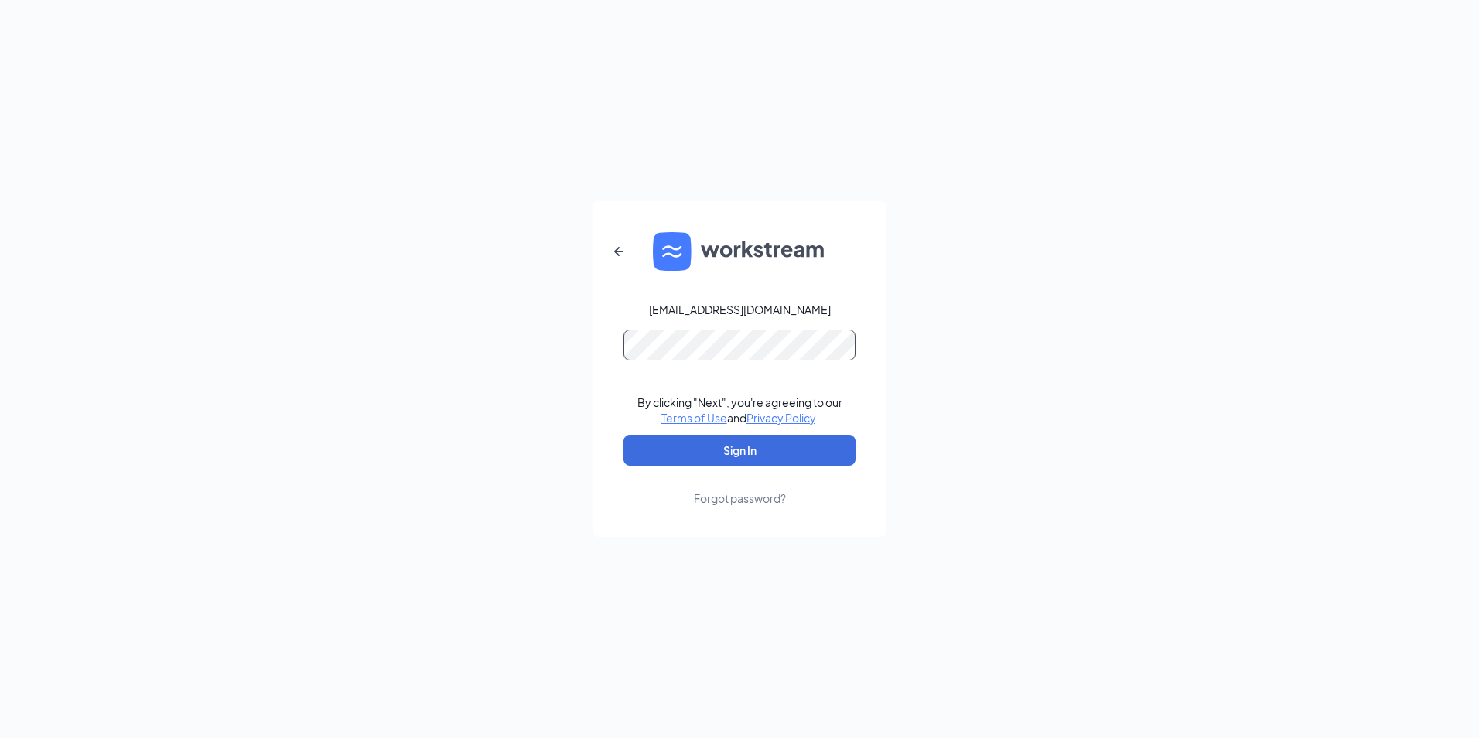
click at [624, 435] on button "Sign In" at bounding box center [740, 450] width 232 height 31
click at [698, 455] on button "Sign In" at bounding box center [740, 450] width 232 height 31
click at [522, 366] on div "amber@brazilhardware.com Credential mismatches. By clicking "Next", you're agre…" at bounding box center [739, 369] width 1479 height 738
click at [757, 454] on button "Sign In" at bounding box center [740, 450] width 232 height 31
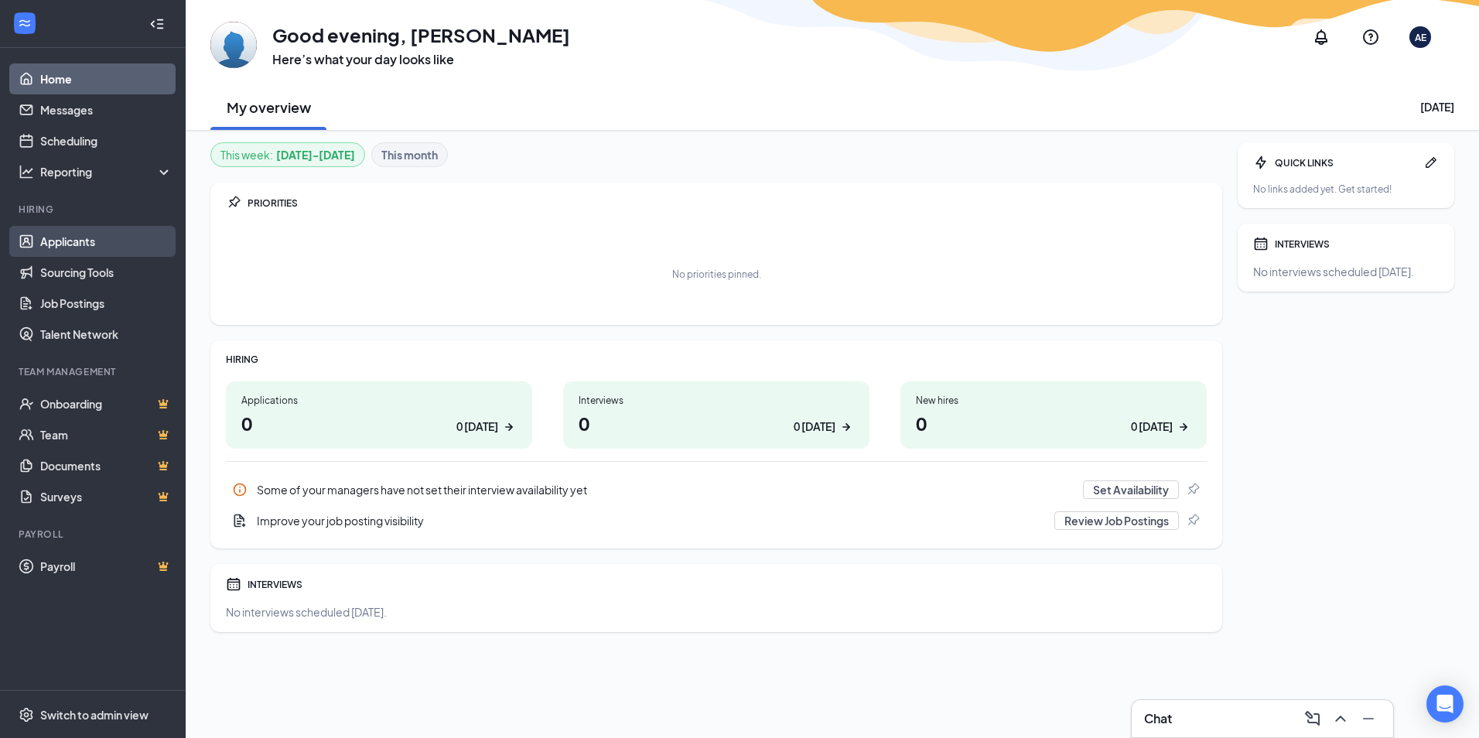
click at [67, 238] on link "Applicants" at bounding box center [106, 241] width 132 height 31
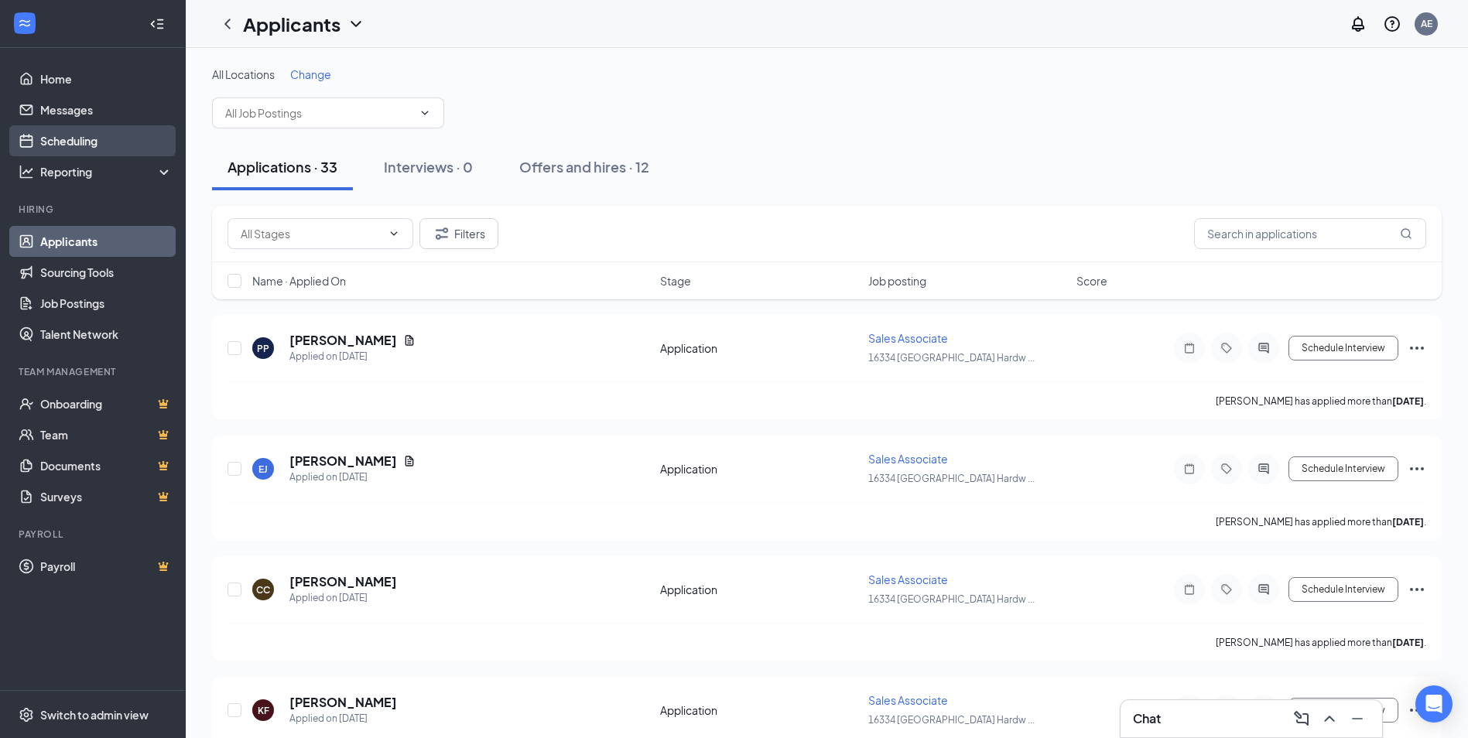
click at [67, 138] on link "Scheduling" at bounding box center [106, 140] width 132 height 31
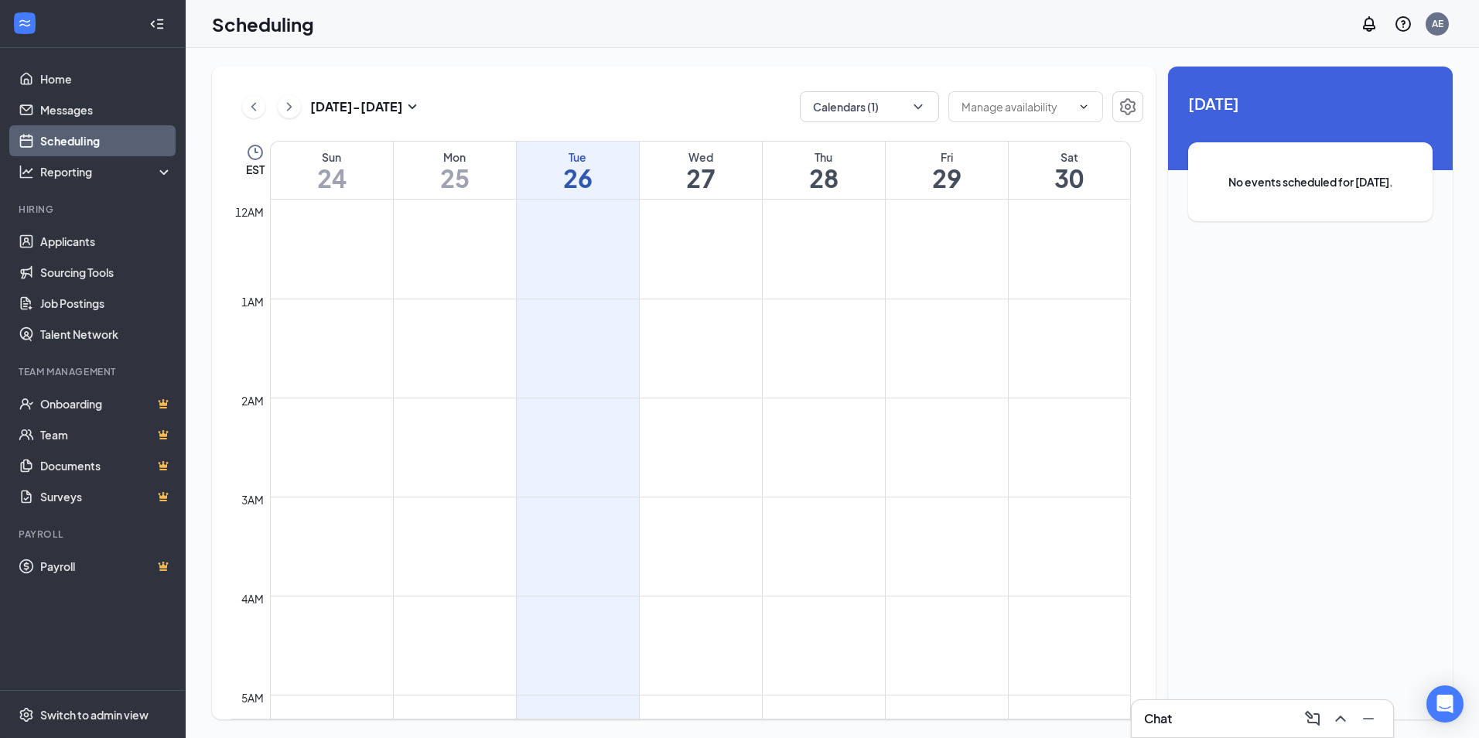
scroll to position [761, 0]
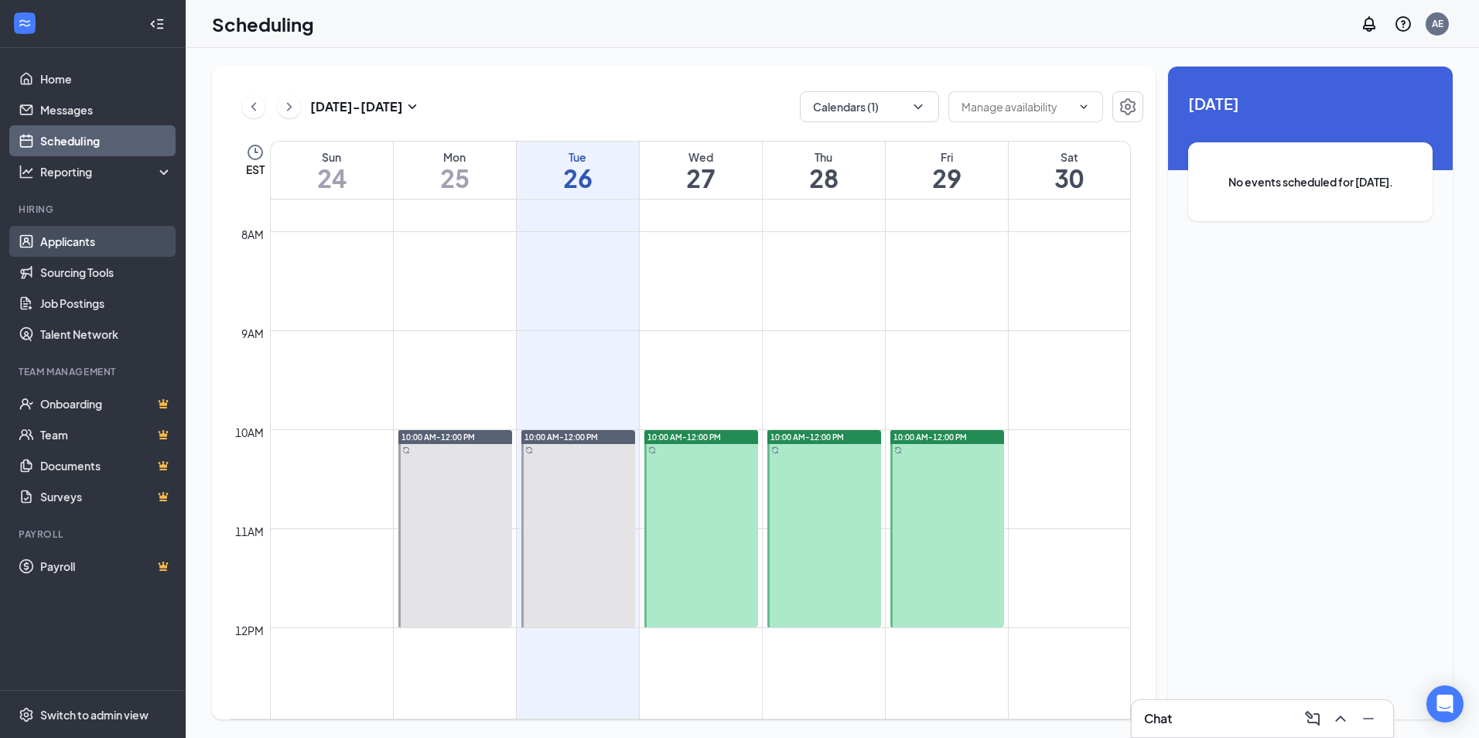
click at [71, 247] on link "Applicants" at bounding box center [106, 241] width 132 height 31
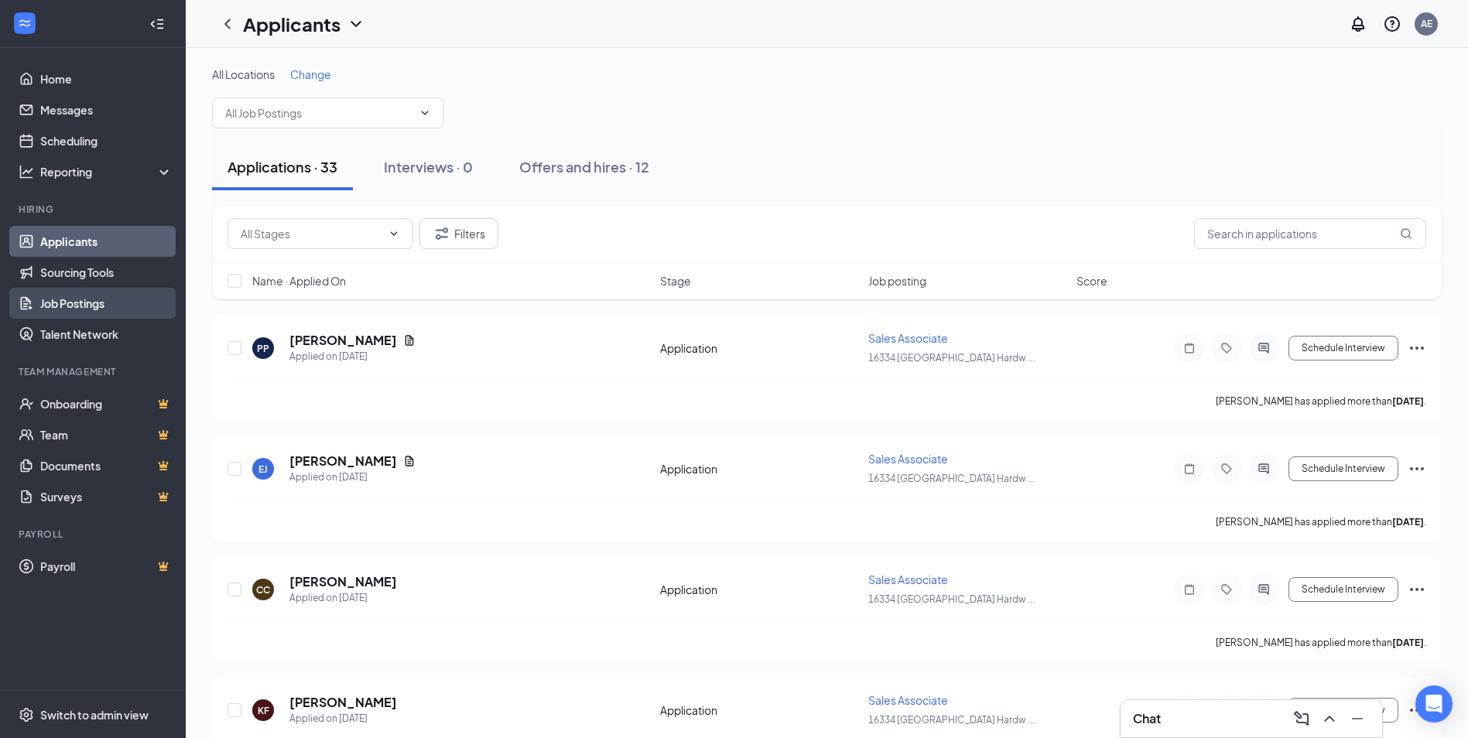
click at [65, 303] on link "Job Postings" at bounding box center [106, 303] width 132 height 31
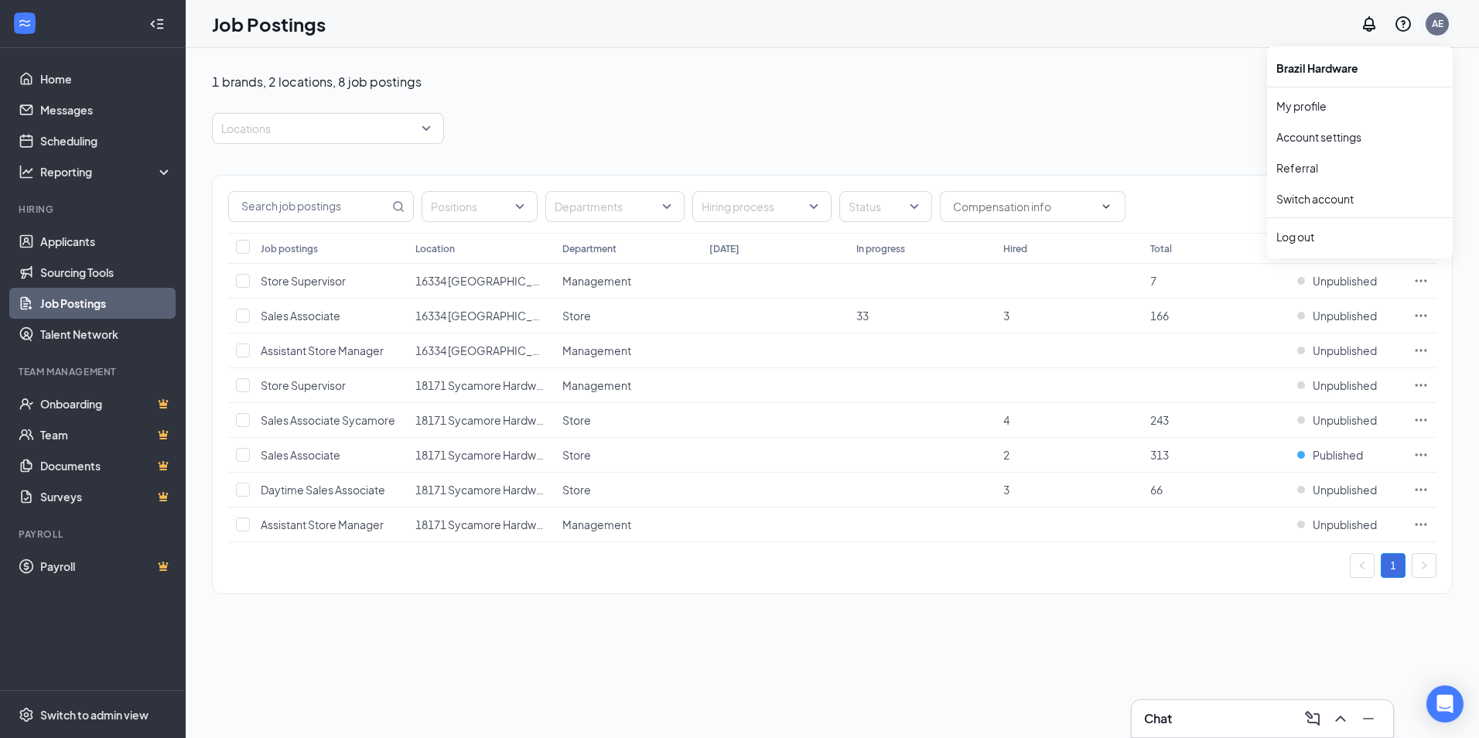
click at [1432, 19] on div "AE" at bounding box center [1438, 23] width 12 height 13
click at [1300, 237] on div "Log out" at bounding box center [1360, 236] width 167 height 15
